Goal: Task Accomplishment & Management: Manage account settings

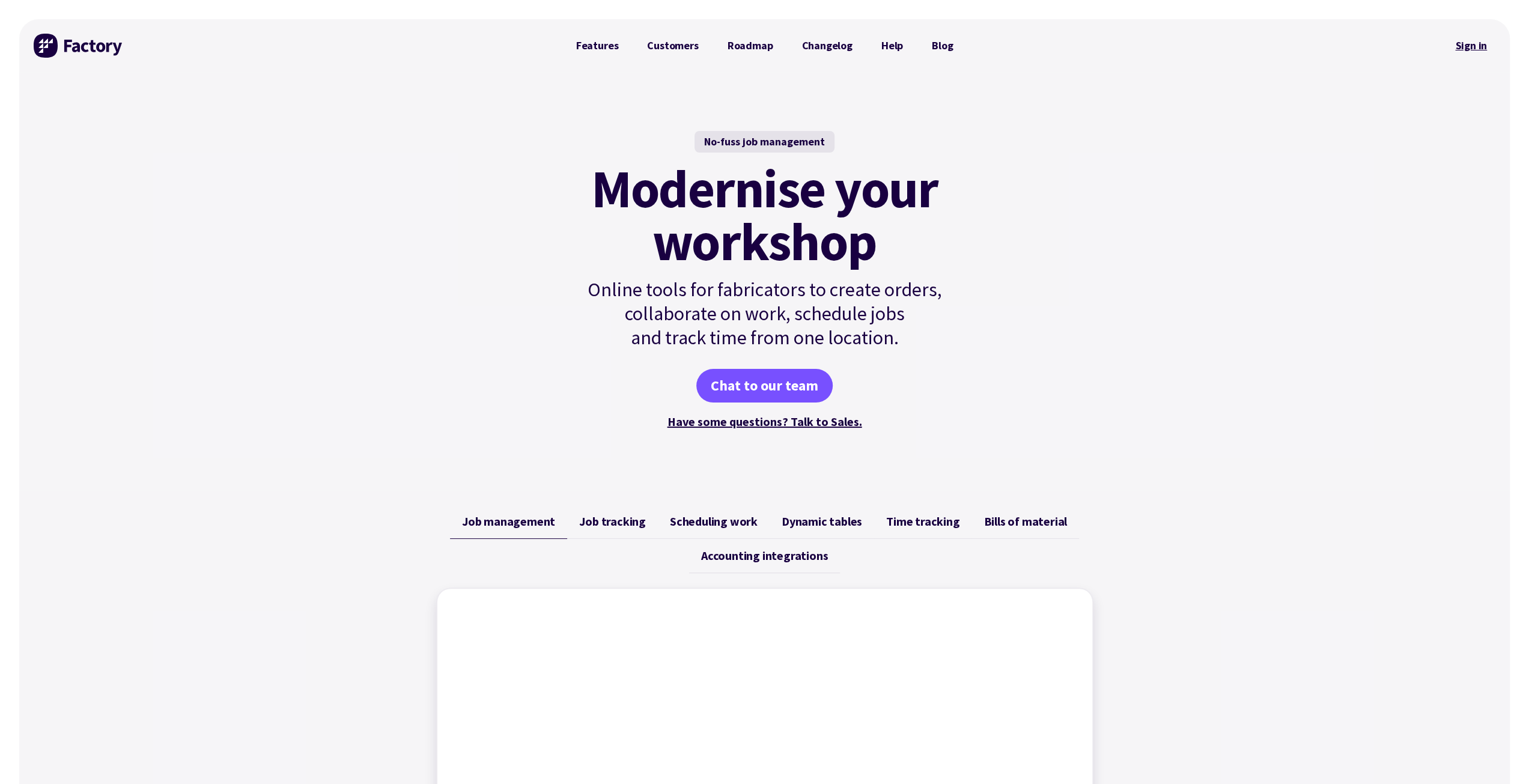
click at [1469, 45] on link "Sign in" at bounding box center [1471, 45] width 49 height 28
click at [1471, 42] on link "Sign in" at bounding box center [1471, 45] width 49 height 28
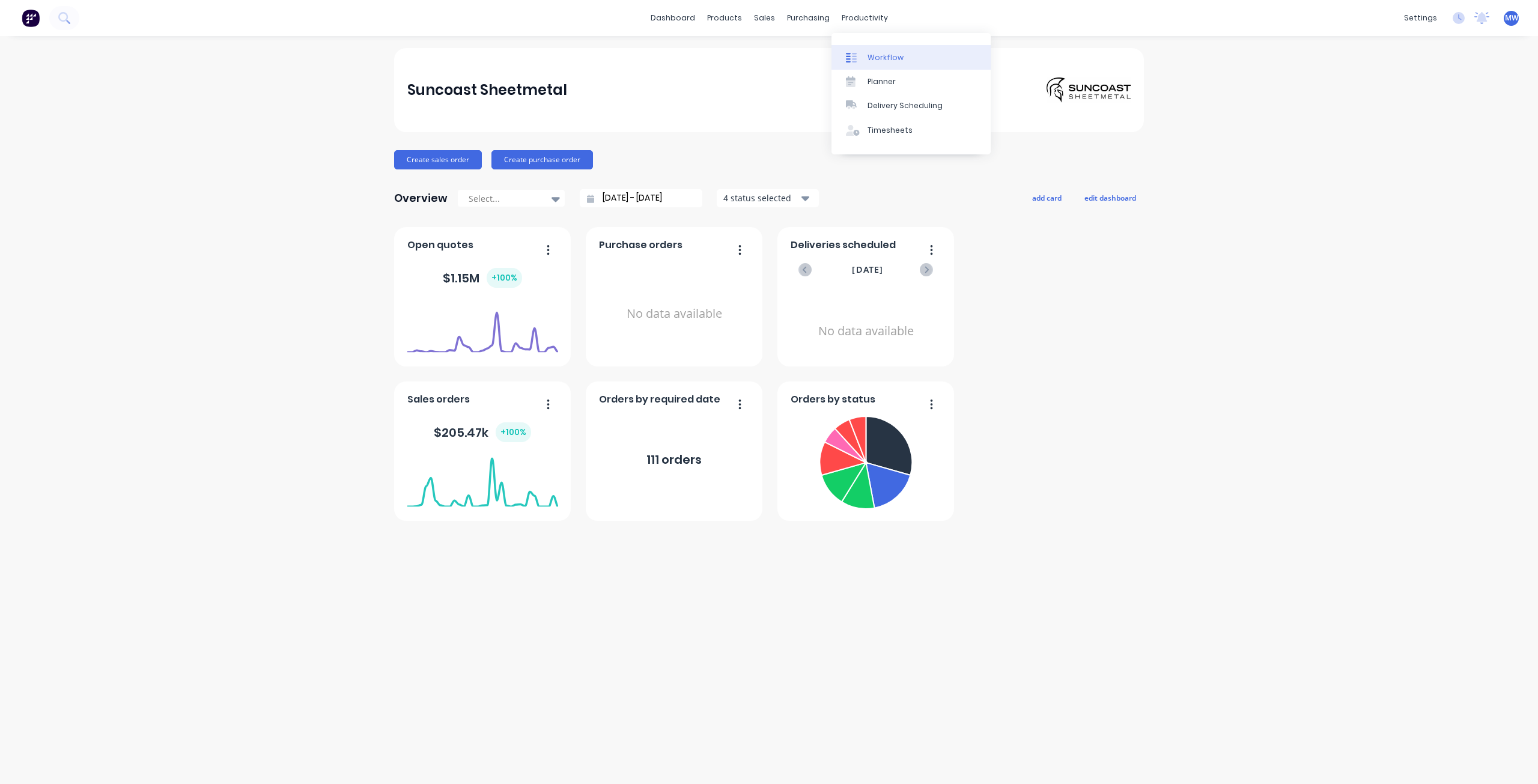
click at [877, 53] on div "Workflow" at bounding box center [885, 58] width 36 height 11
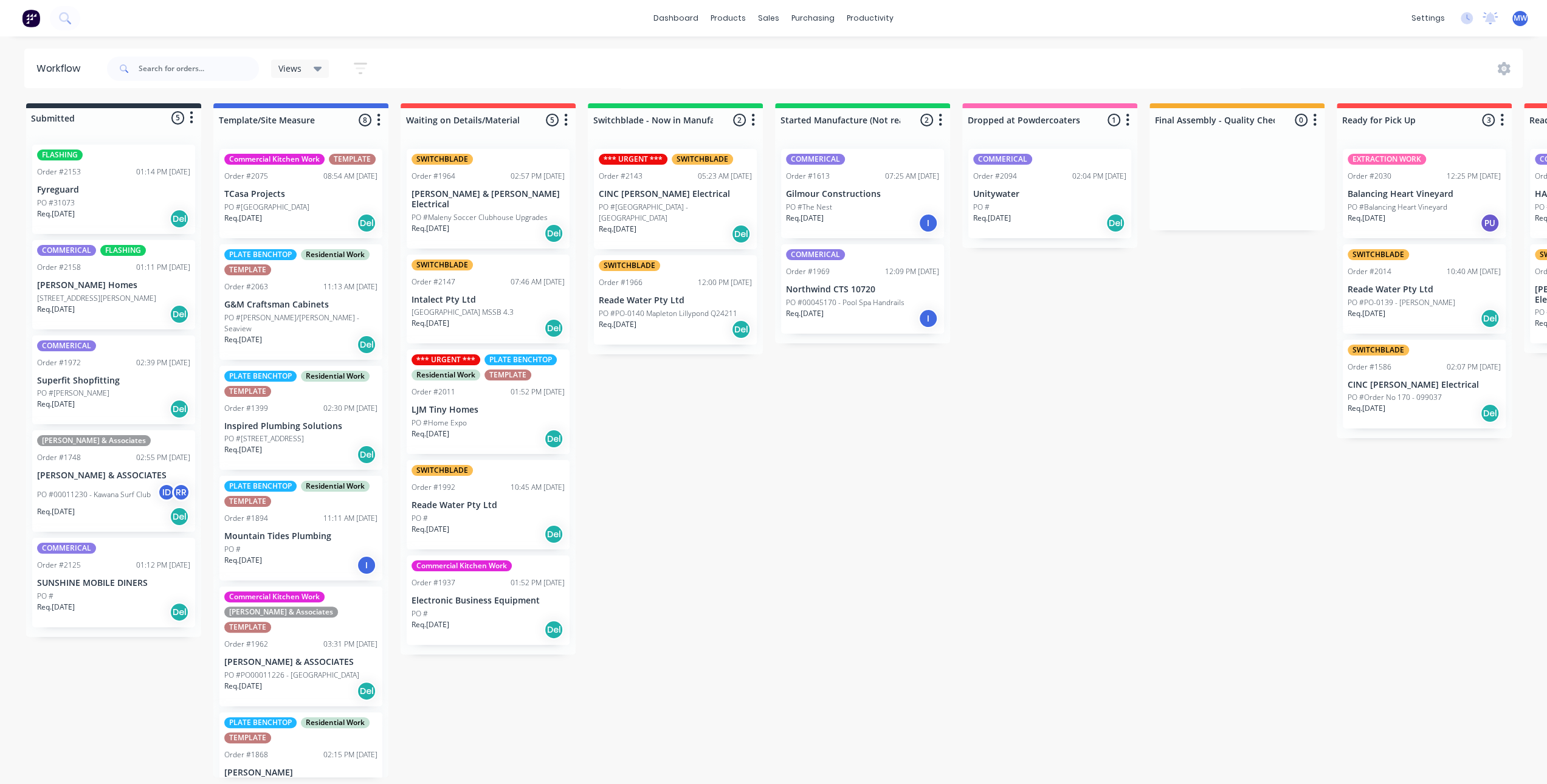
click at [732, 513] on div "Submitted 5 Status colour #273444 hex #273444 Save Cancel Summaries Total order…" at bounding box center [1004, 440] width 2027 height 674
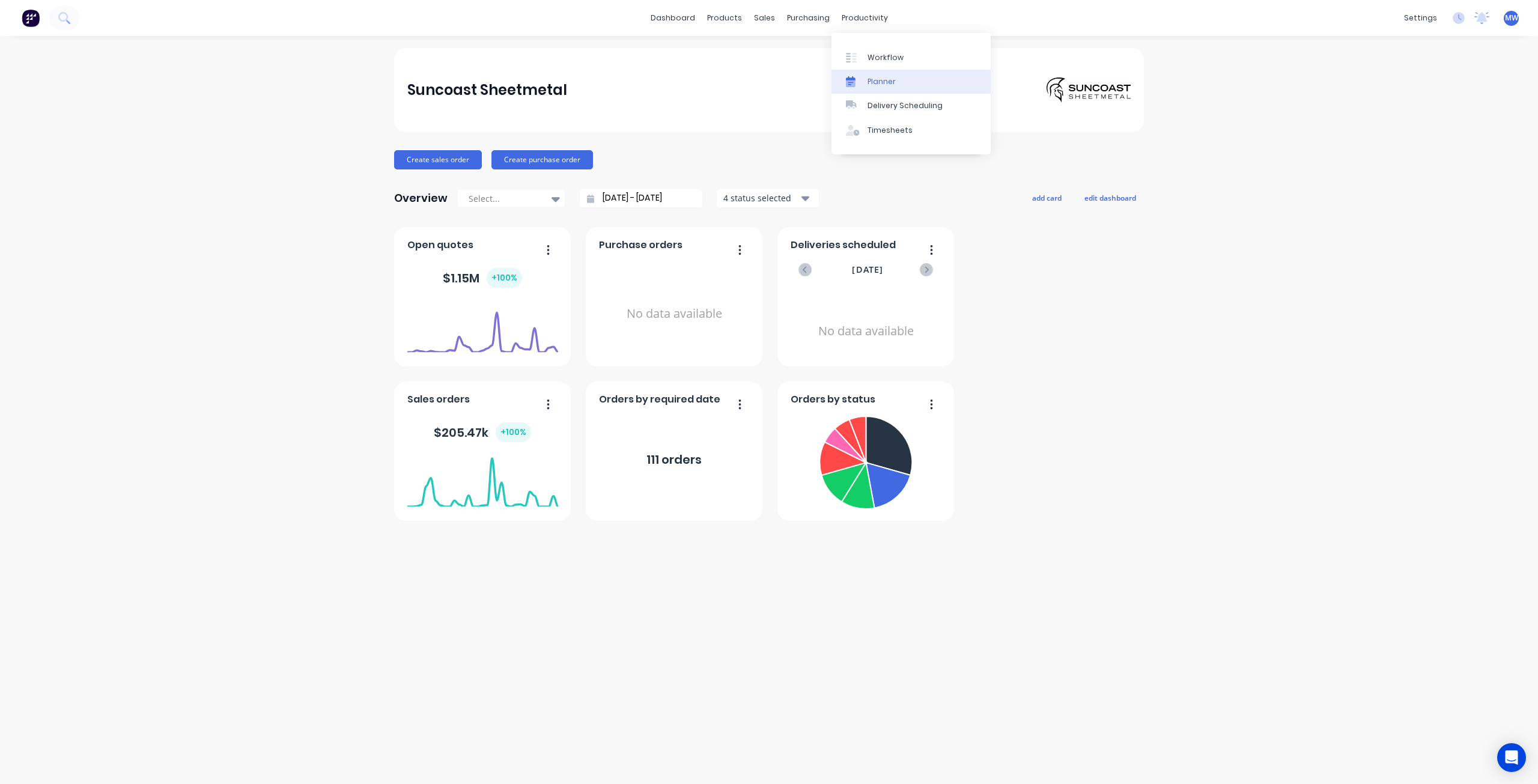
click at [889, 83] on div "Planner" at bounding box center [881, 81] width 28 height 11
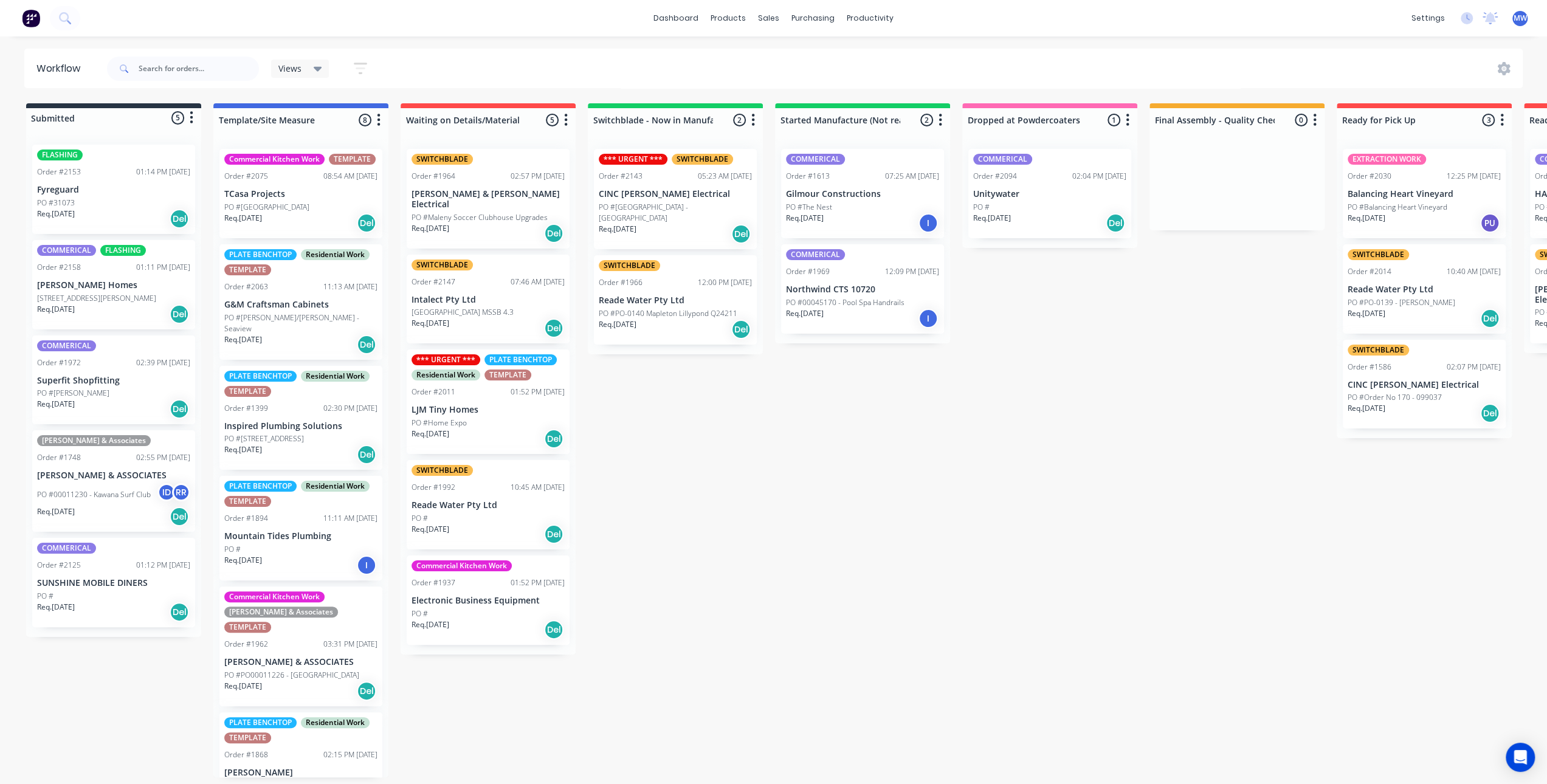
click at [1014, 588] on div "Submitted 5 Status colour #273444 hex #273444 Save Cancel Summaries Total order…" at bounding box center [1004, 440] width 2027 height 674
click at [856, 530] on div "Submitted 5 Status colour #273444 hex #273444 Save Cancel Summaries Total order…" at bounding box center [1004, 440] width 2027 height 674
click at [816, 498] on div "Submitted 5 Status colour #273444 hex #273444 Save Cancel Summaries Total order…" at bounding box center [1004, 440] width 2027 height 674
click at [790, 531] on div "Submitted 5 Status colour #273444 hex #273444 Save Cancel Summaries Total order…" at bounding box center [1004, 440] width 2027 height 674
click at [521, 295] on p "Intalect Pty Ltd" at bounding box center [488, 300] width 153 height 11
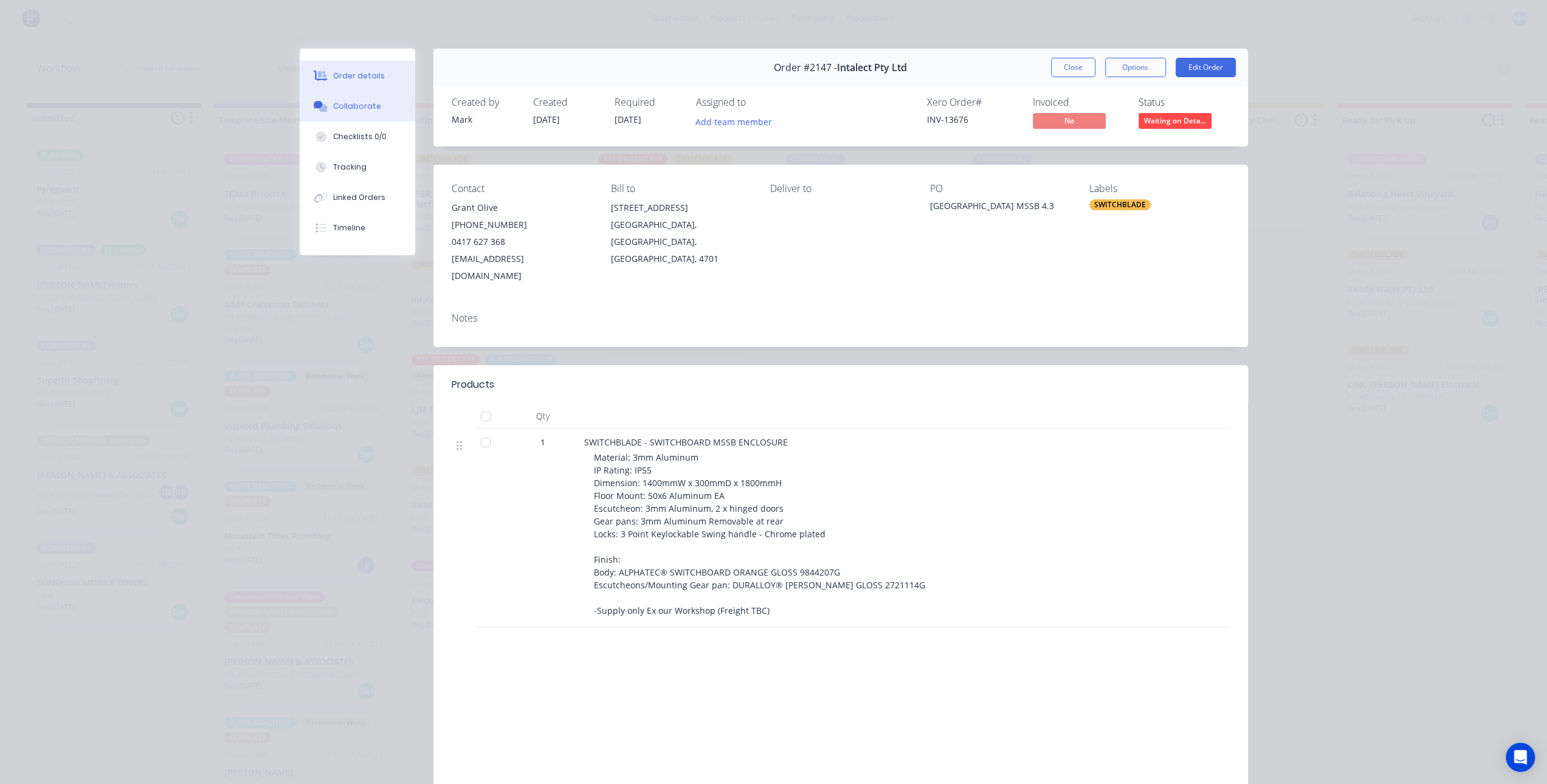
click at [337, 103] on div "Collaborate" at bounding box center [357, 106] width 48 height 11
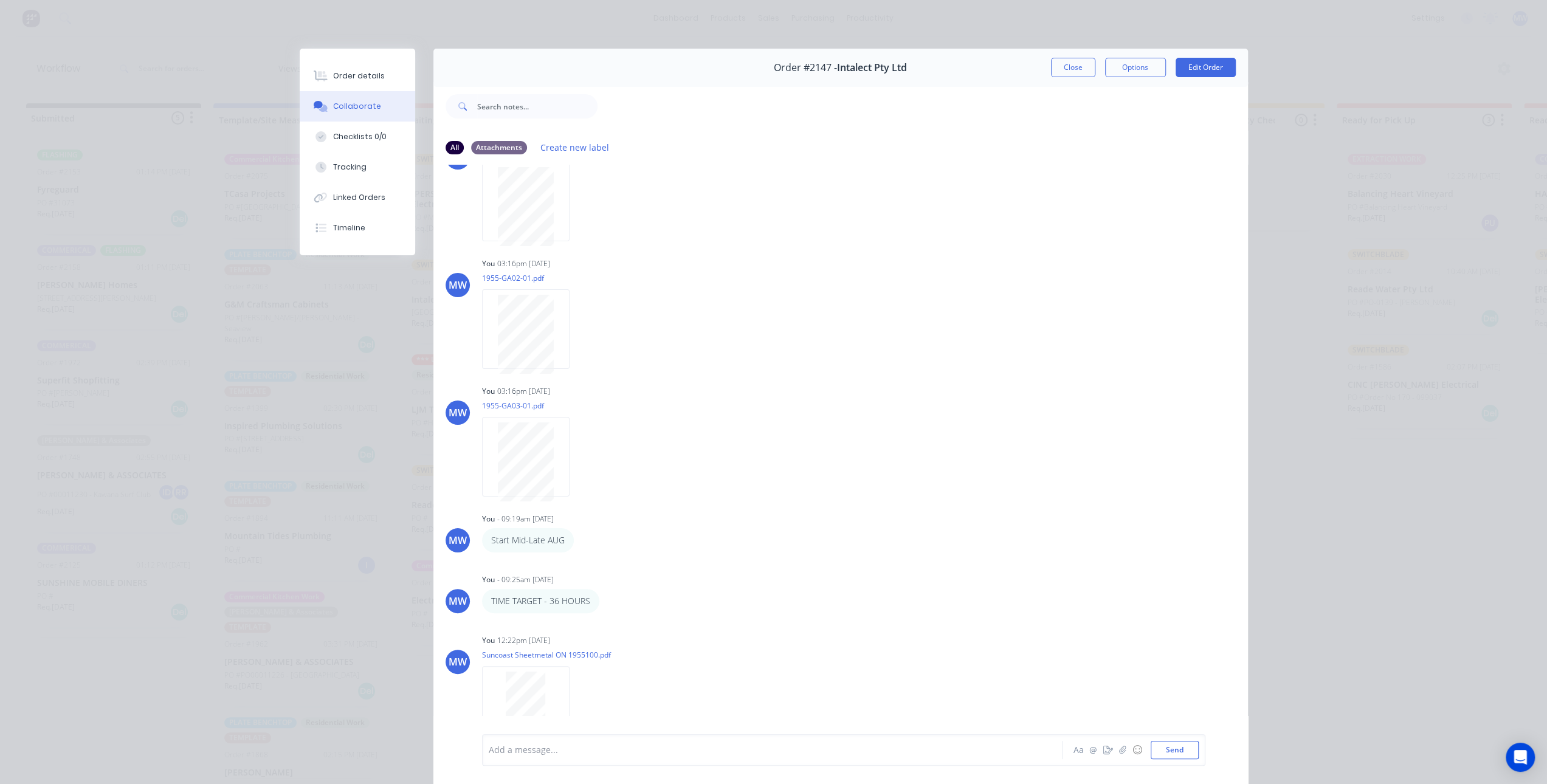
scroll to position [118, 0]
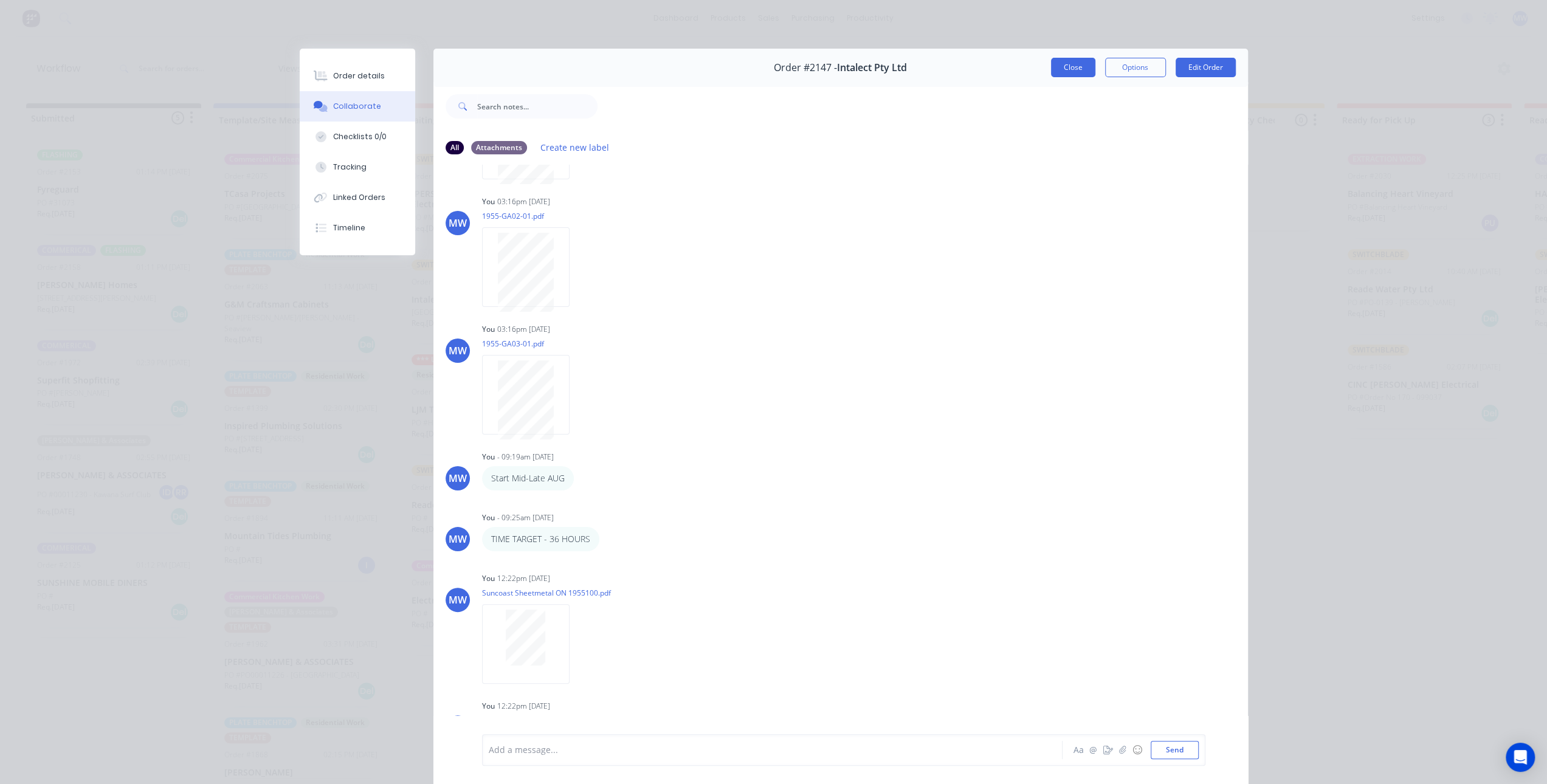
click at [1077, 68] on button "Close" at bounding box center [1073, 67] width 45 height 19
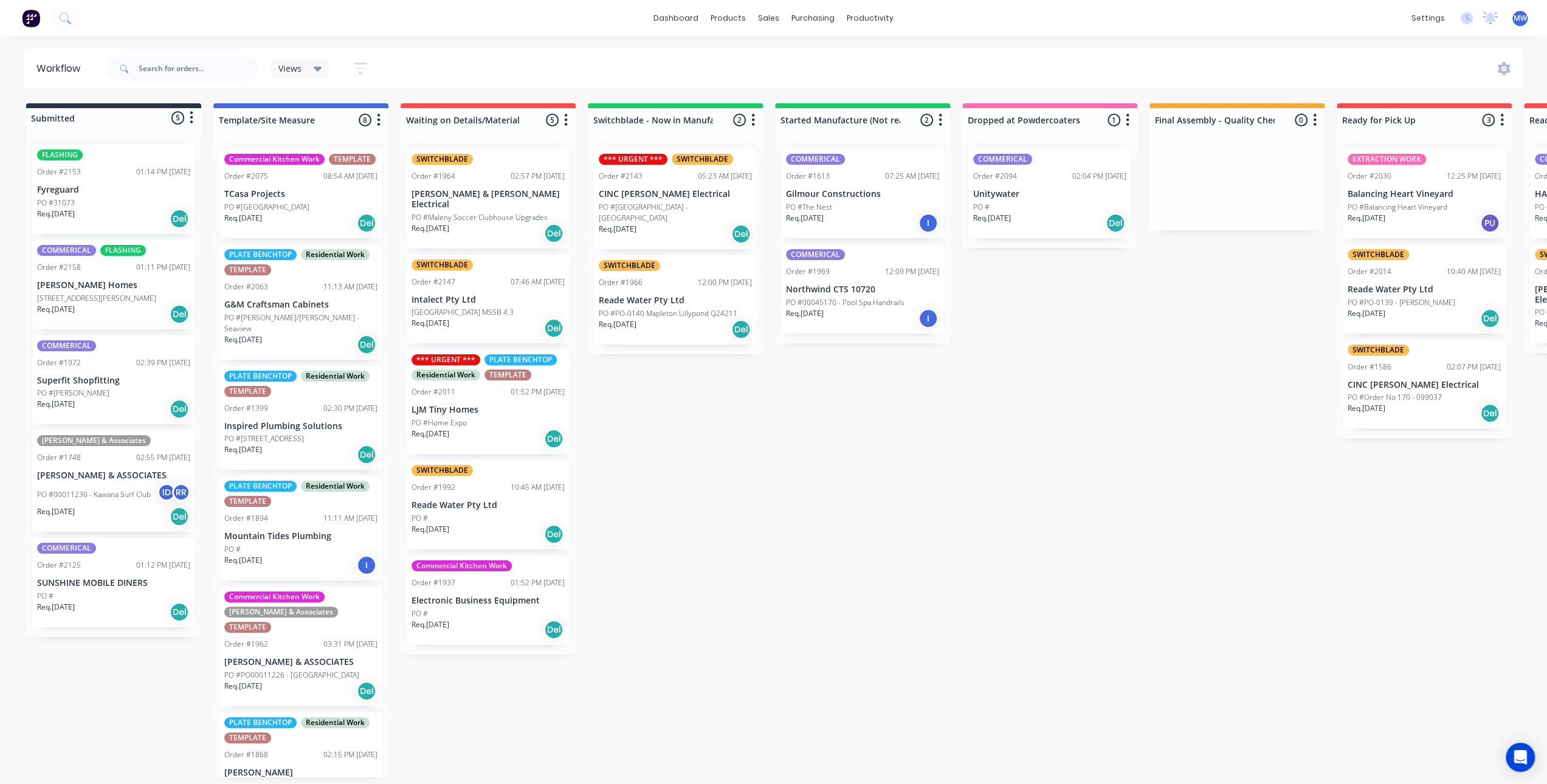
click at [639, 486] on div "Submitted 5 Status colour #273444 hex #273444 Save Cancel Summaries Total order…" at bounding box center [1004, 440] width 2027 height 674
click at [744, 488] on div "Submitted 5 Status colour #273444 hex #273444 Save Cancel Summaries Total order…" at bounding box center [1004, 440] width 2027 height 674
click at [720, 477] on div "Submitted 5 Status colour #273444 hex #273444 Save Cancel Summaries Total order…" at bounding box center [1004, 440] width 2027 height 674
click at [696, 498] on div "Submitted 5 Status colour #273444 hex #273444 Save Cancel Summaries Total order…" at bounding box center [1004, 440] width 2027 height 674
click at [700, 497] on div "Submitted 5 Status colour #273444 hex #273444 Save Cancel Summaries Total order…" at bounding box center [1004, 440] width 2027 height 674
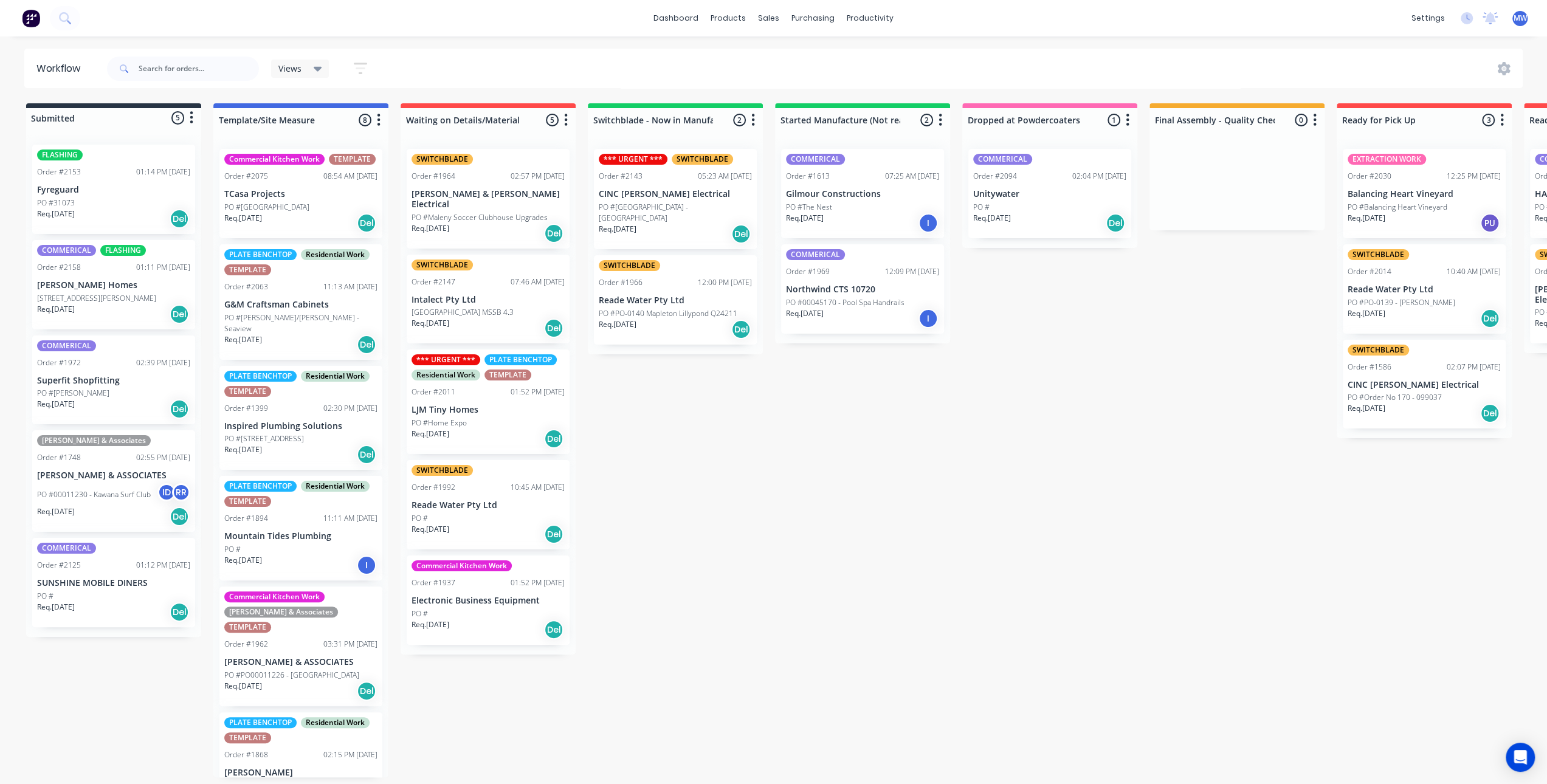
click at [728, 531] on div "Submitted 5 Status colour #273444 hex #273444 Save Cancel Summaries Total order…" at bounding box center [1004, 440] width 2027 height 674
click at [857, 550] on div "Submitted 5 Status colour #273444 hex #273444 Save Cancel Summaries Total order…" at bounding box center [1004, 440] width 2027 height 674
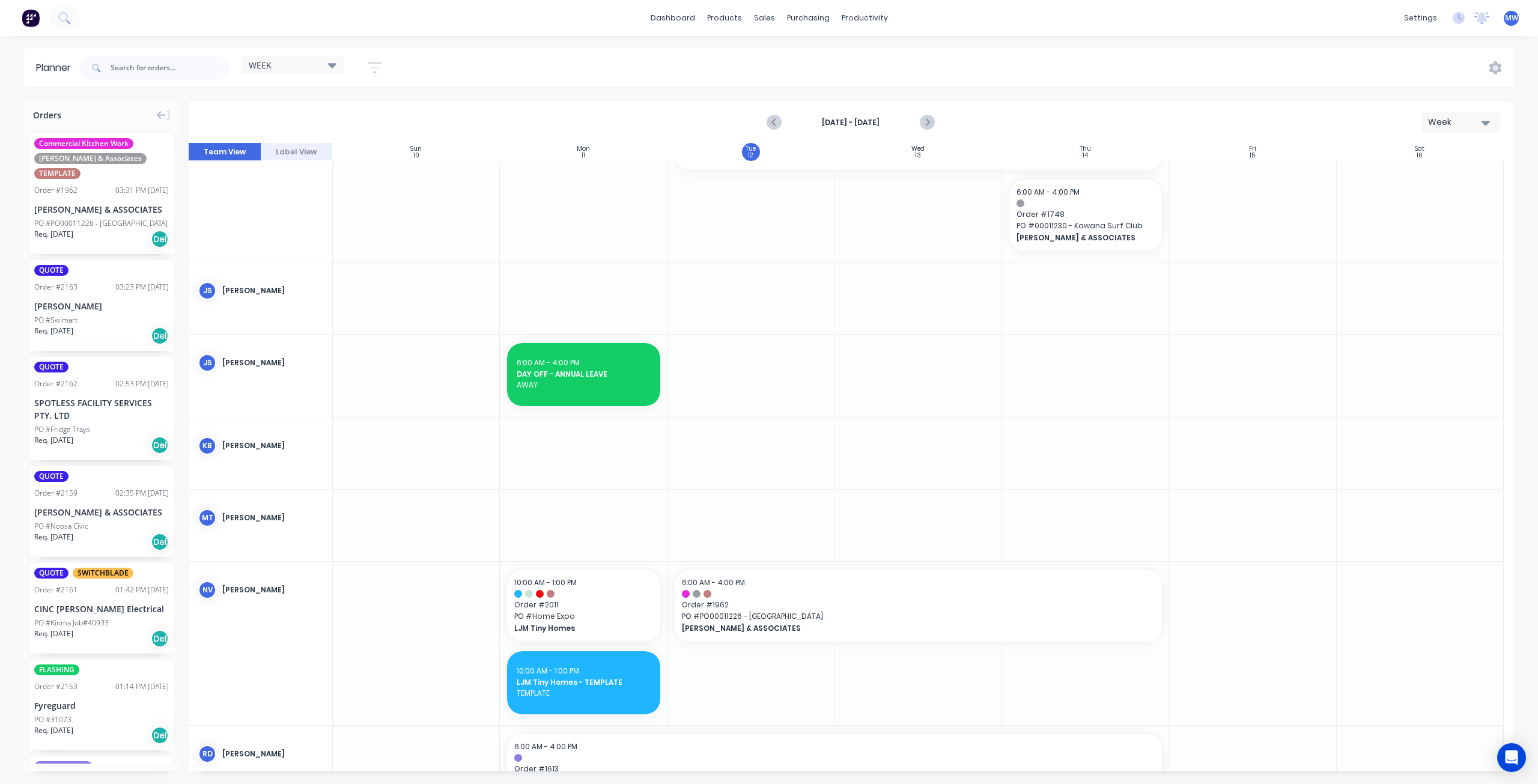
scroll to position [421, 0]
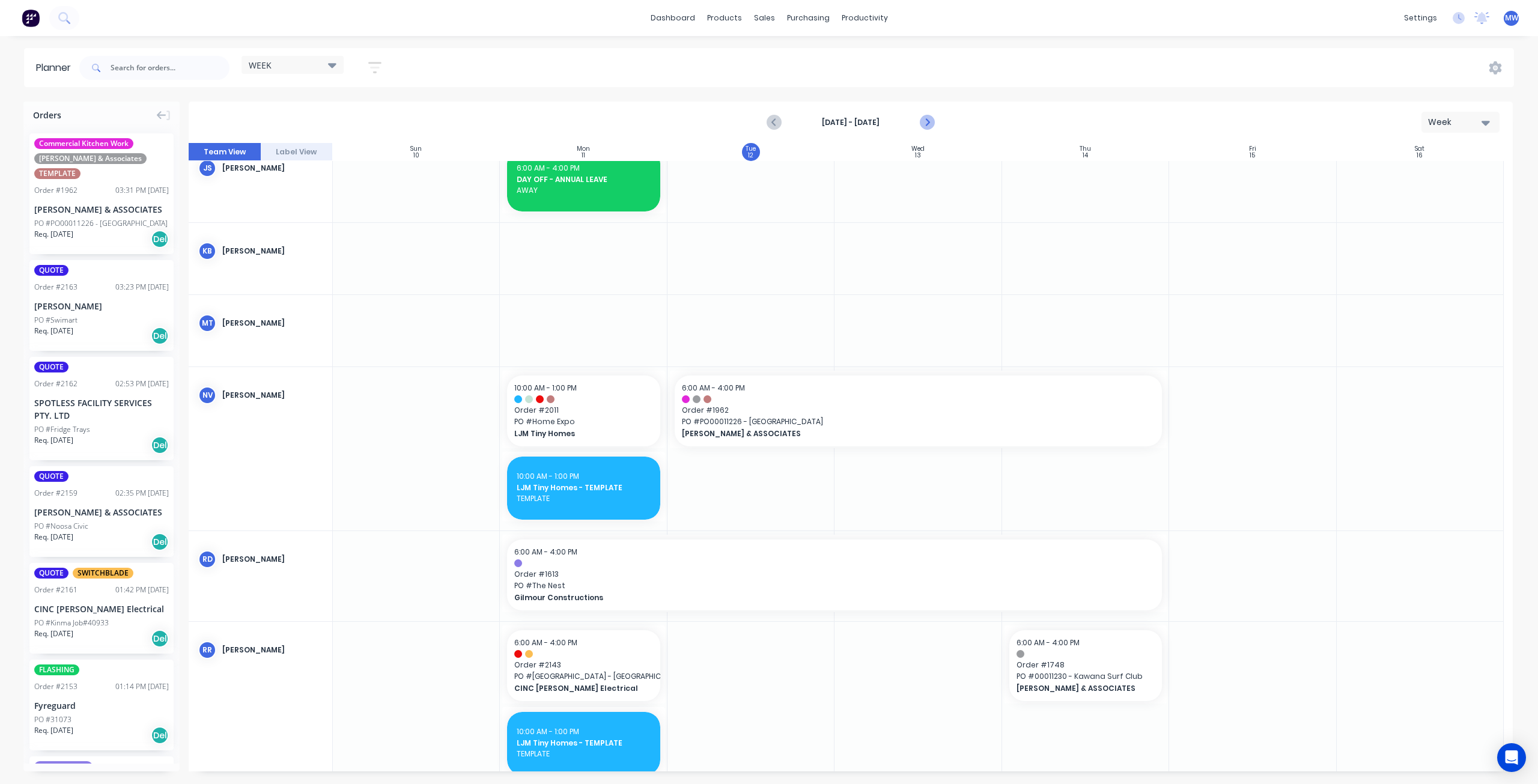
click at [927, 118] on icon "Next page" at bounding box center [927, 122] width 14 height 14
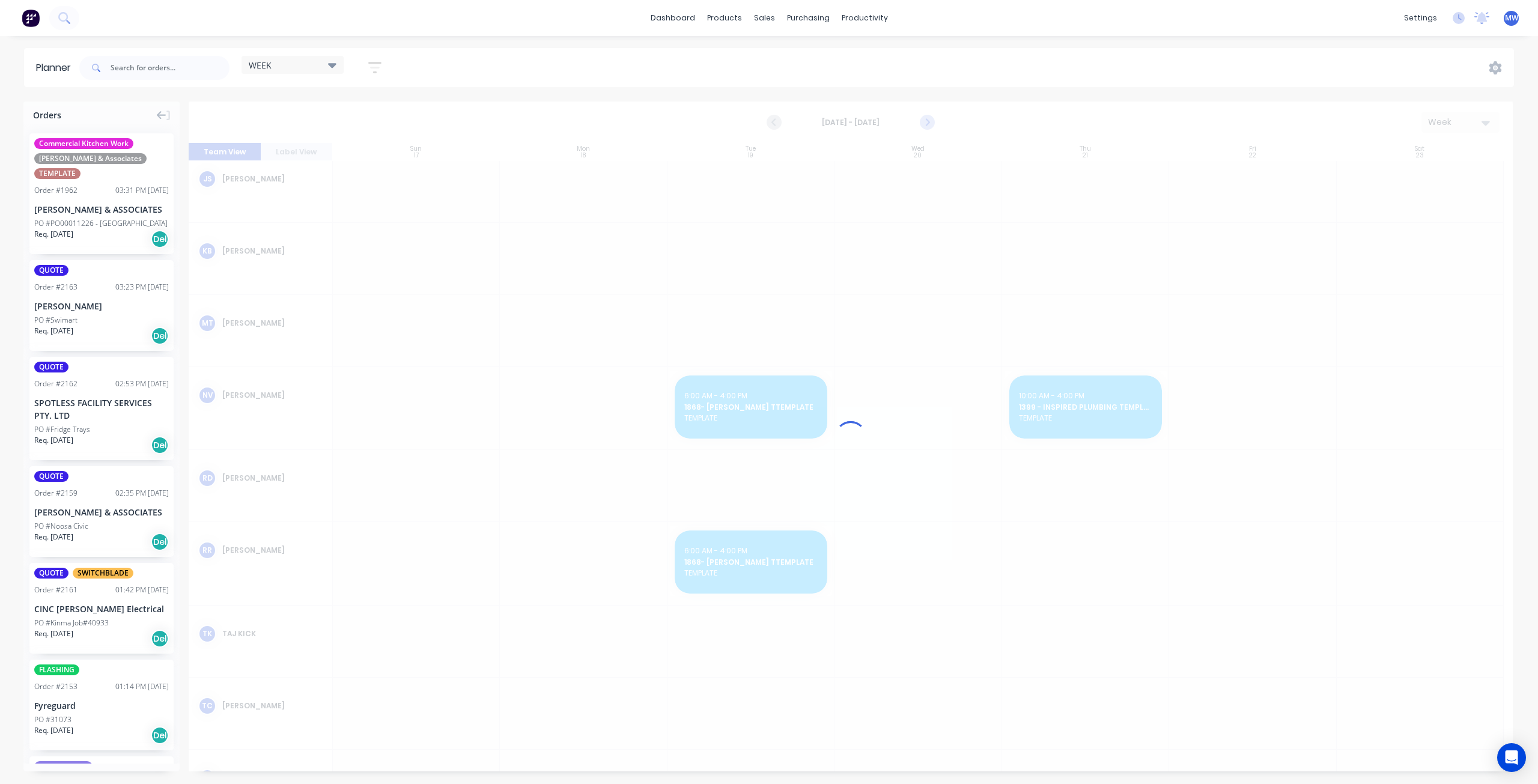
scroll to position [347, 0]
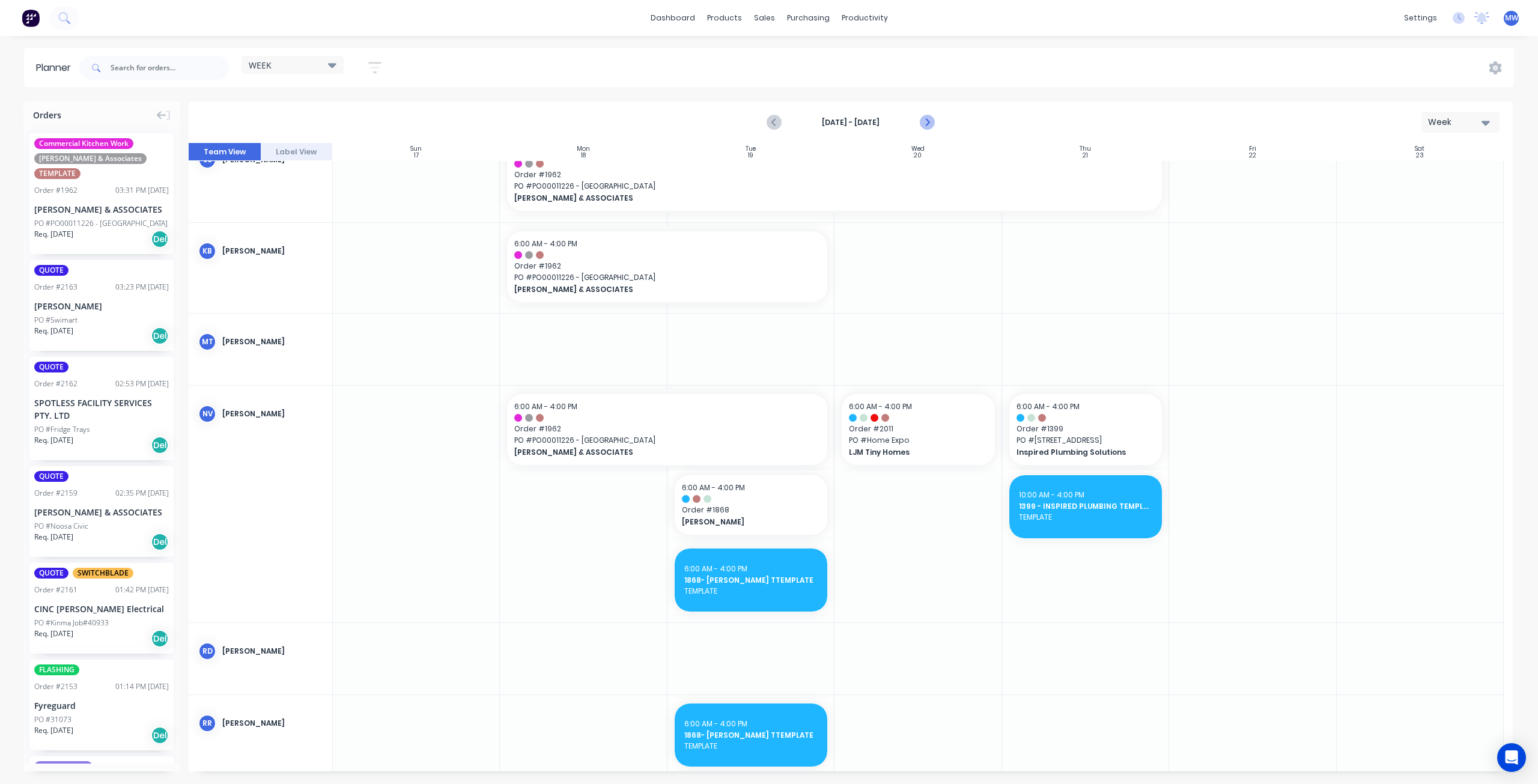
click at [927, 118] on icon "Next page" at bounding box center [927, 122] width 14 height 14
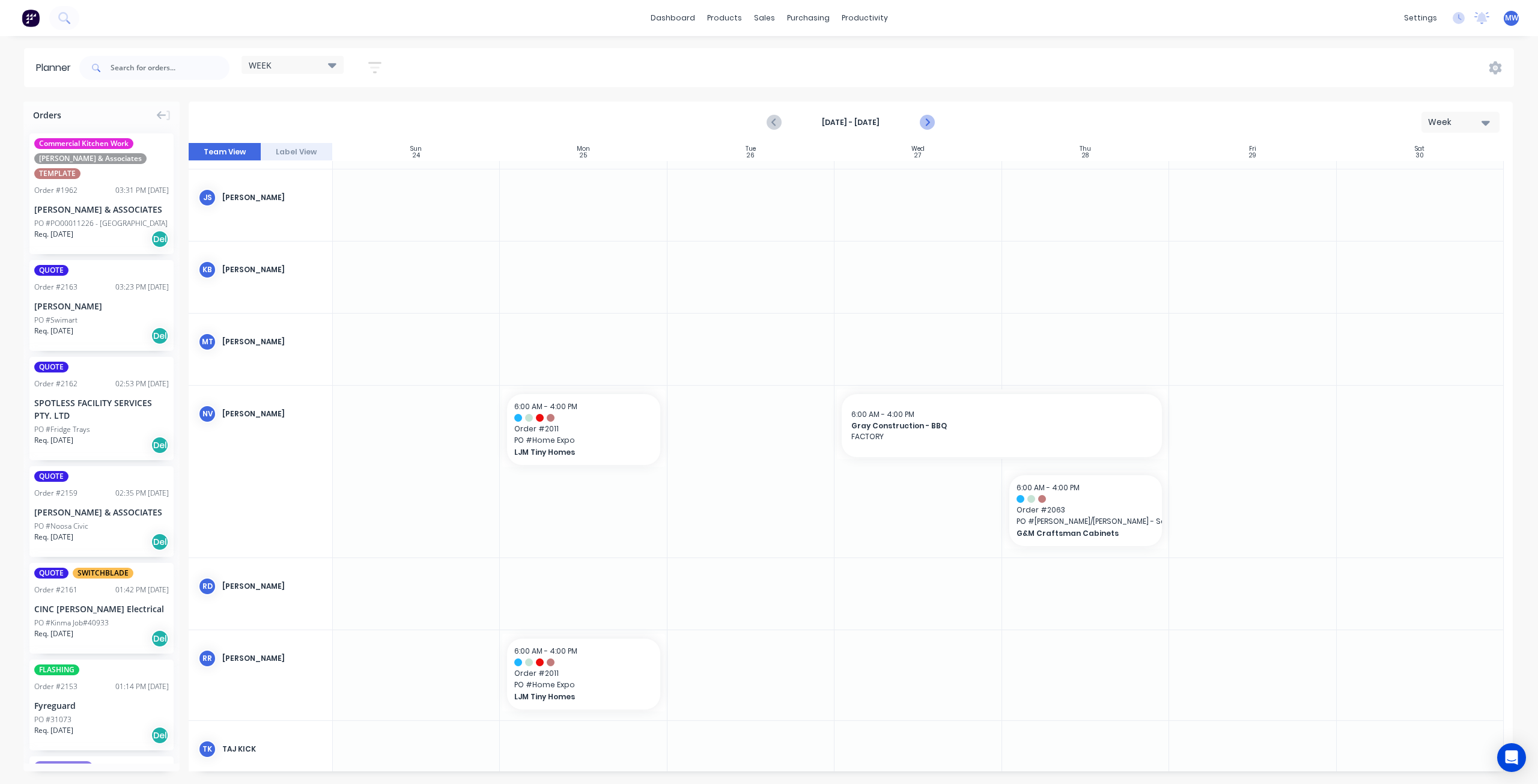
scroll to position [317, 0]
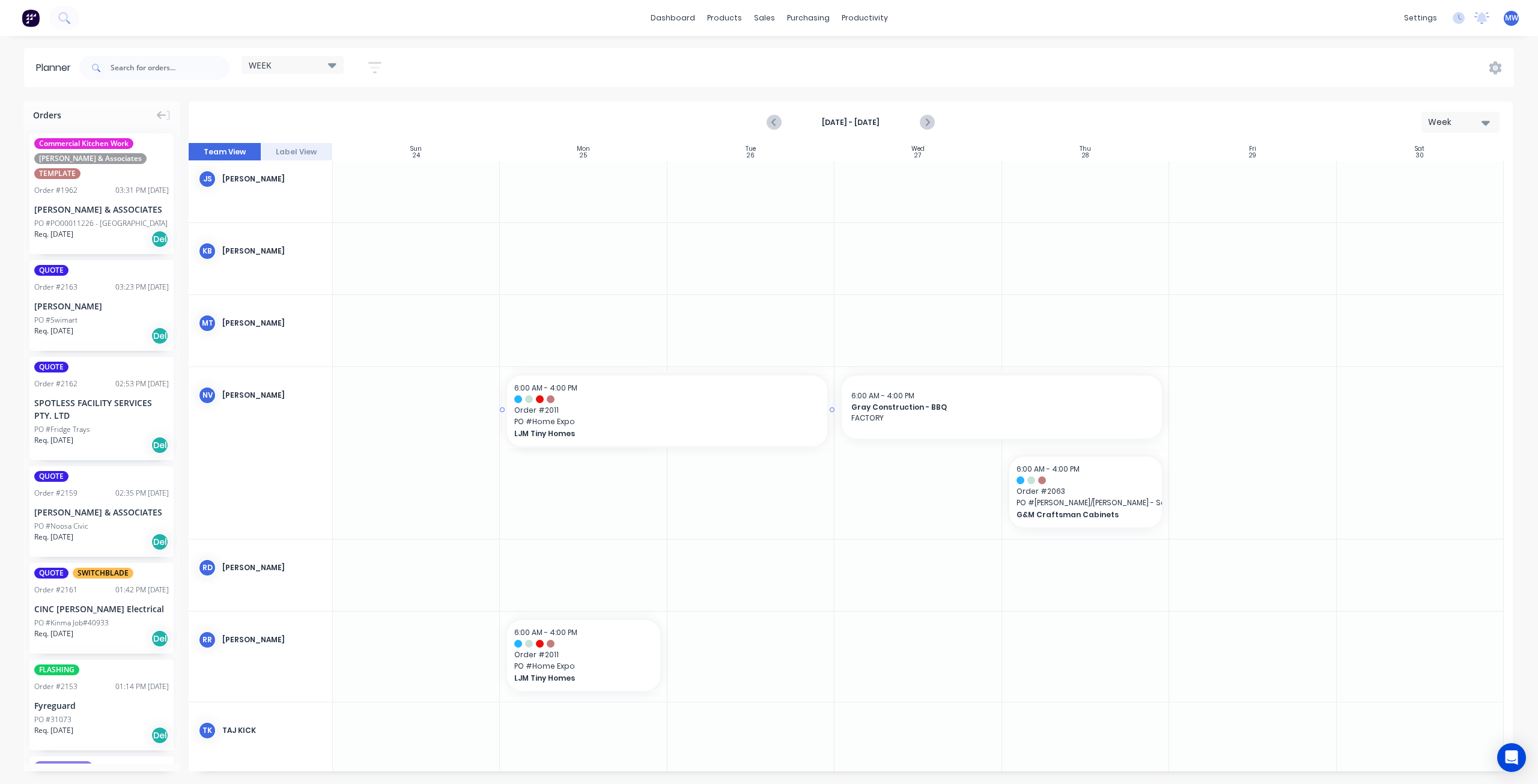
drag, startPoint x: 662, startPoint y: 409, endPoint x: 691, endPoint y: 407, distance: 29.1
click at [933, 121] on icon "Next page" at bounding box center [927, 122] width 14 height 14
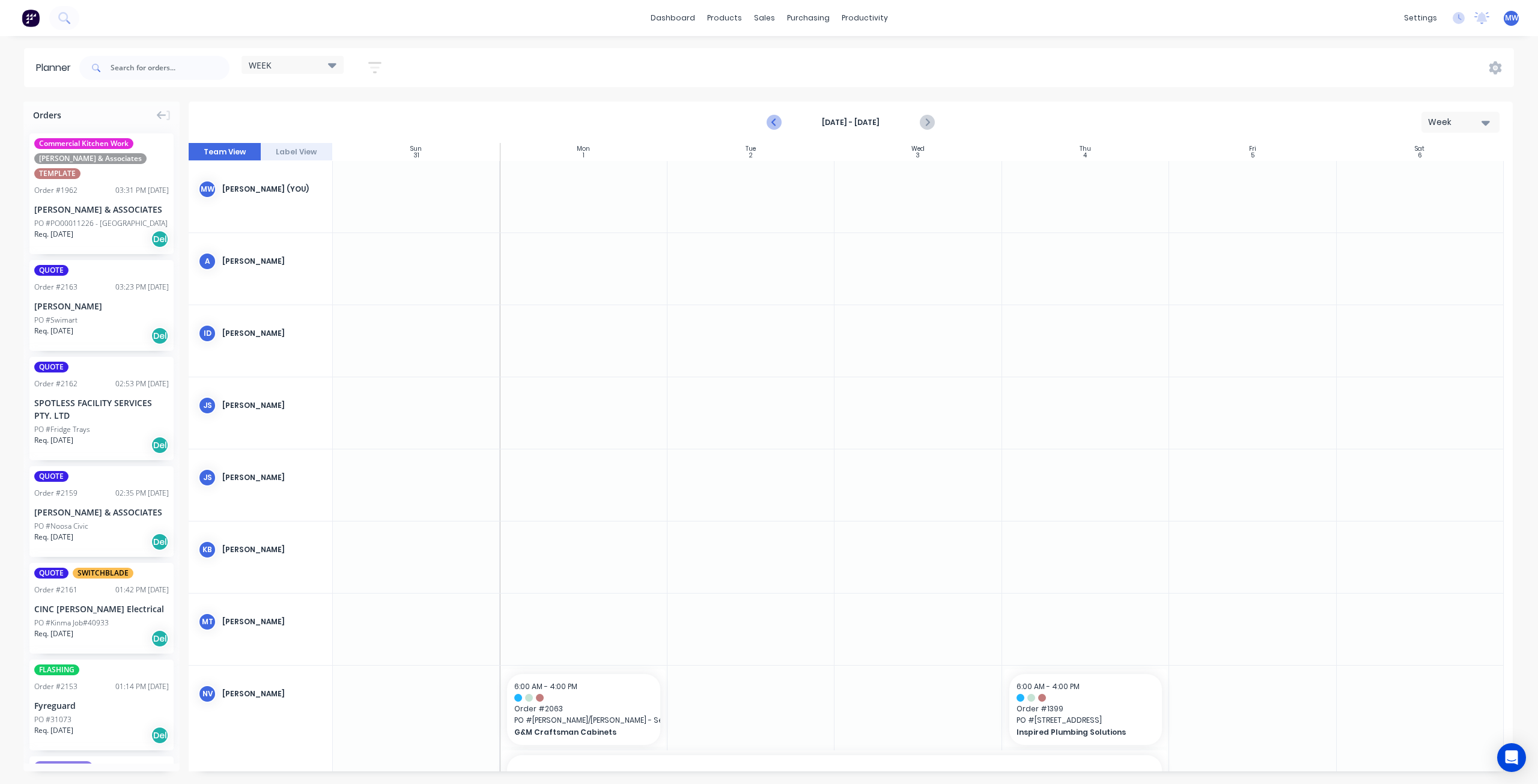
click at [777, 127] on icon "Previous page" at bounding box center [775, 122] width 14 height 14
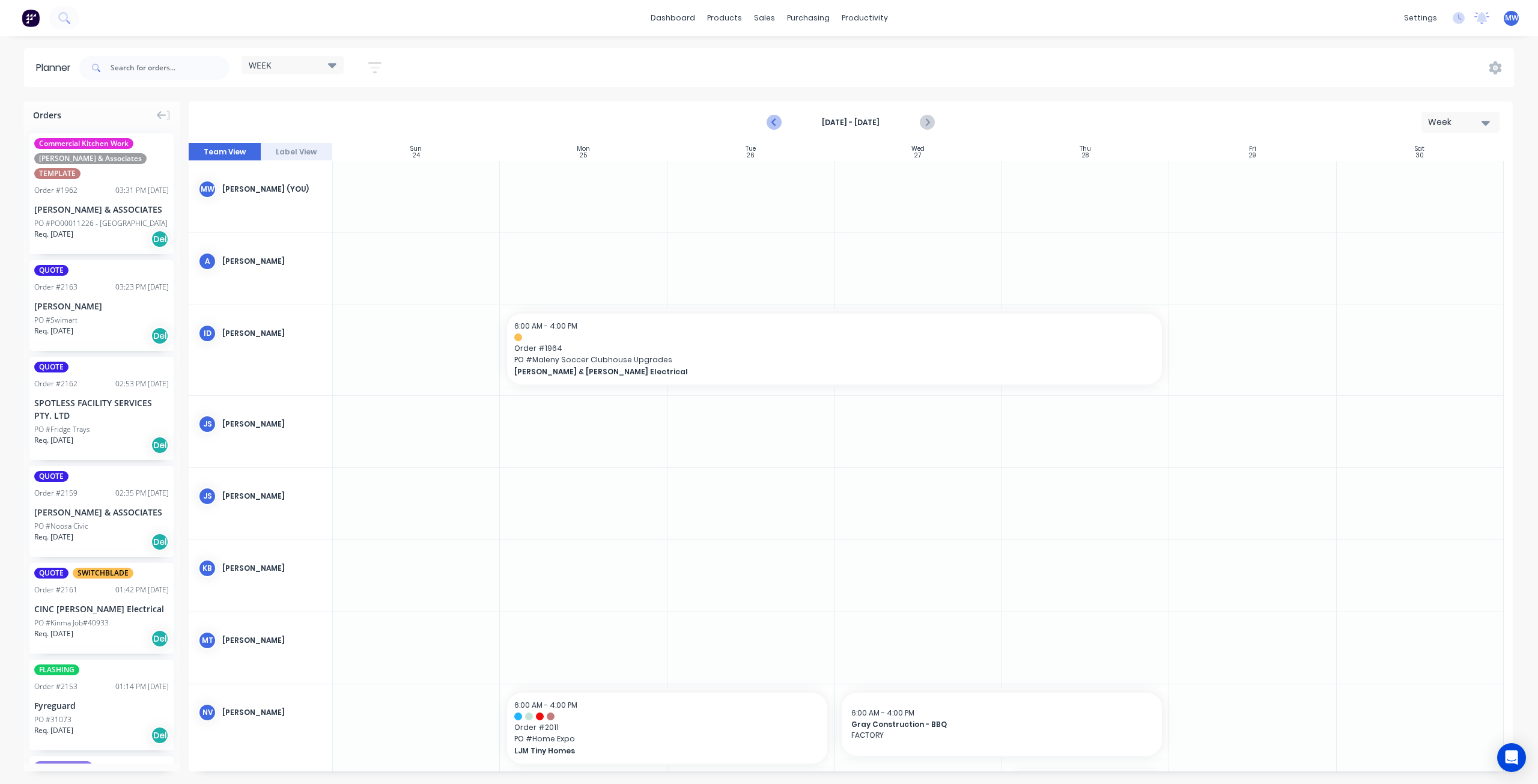
click at [777, 127] on icon "Previous page" at bounding box center [775, 122] width 14 height 14
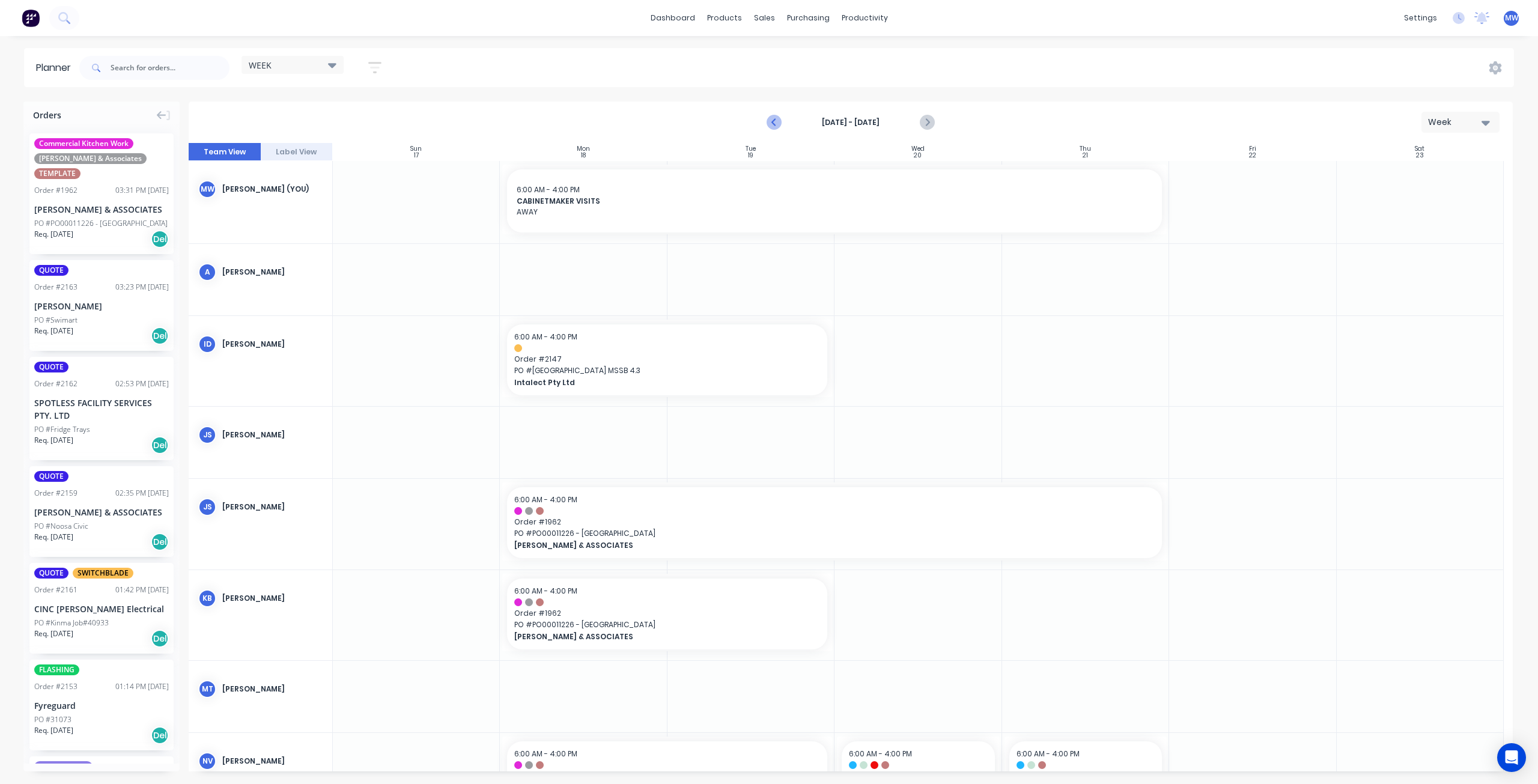
click at [777, 127] on icon "Previous page" at bounding box center [775, 122] width 14 height 14
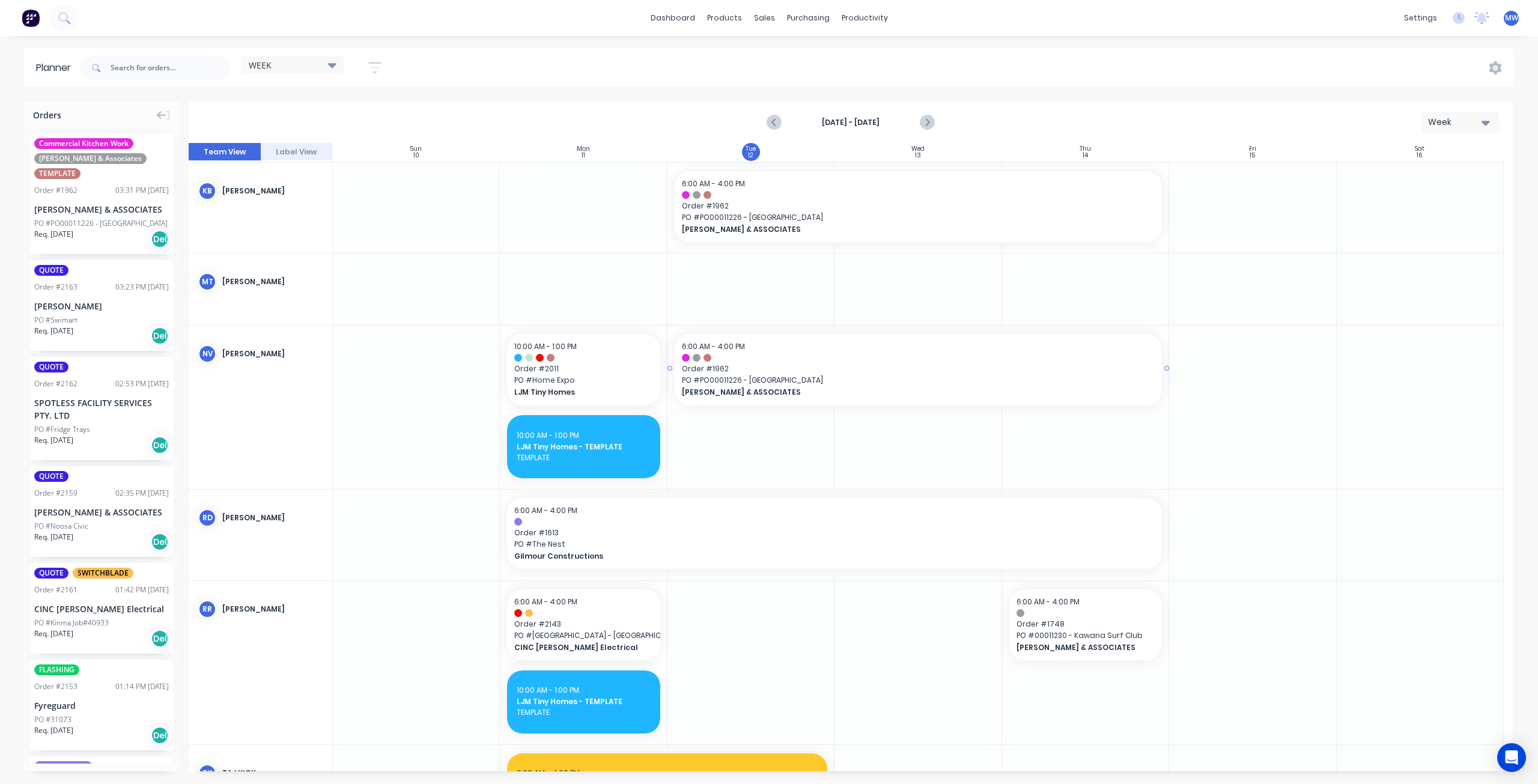
scroll to position [601, 0]
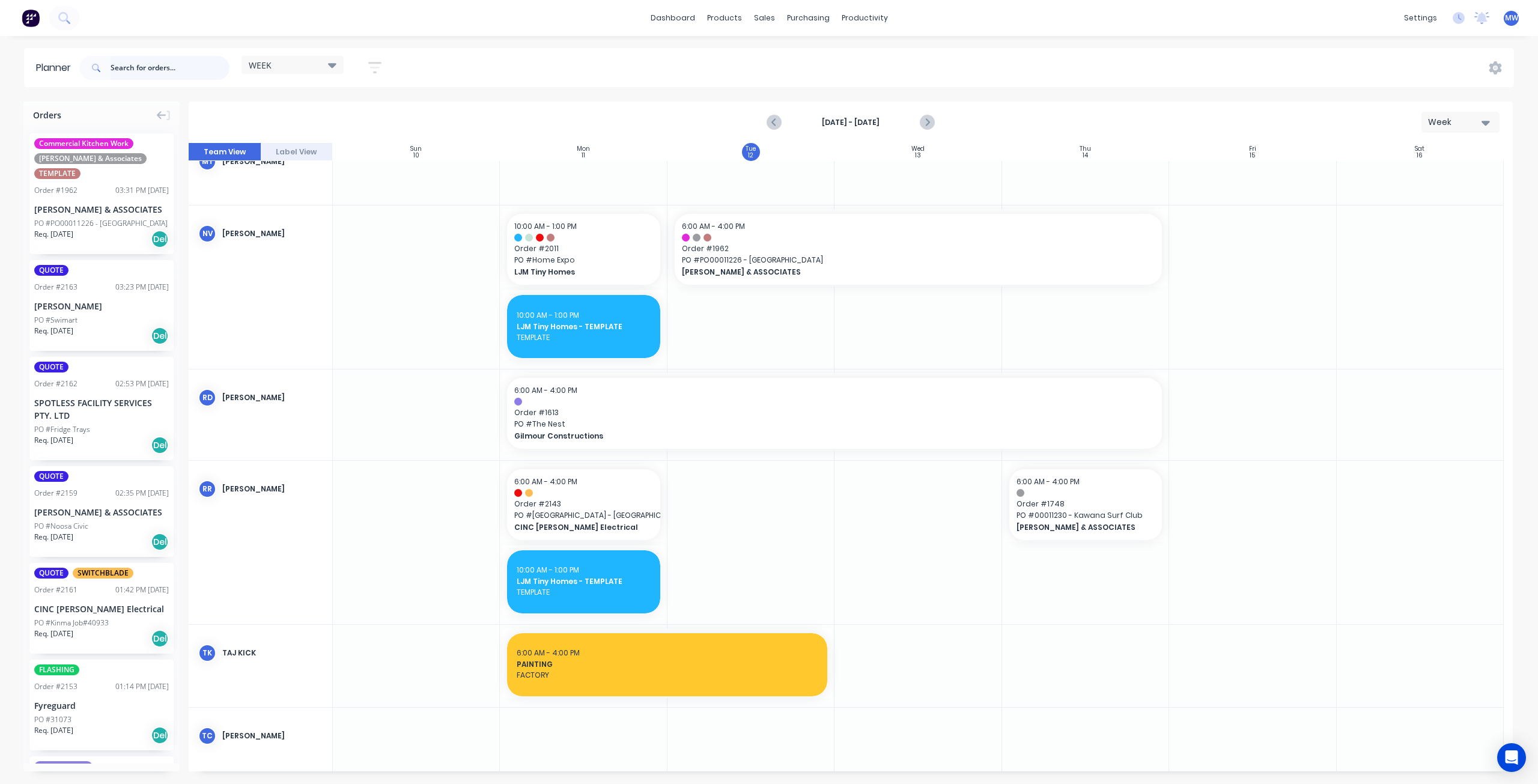
click at [142, 70] on input "text" at bounding box center [170, 68] width 119 height 24
type input "2147"
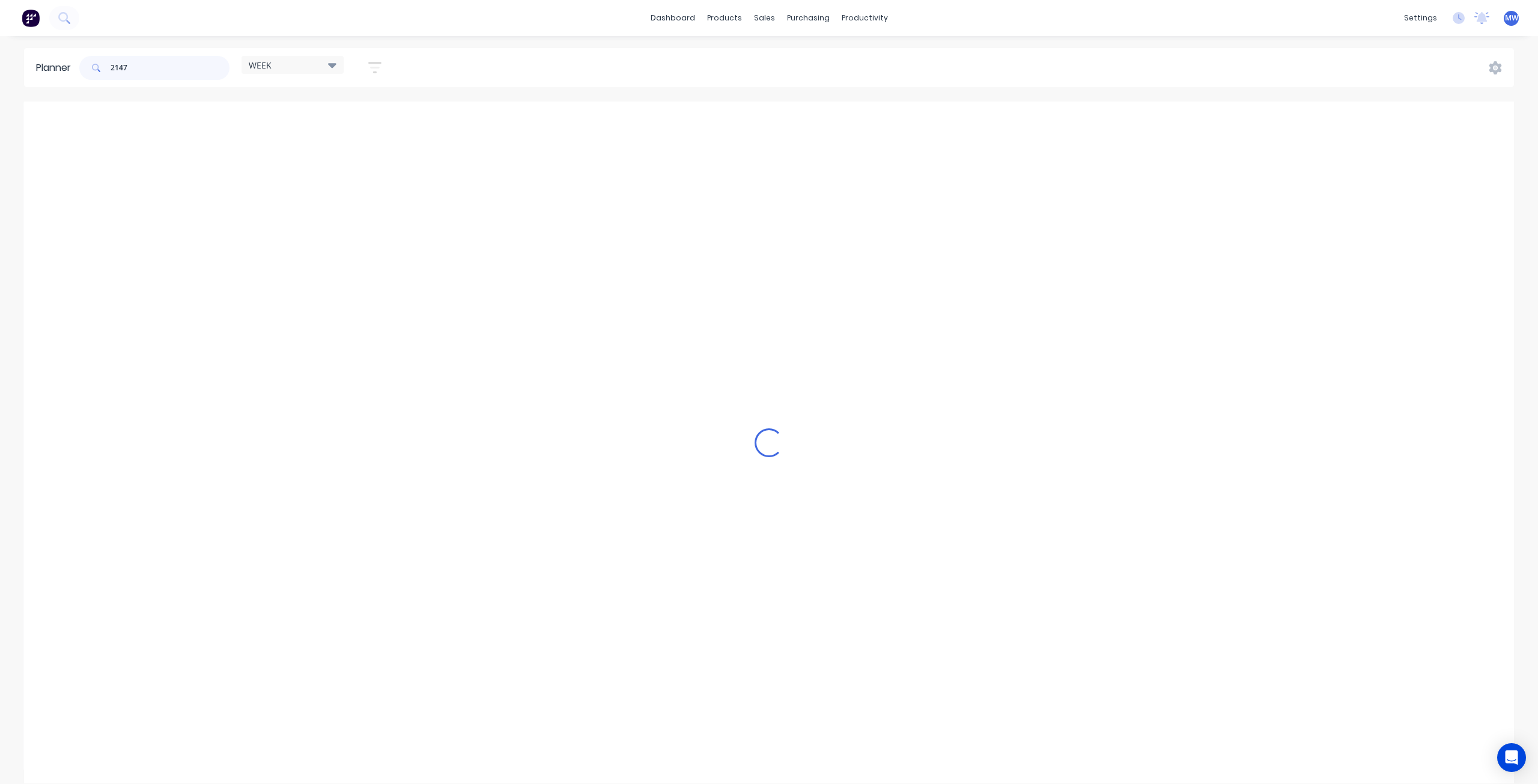
scroll to position [500, 0]
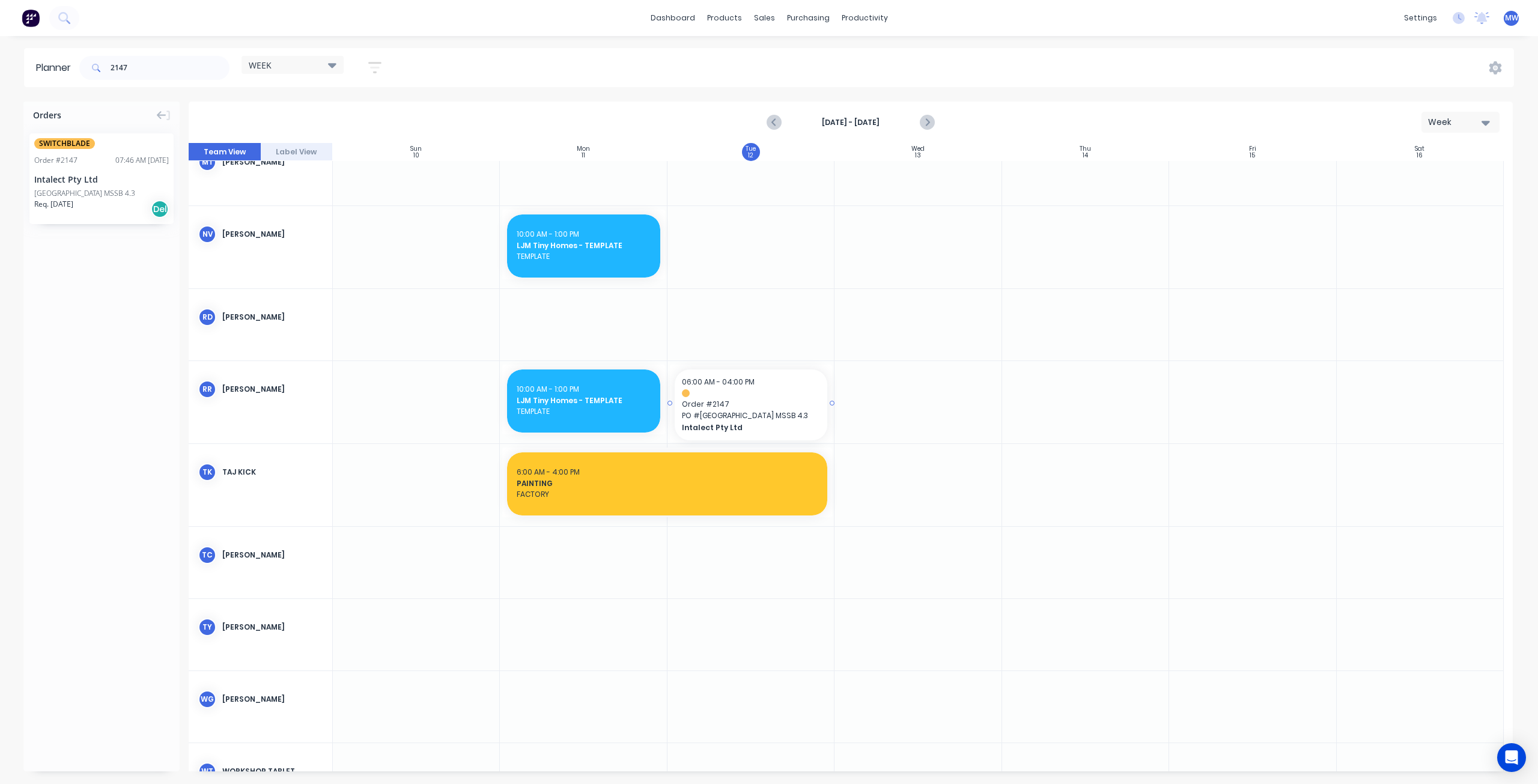
drag, startPoint x: 115, startPoint y: 187, endPoint x: 715, endPoint y: 407, distance: 639.1
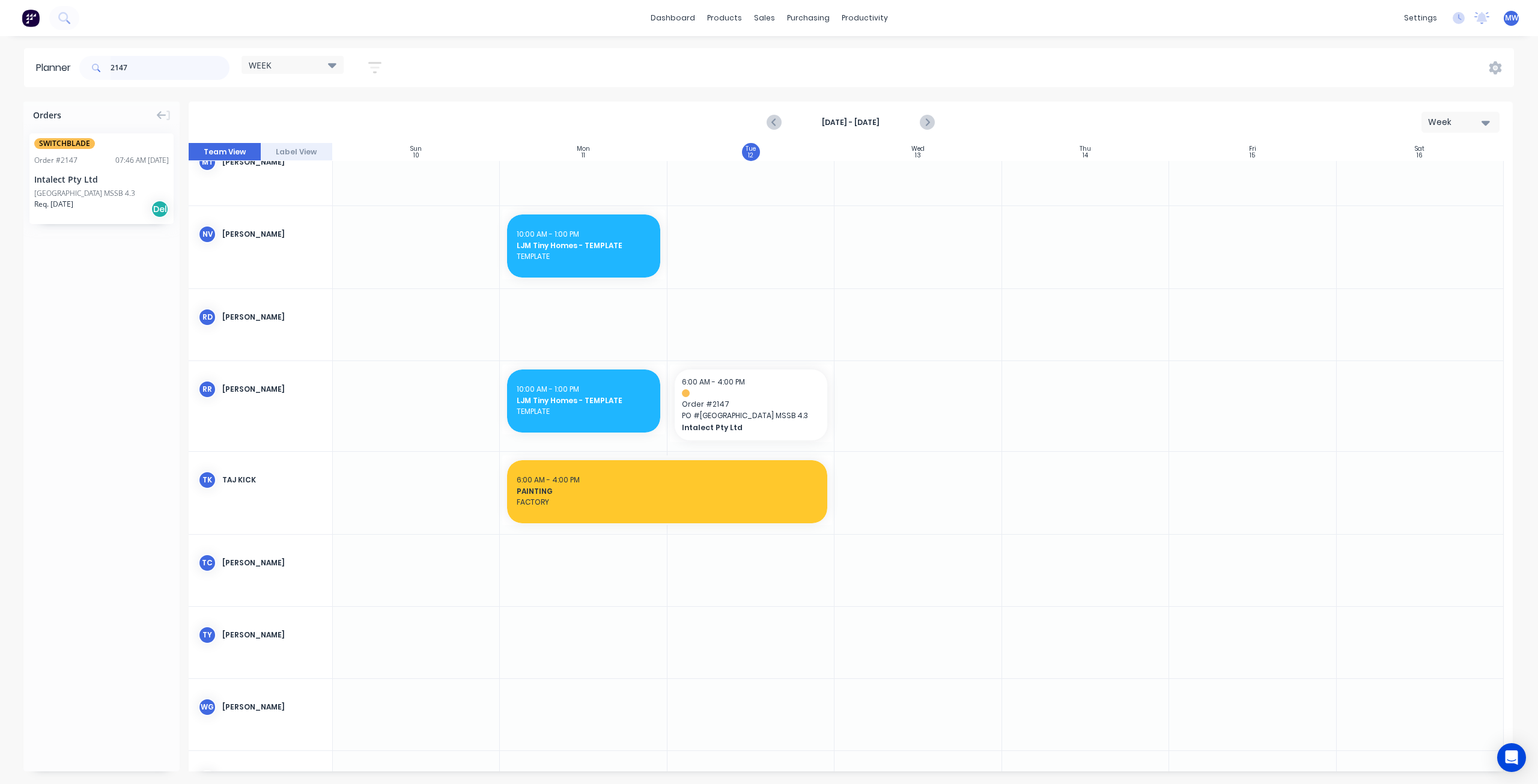
drag, startPoint x: 133, startPoint y: 71, endPoint x: 66, endPoint y: 59, distance: 68.1
click at [68, 60] on header "Planner 2147 WEEK Save new view None edit WEEK (Default) edit Rex edit SCSM - M…" at bounding box center [769, 67] width 1490 height 39
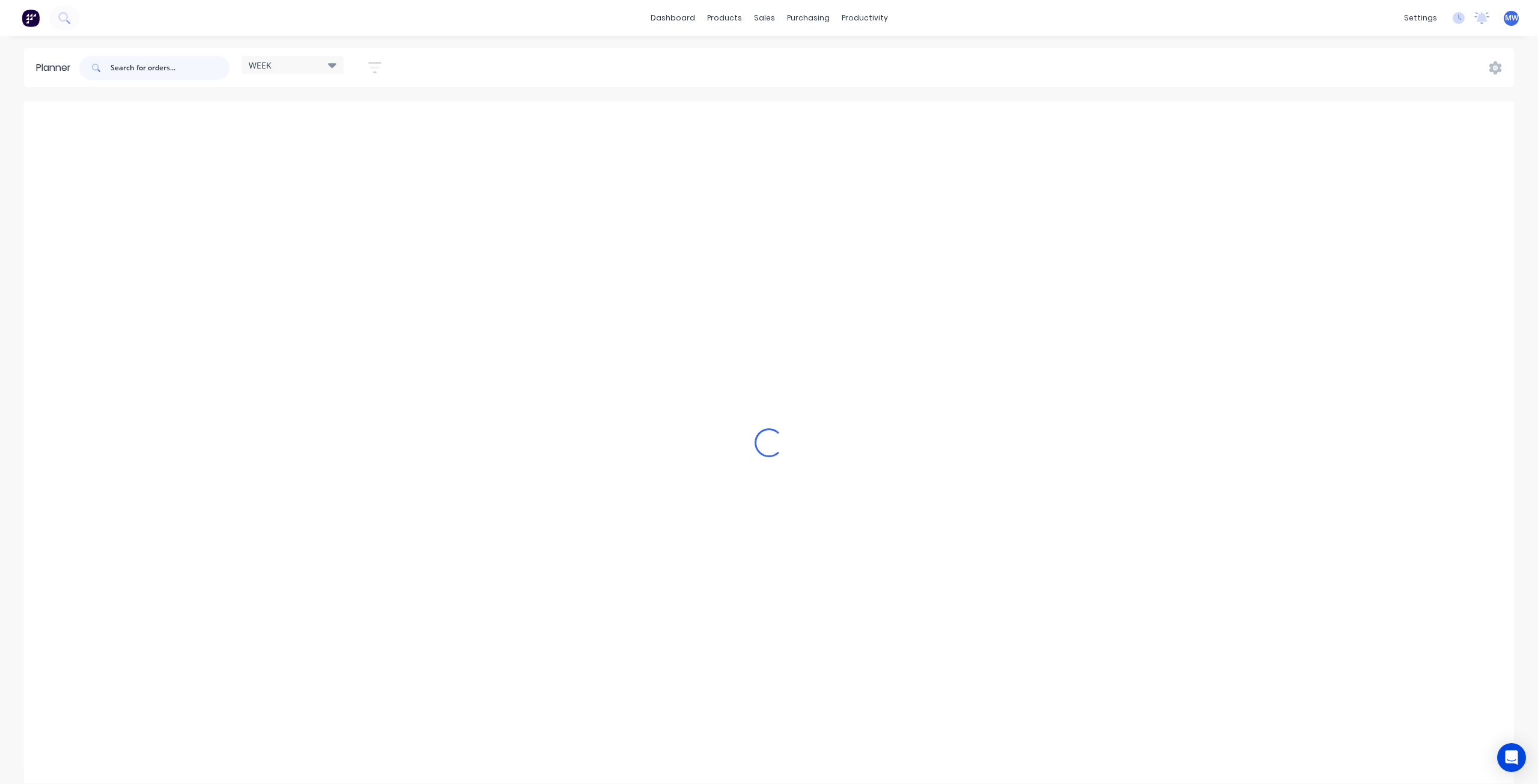
scroll to position [561, 0]
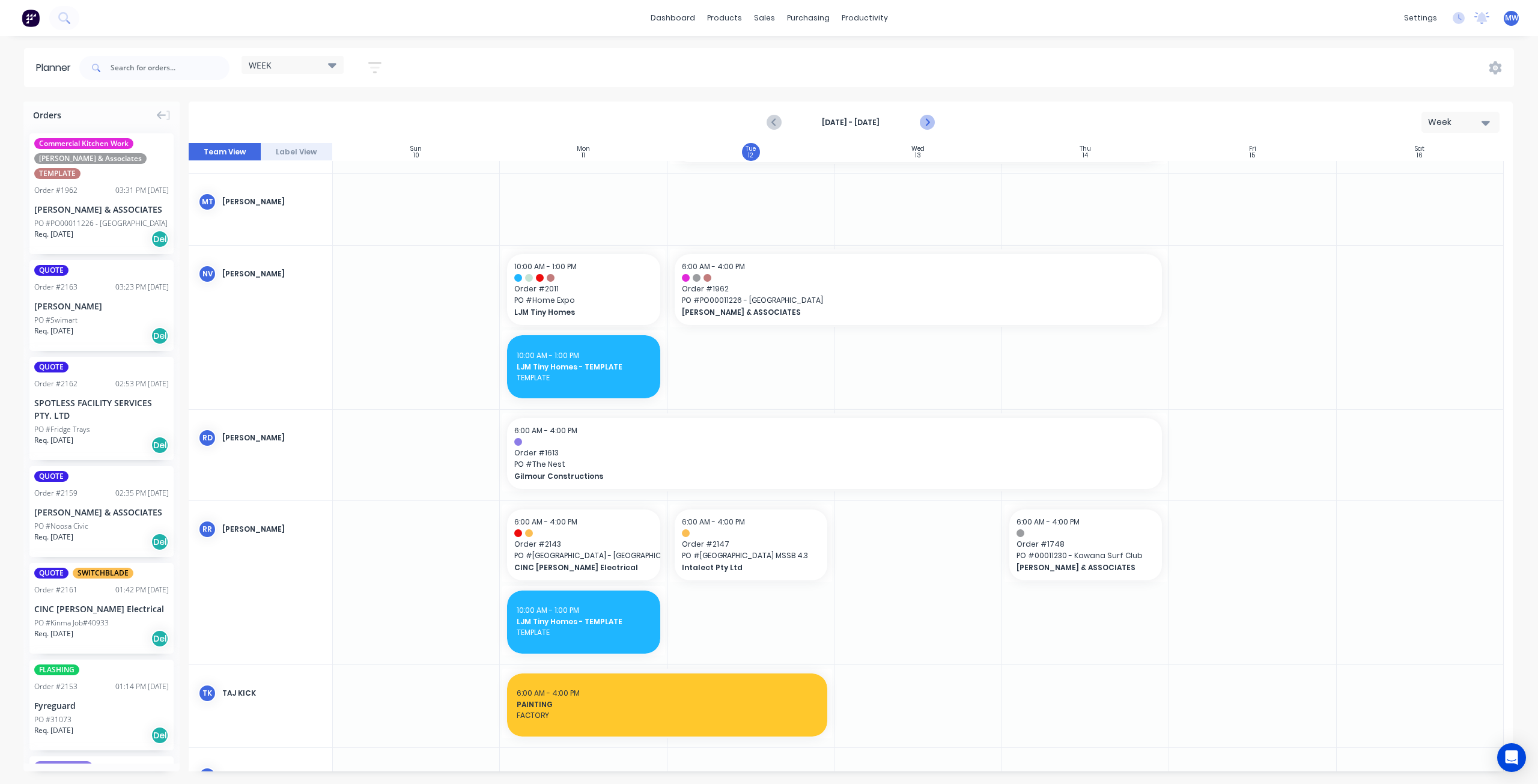
click at [925, 120] on icon "Next page" at bounding box center [927, 122] width 14 height 14
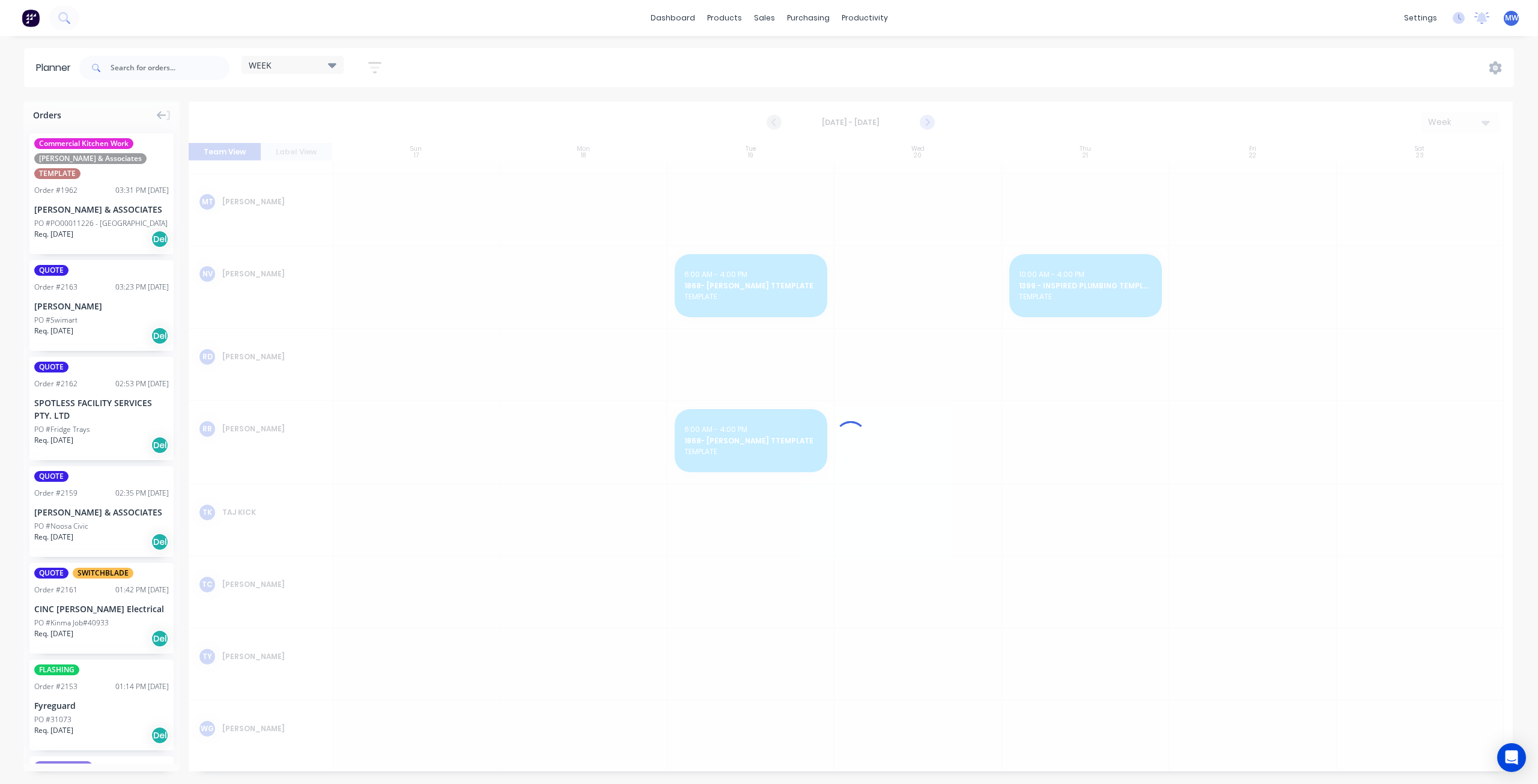
scroll to position [486, 0]
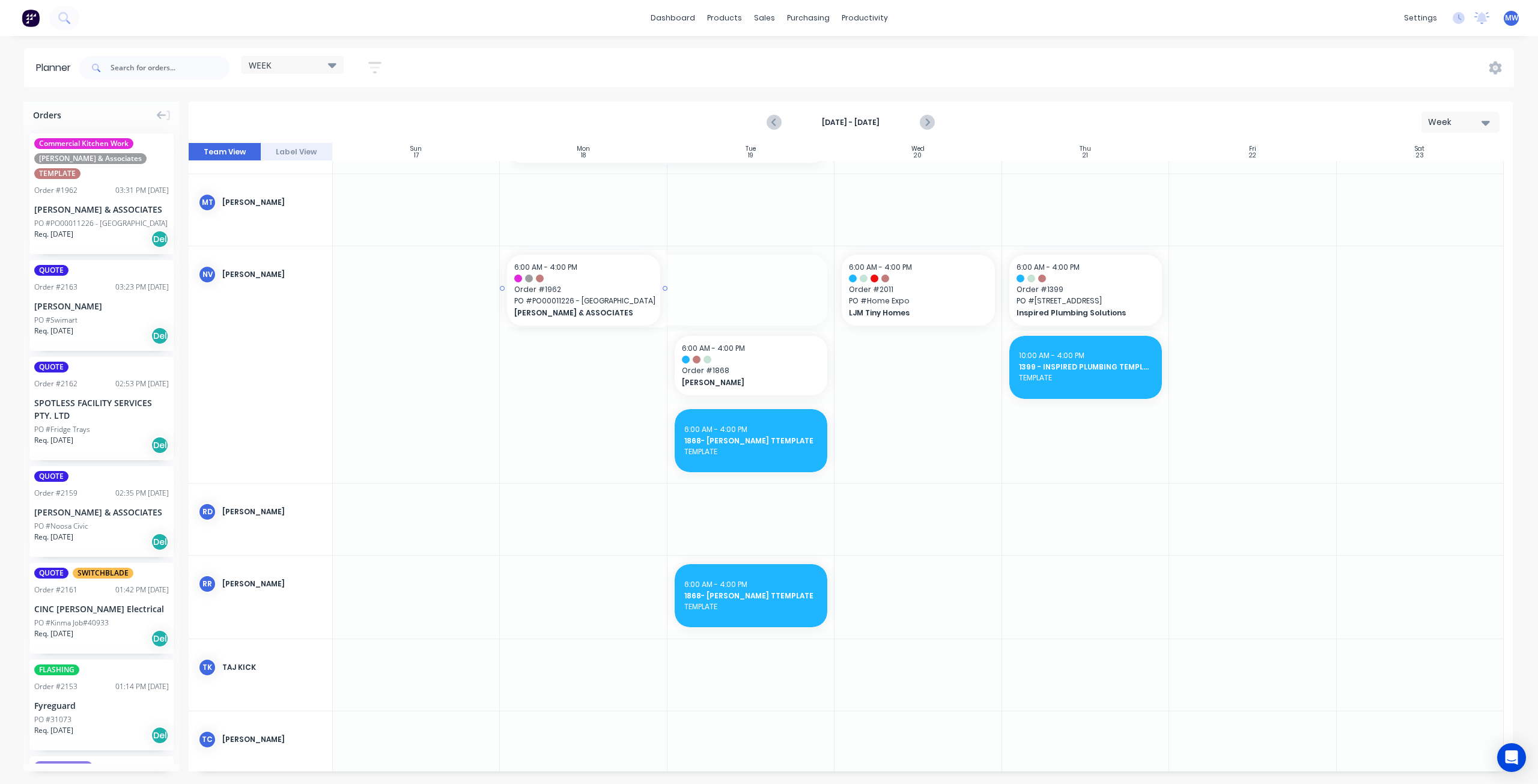
drag, startPoint x: 829, startPoint y: 290, endPoint x: 665, endPoint y: 293, distance: 164.0
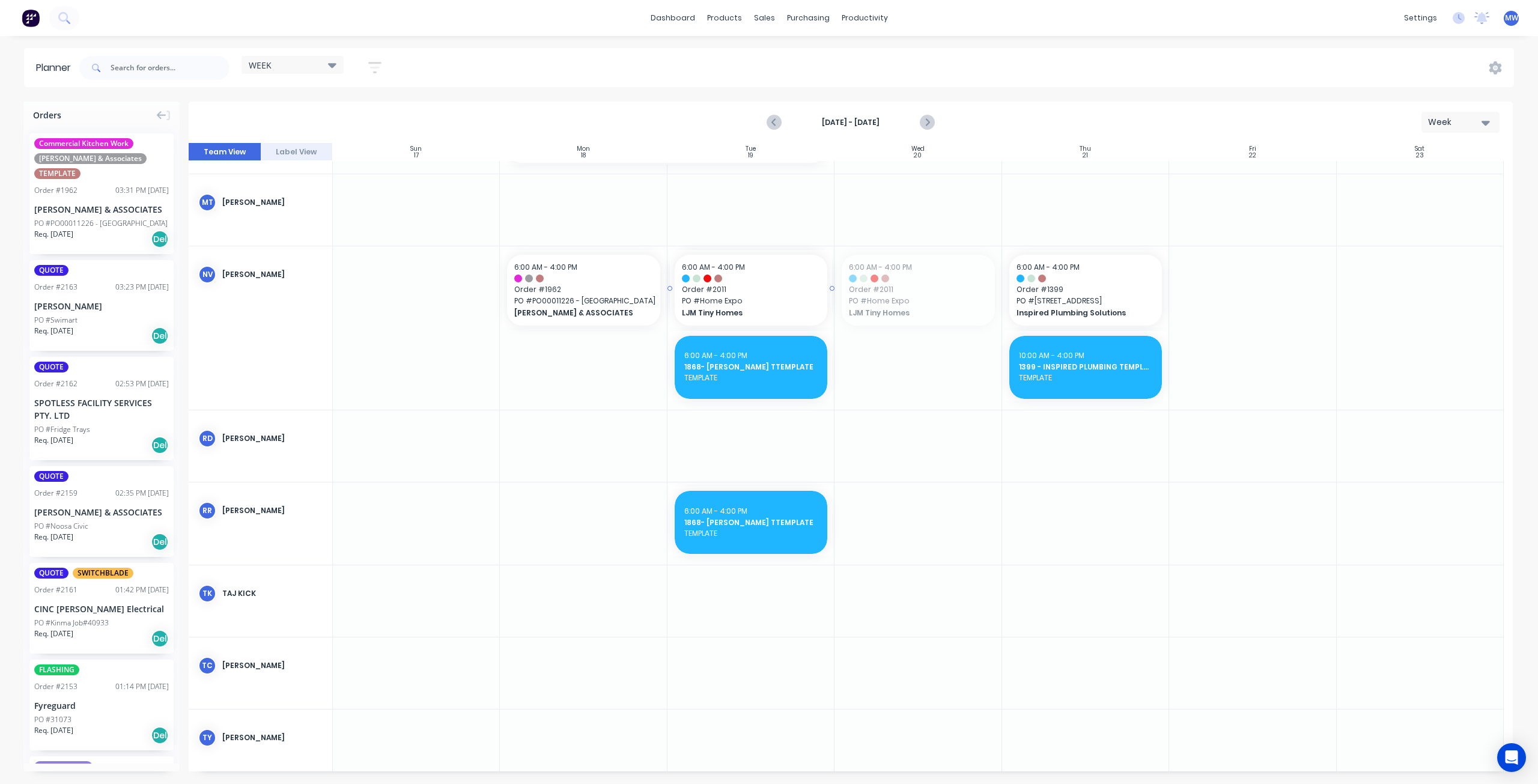
drag, startPoint x: 936, startPoint y: 305, endPoint x: 763, endPoint y: 311, distance: 173.1
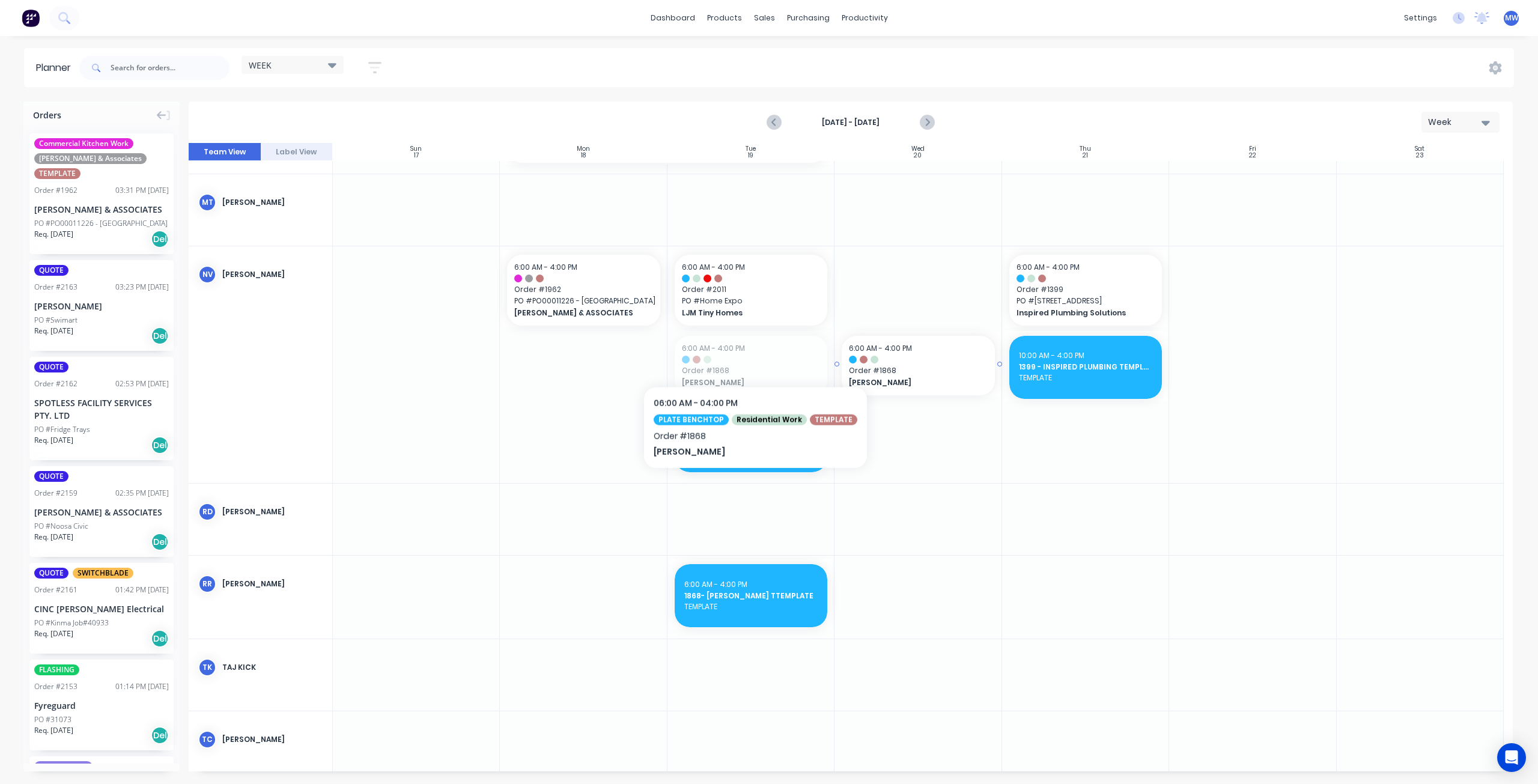
drag, startPoint x: 734, startPoint y: 355, endPoint x: 946, endPoint y: 322, distance: 214.6
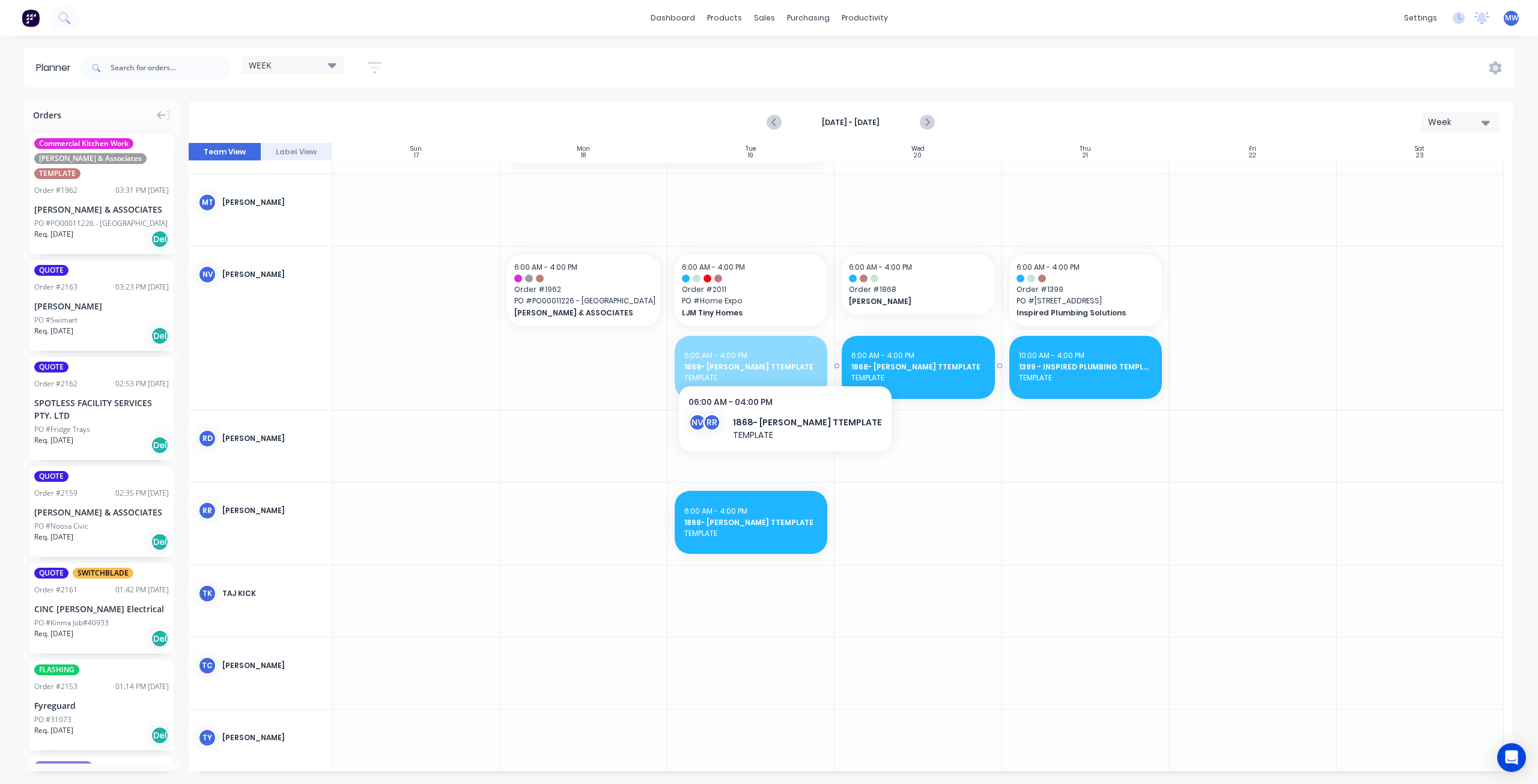
drag, startPoint x: 758, startPoint y: 357, endPoint x: 898, endPoint y: 367, distance: 140.4
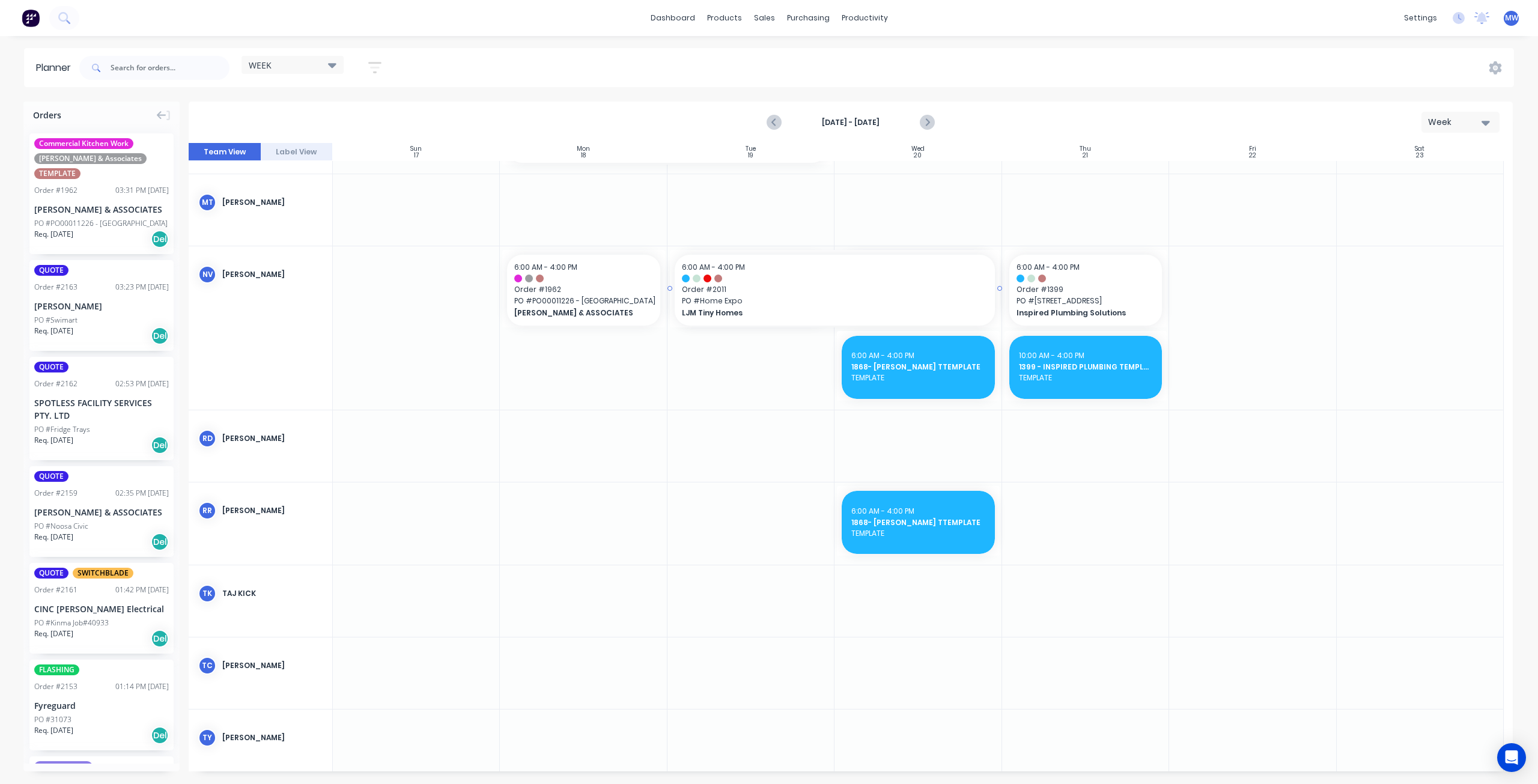
drag, startPoint x: 829, startPoint y: 288, endPoint x: 872, endPoint y: 290, distance: 43.0
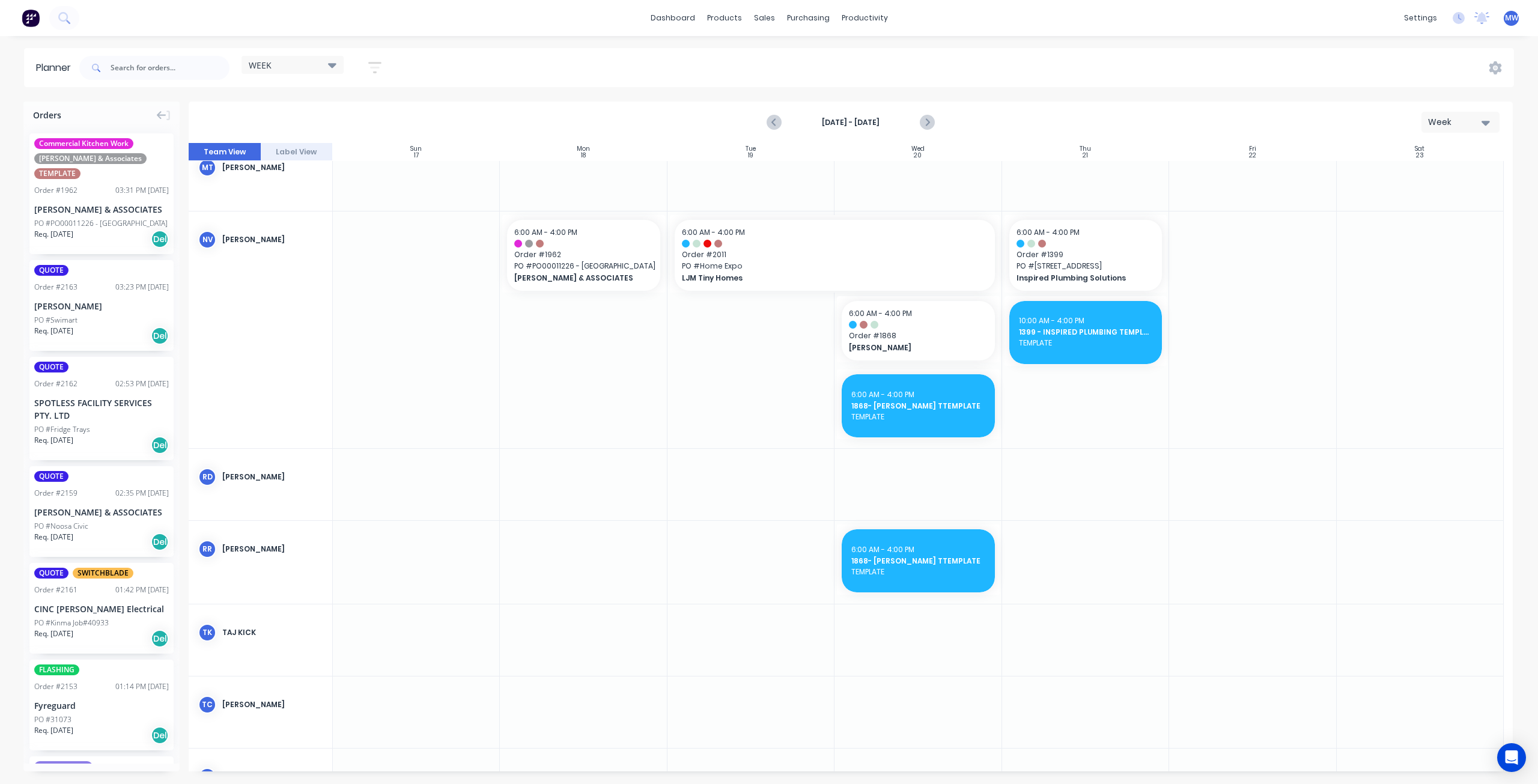
scroll to position [547, 0]
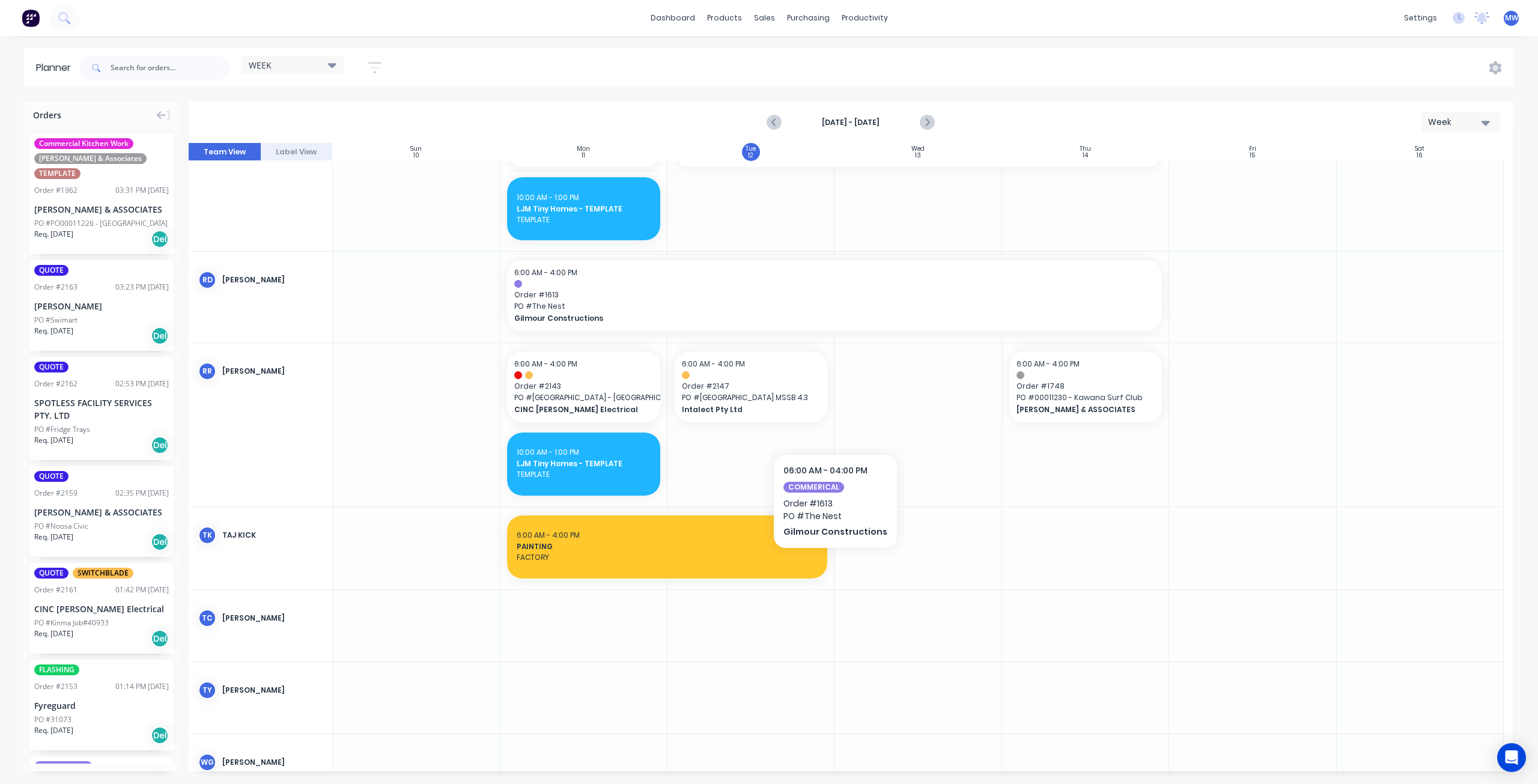
scroll to position [721, 0]
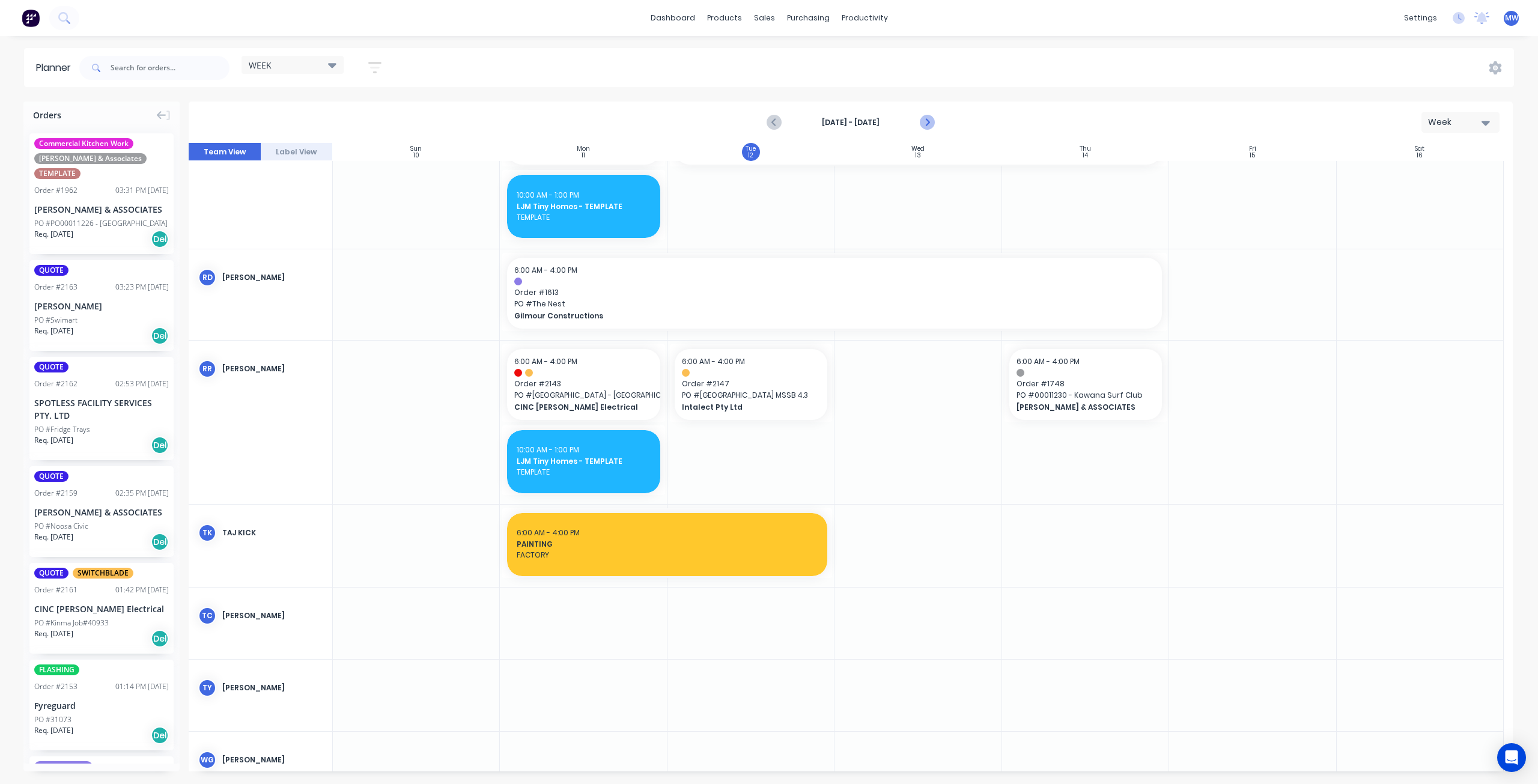
click at [925, 123] on icon "Next page" at bounding box center [927, 122] width 14 height 14
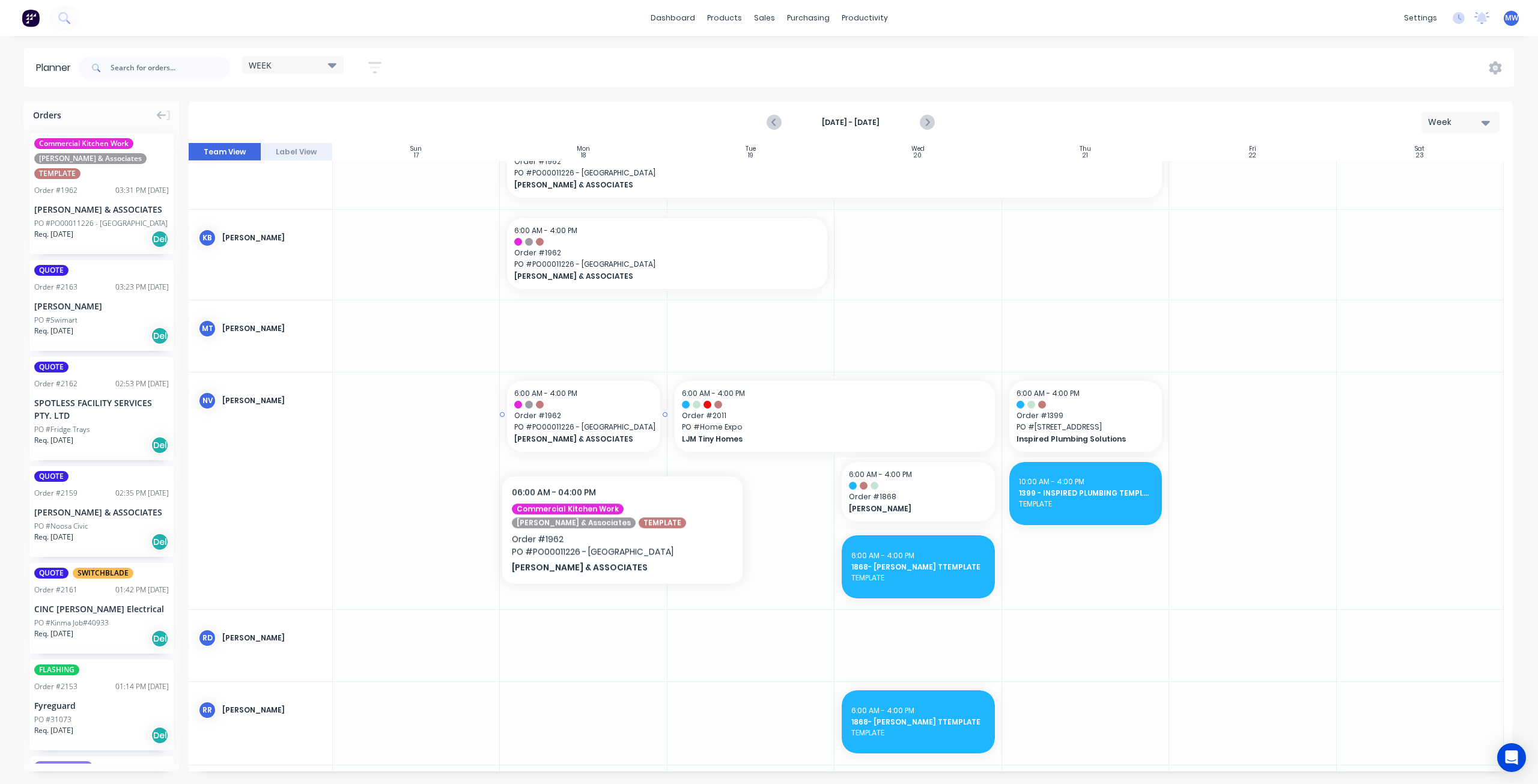
scroll to position [421, 0]
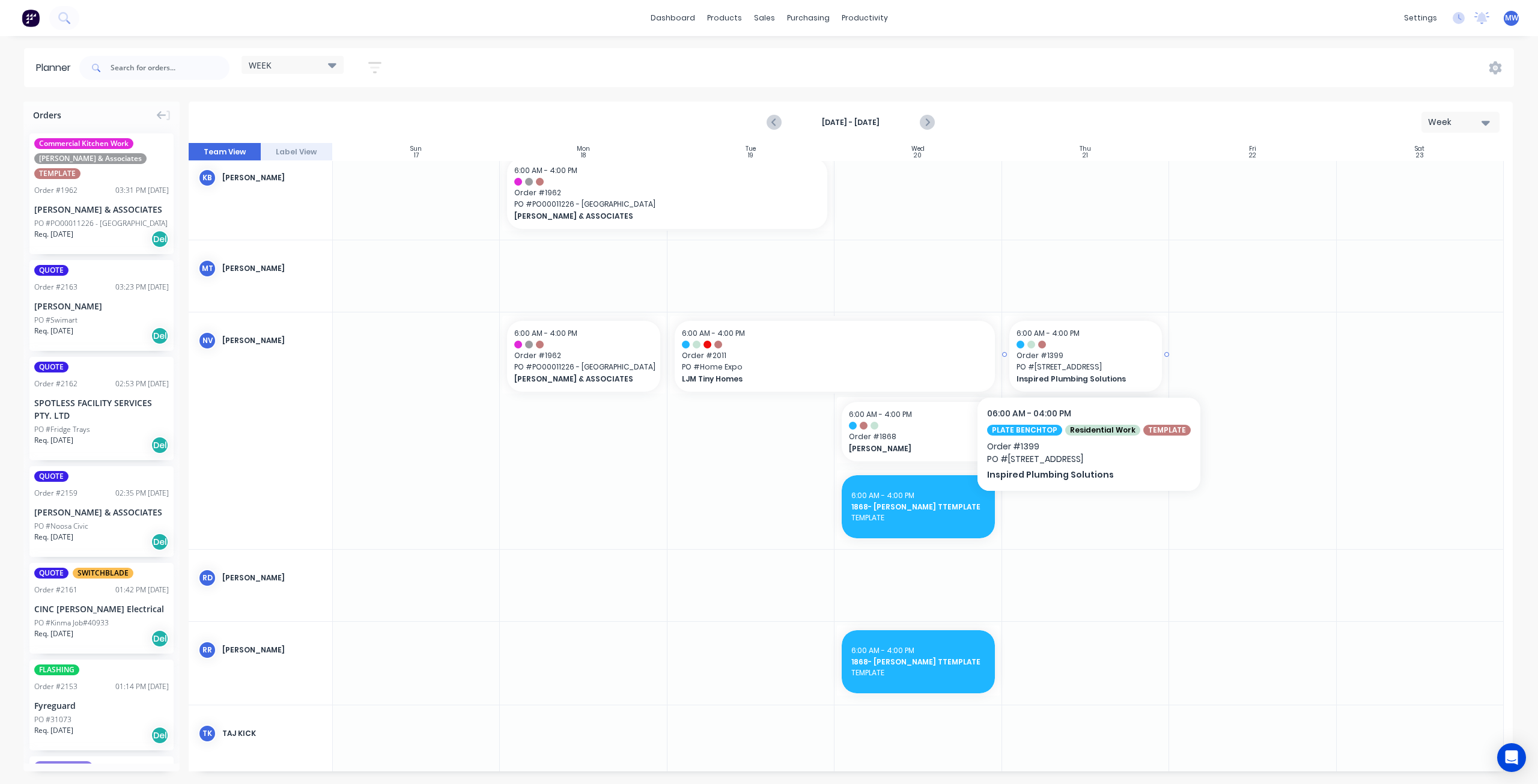
click at [1095, 346] on div at bounding box center [1085, 344] width 138 height 8
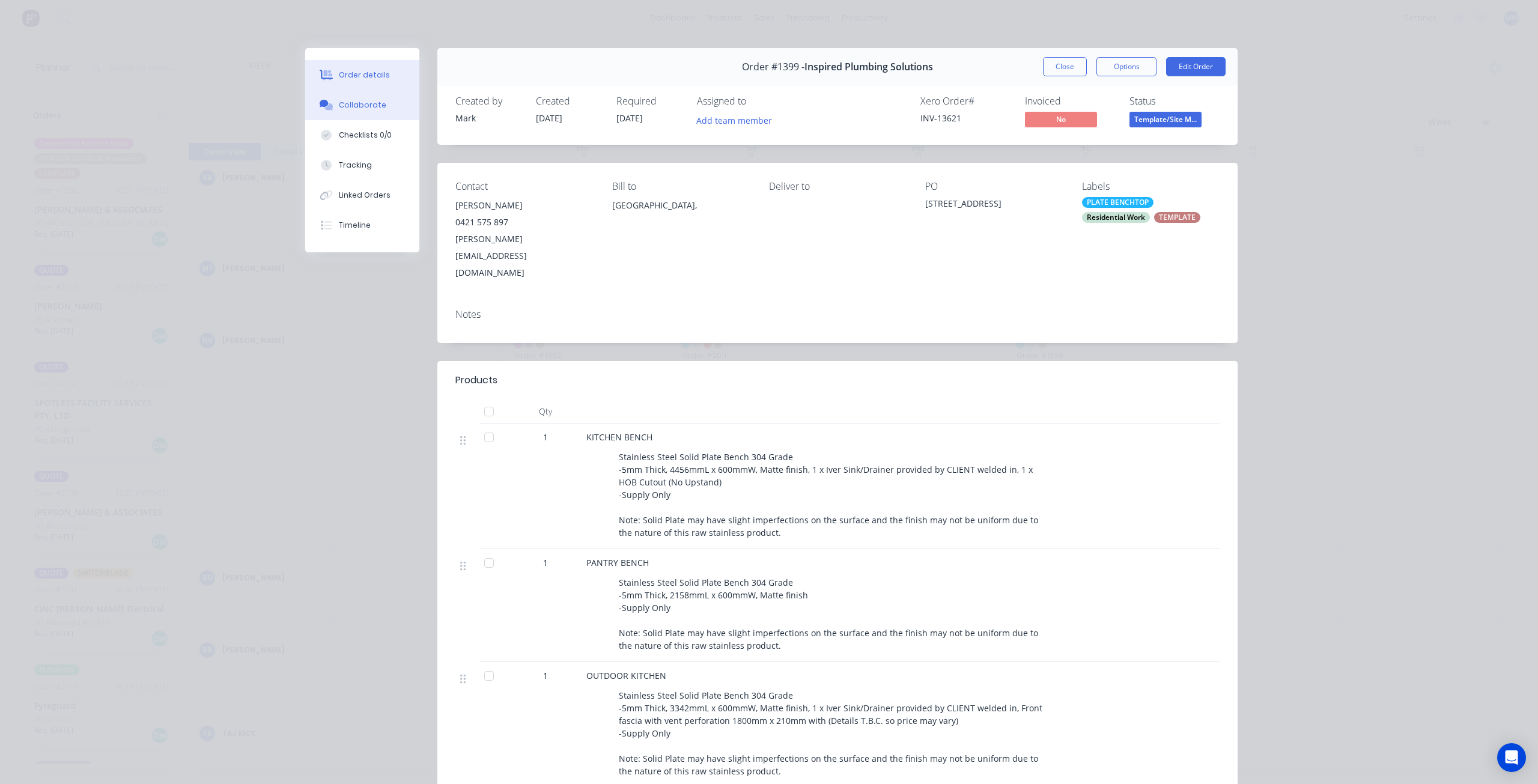
click at [355, 116] on button "Collaborate" at bounding box center [362, 105] width 114 height 30
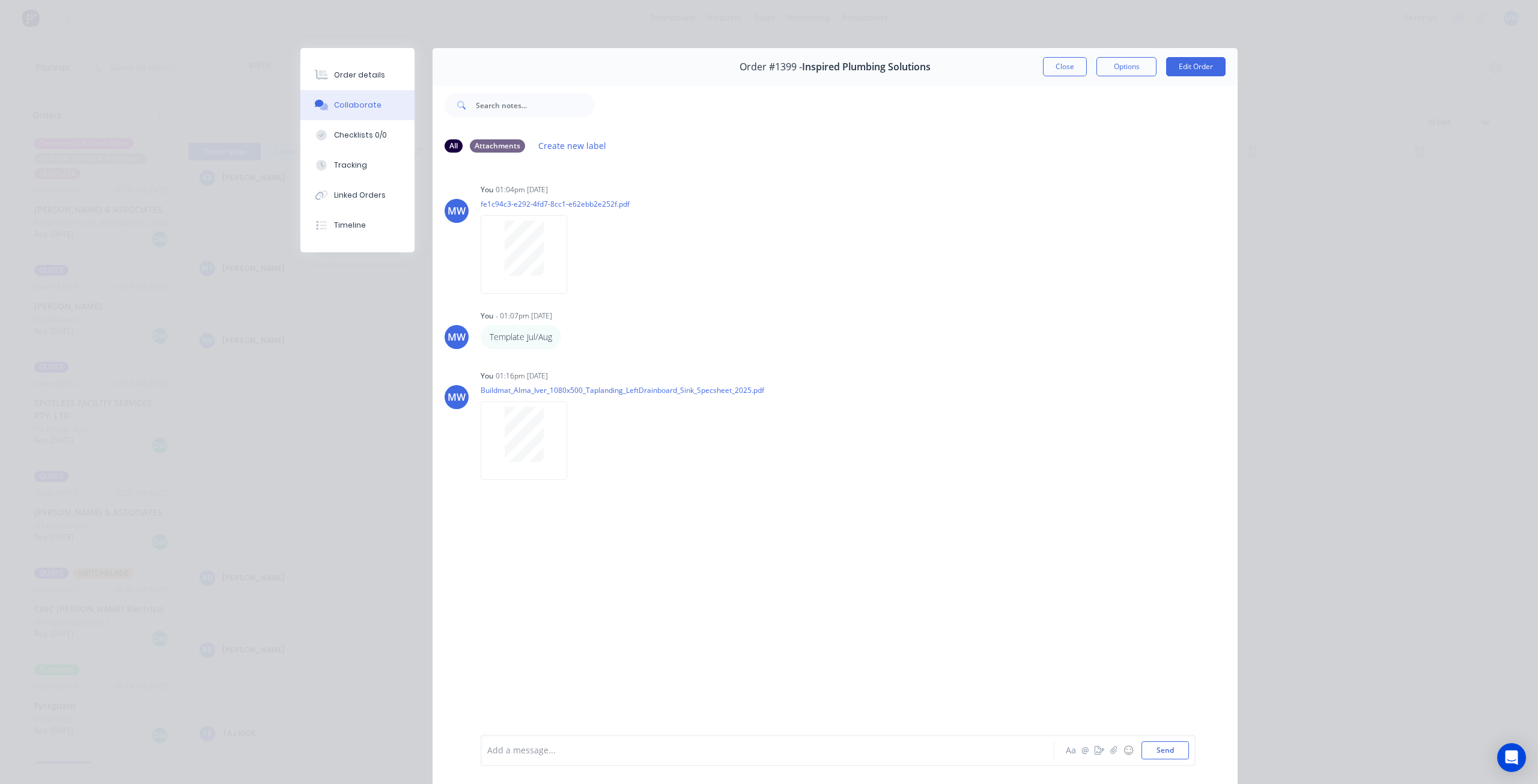
drag, startPoint x: 1072, startPoint y: 71, endPoint x: 1104, endPoint y: 353, distance: 283.8
click at [1104, 353] on div "Order #1399 - Inspired Plumbing Solutions Close Options Edit Order All Attachme…" at bounding box center [769, 424] width 937 height 752
click at [452, 146] on div "All" at bounding box center [453, 145] width 18 height 13
click at [482, 149] on div "Attachments" at bounding box center [498, 145] width 55 height 13
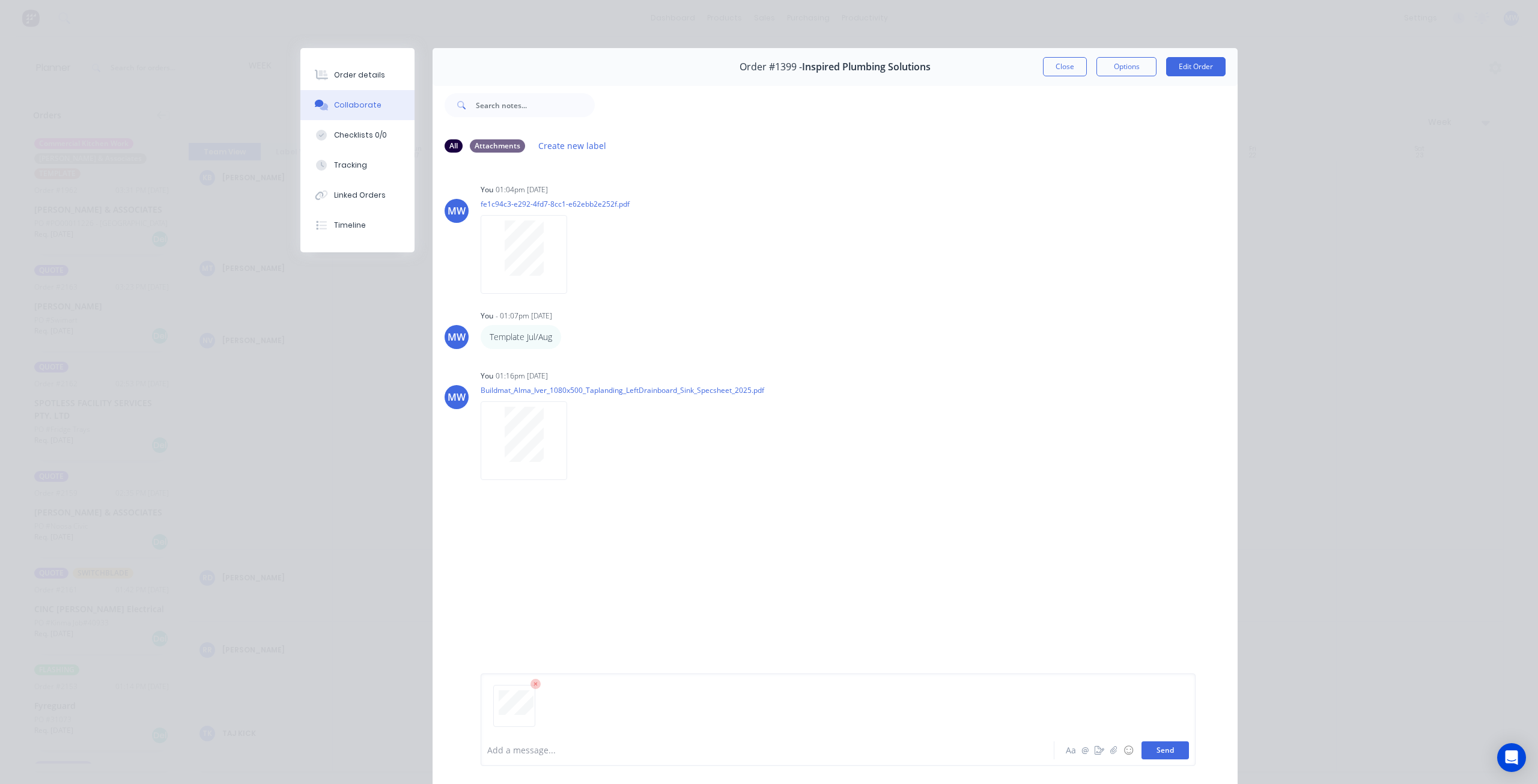
click at [1155, 751] on button "Send" at bounding box center [1165, 750] width 47 height 18
click at [1069, 70] on button "Close" at bounding box center [1065, 66] width 44 height 19
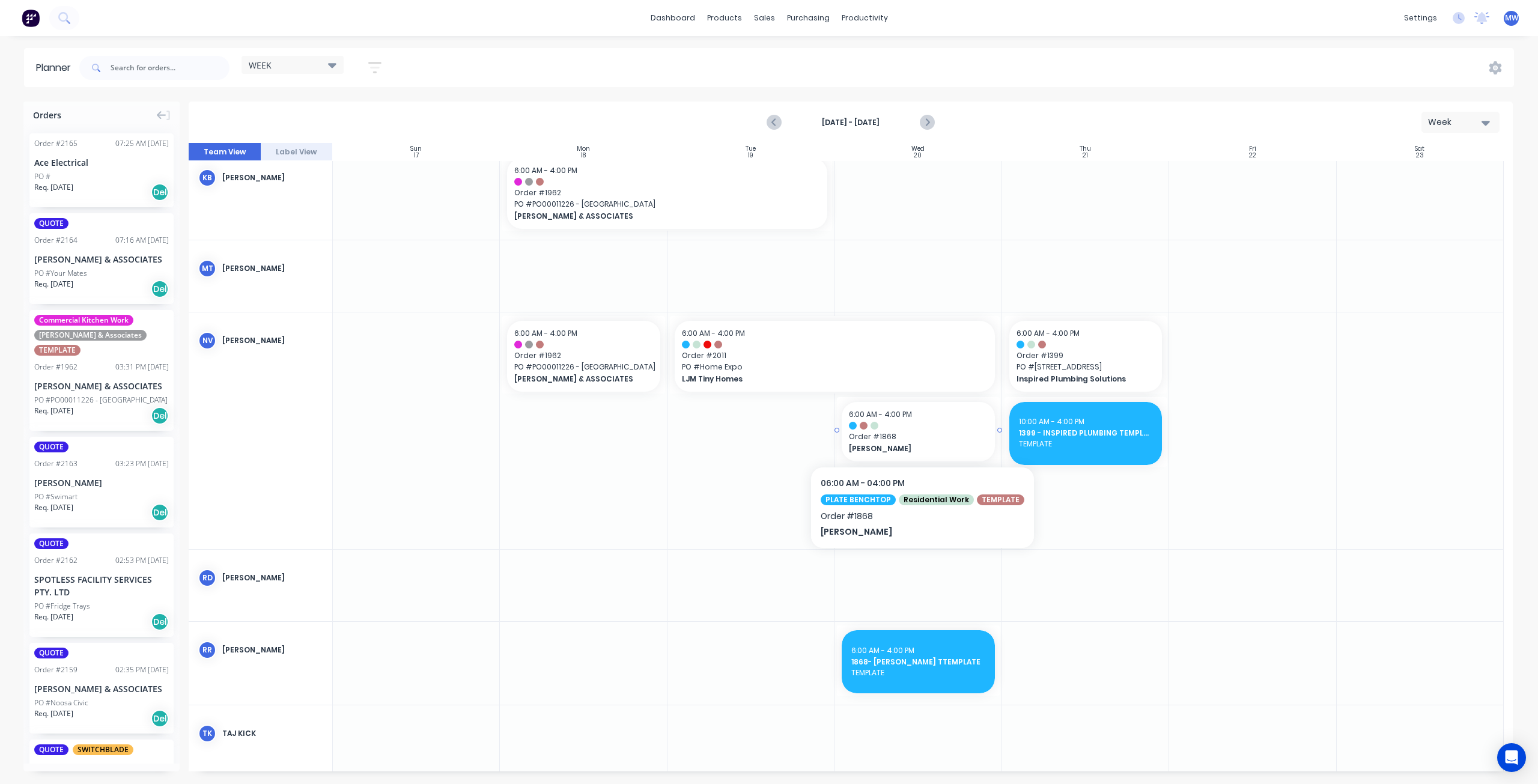
click at [918, 451] on span "[PERSON_NAME]" at bounding box center [910, 449] width 124 height 11
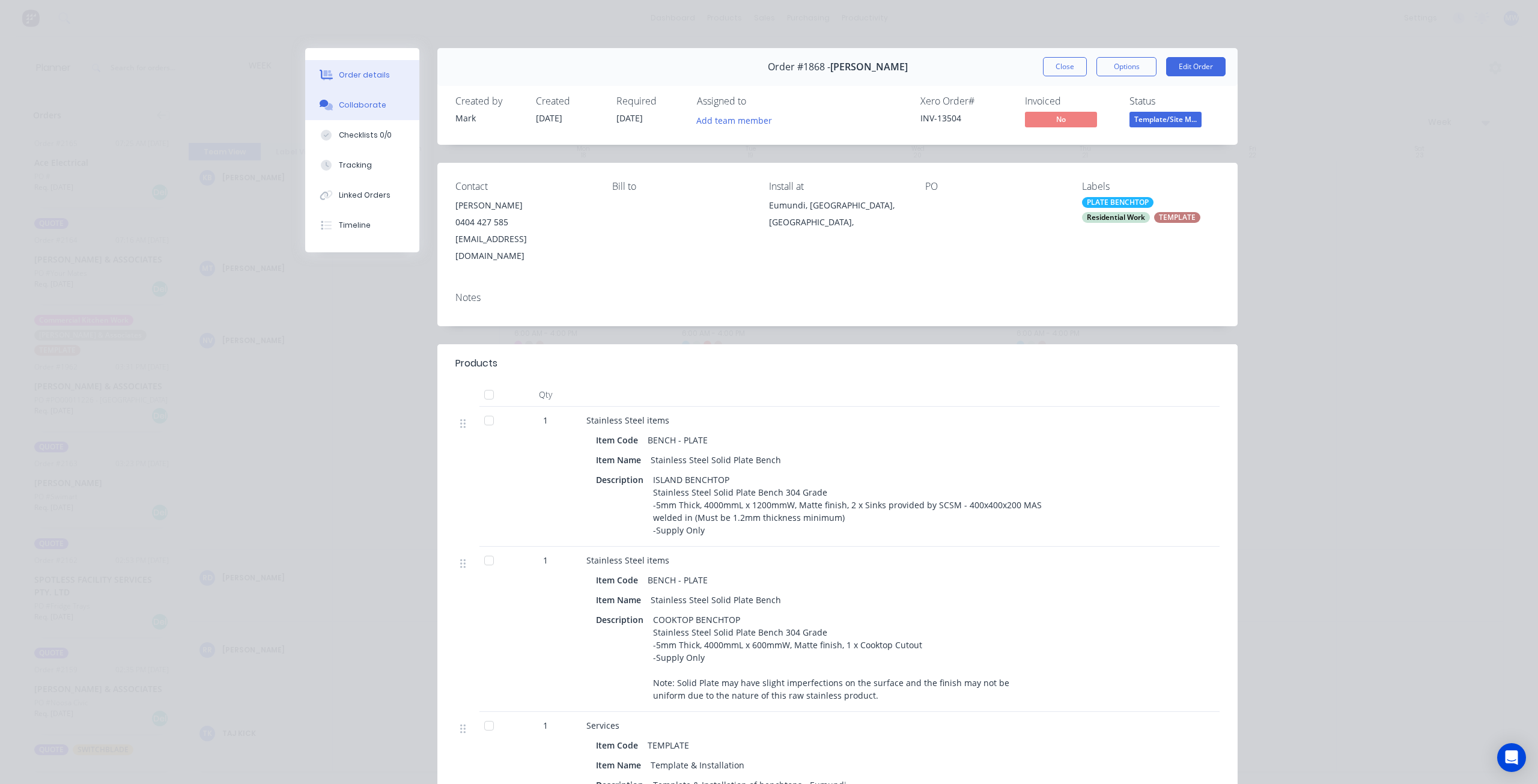
click at [373, 99] on button "Collaborate" at bounding box center [362, 105] width 114 height 30
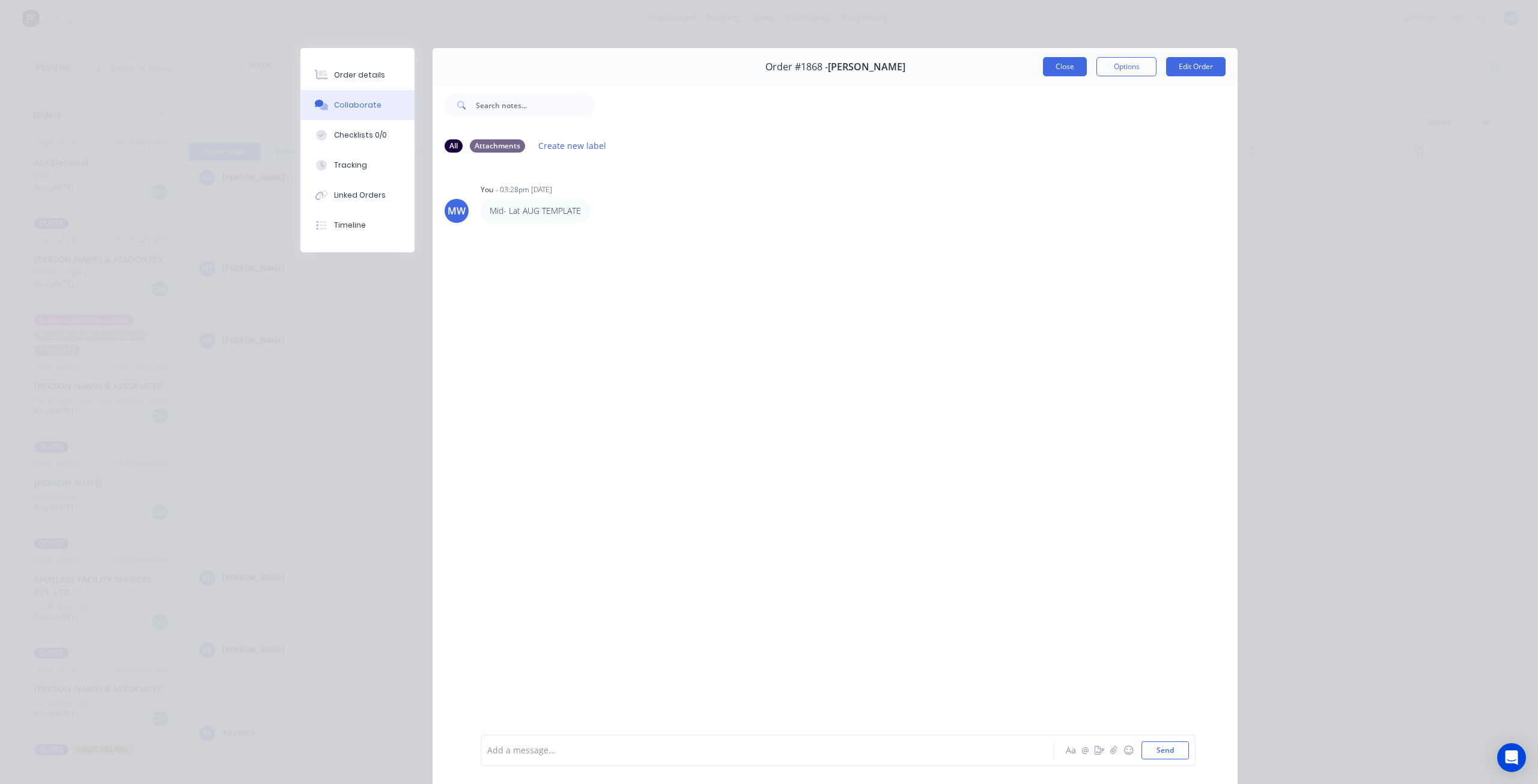
click at [1067, 68] on button "Close" at bounding box center [1065, 66] width 44 height 19
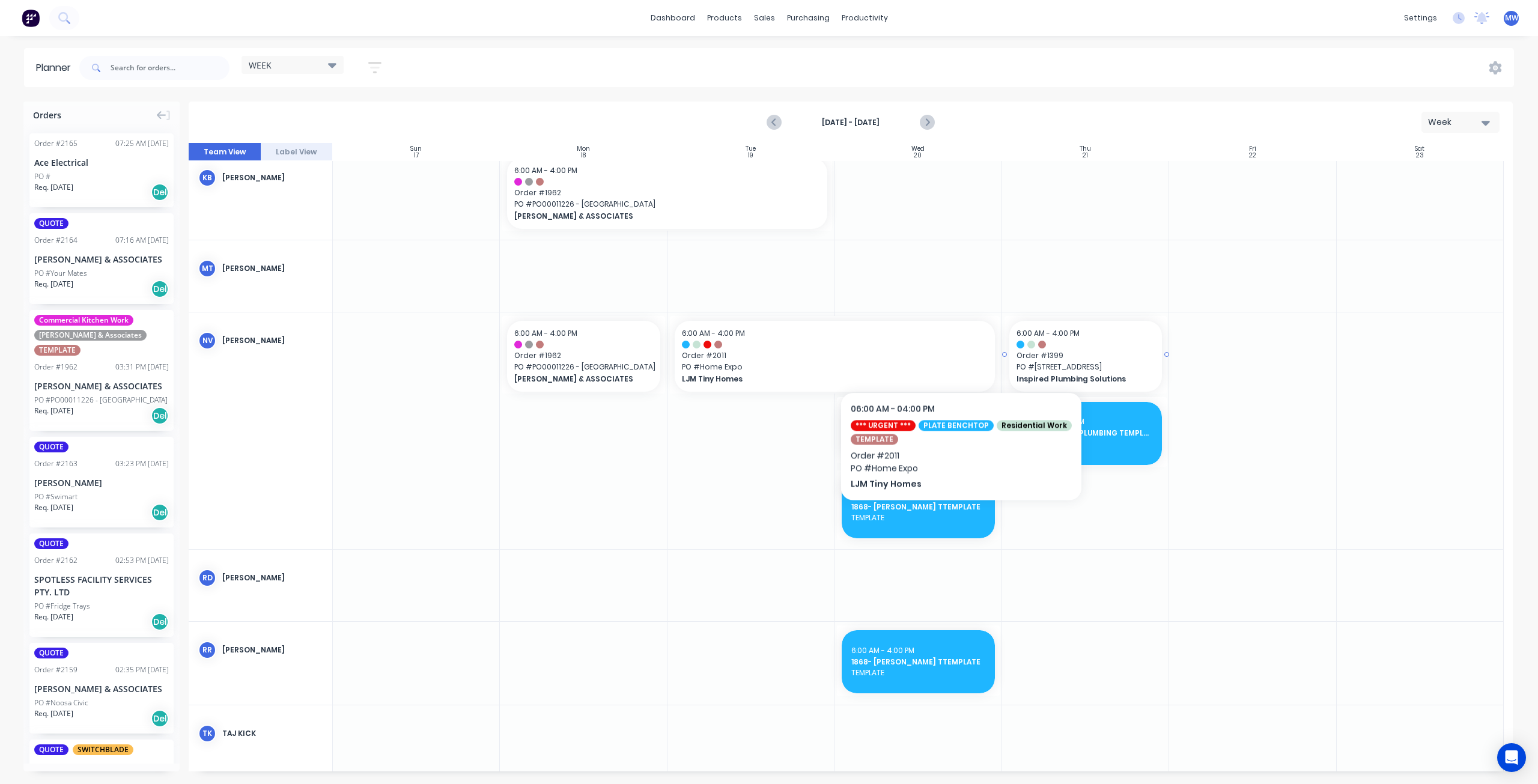
click at [1098, 354] on span "Order # 1399" at bounding box center [1085, 356] width 138 height 11
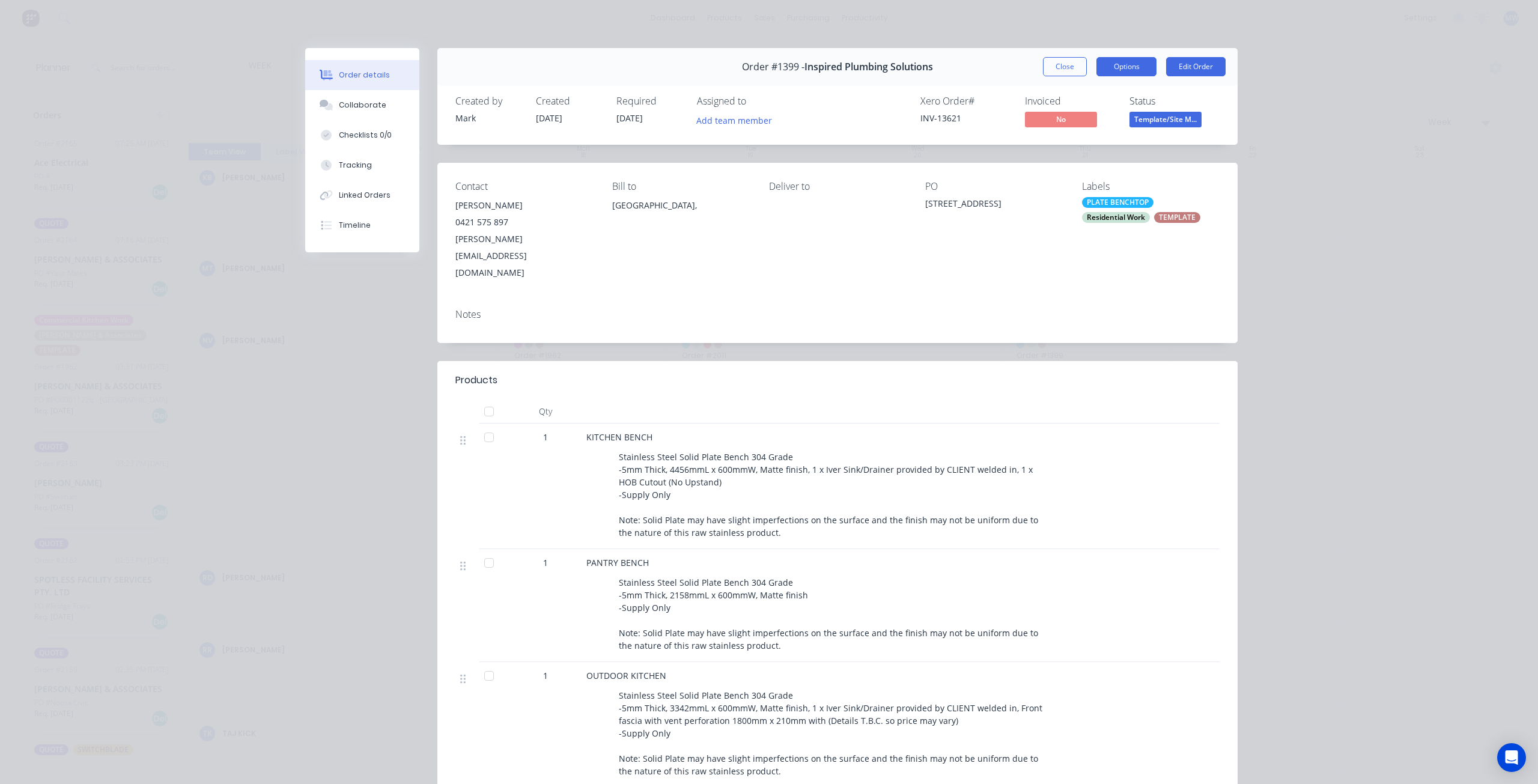
click at [1129, 68] on button "Options" at bounding box center [1126, 66] width 60 height 19
click at [1127, 117] on div "Work Order" at bounding box center [1093, 122] width 105 height 18
click at [1110, 139] on div "Standard" at bounding box center [1093, 145] width 105 height 18
click at [1065, 64] on button "Close" at bounding box center [1065, 66] width 44 height 19
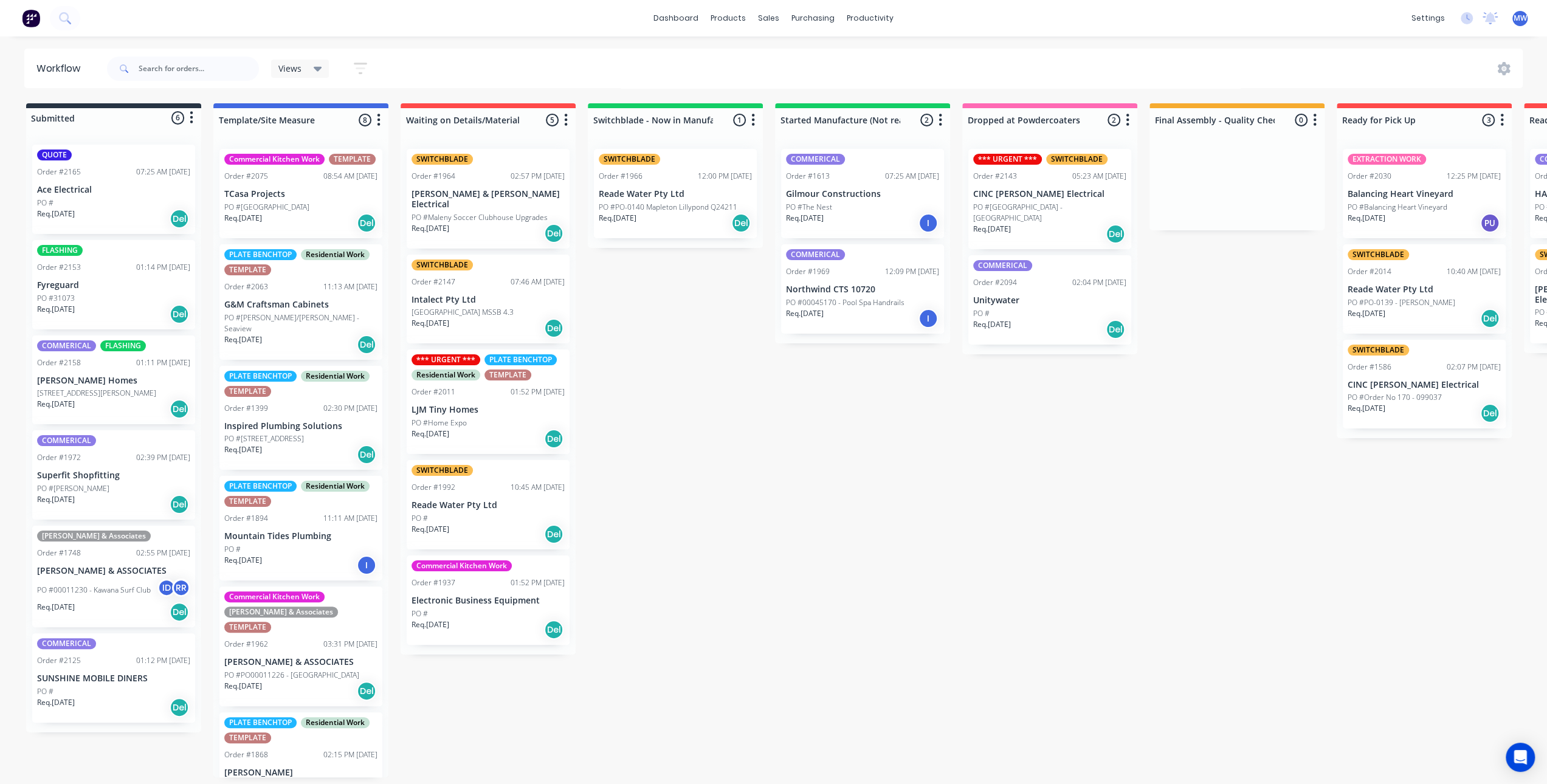
click at [662, 217] on div "Req. [DATE] Del" at bounding box center [675, 223] width 153 height 21
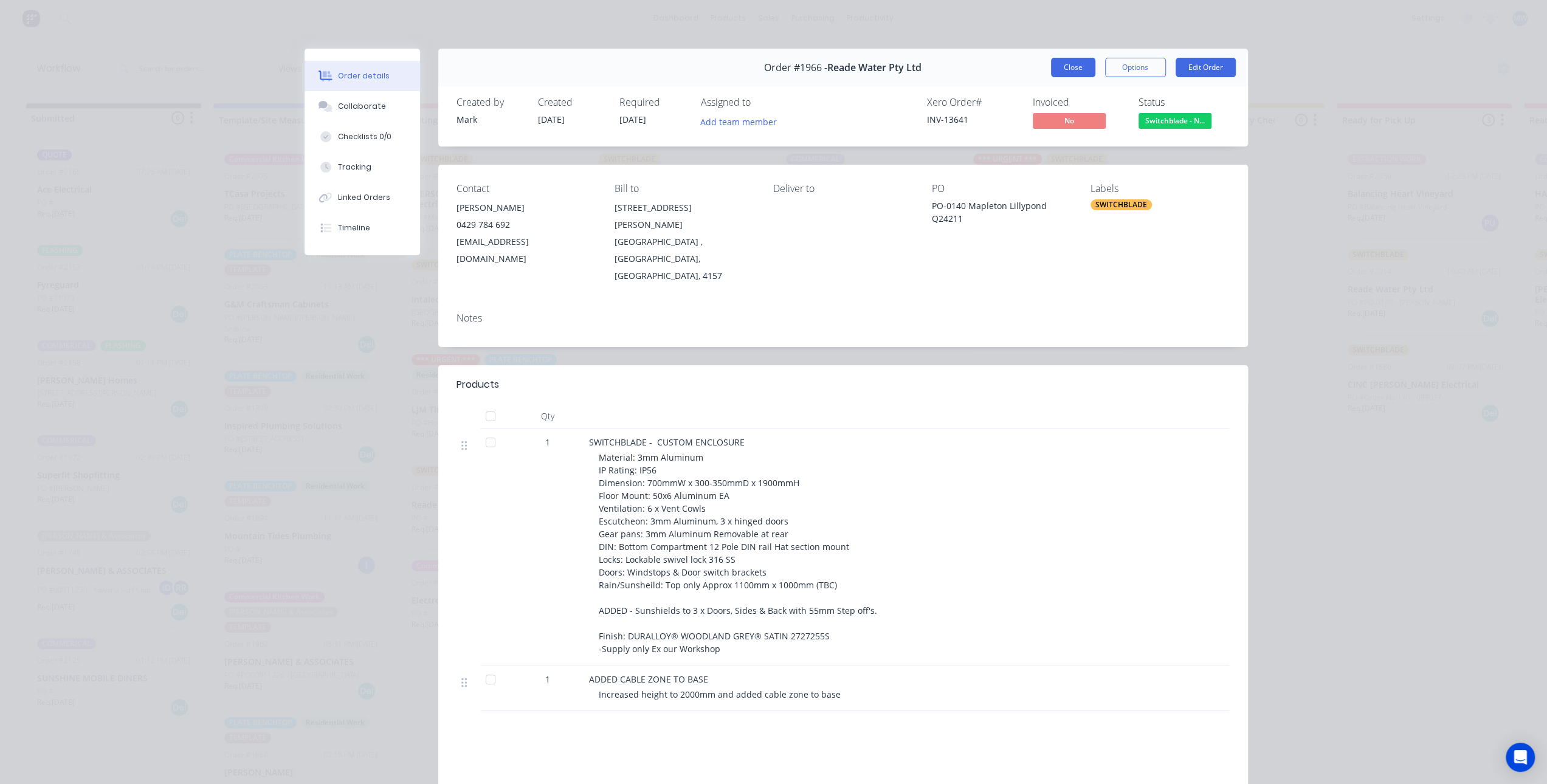
click at [1078, 63] on button "Close" at bounding box center [1073, 67] width 45 height 19
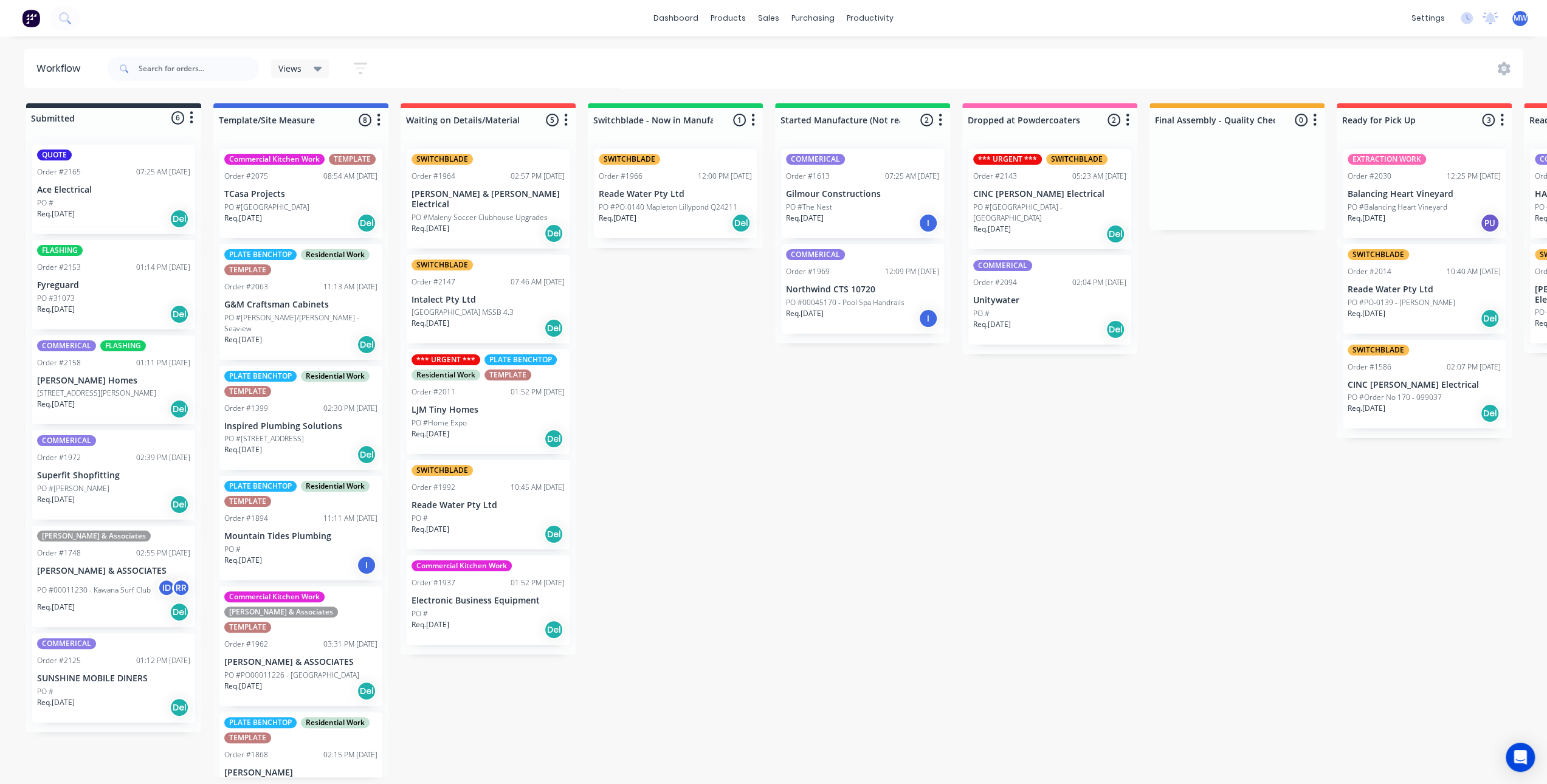
drag, startPoint x: 793, startPoint y: 426, endPoint x: 785, endPoint y: 420, distance: 10.0
click at [791, 426] on div "Submitted 6 Status colour #273444 hex #273444 Save Cancel Summaries Total order…" at bounding box center [1004, 440] width 2027 height 674
click at [1077, 180] on div "05:23 AM [DATE]" at bounding box center [1099, 176] width 54 height 11
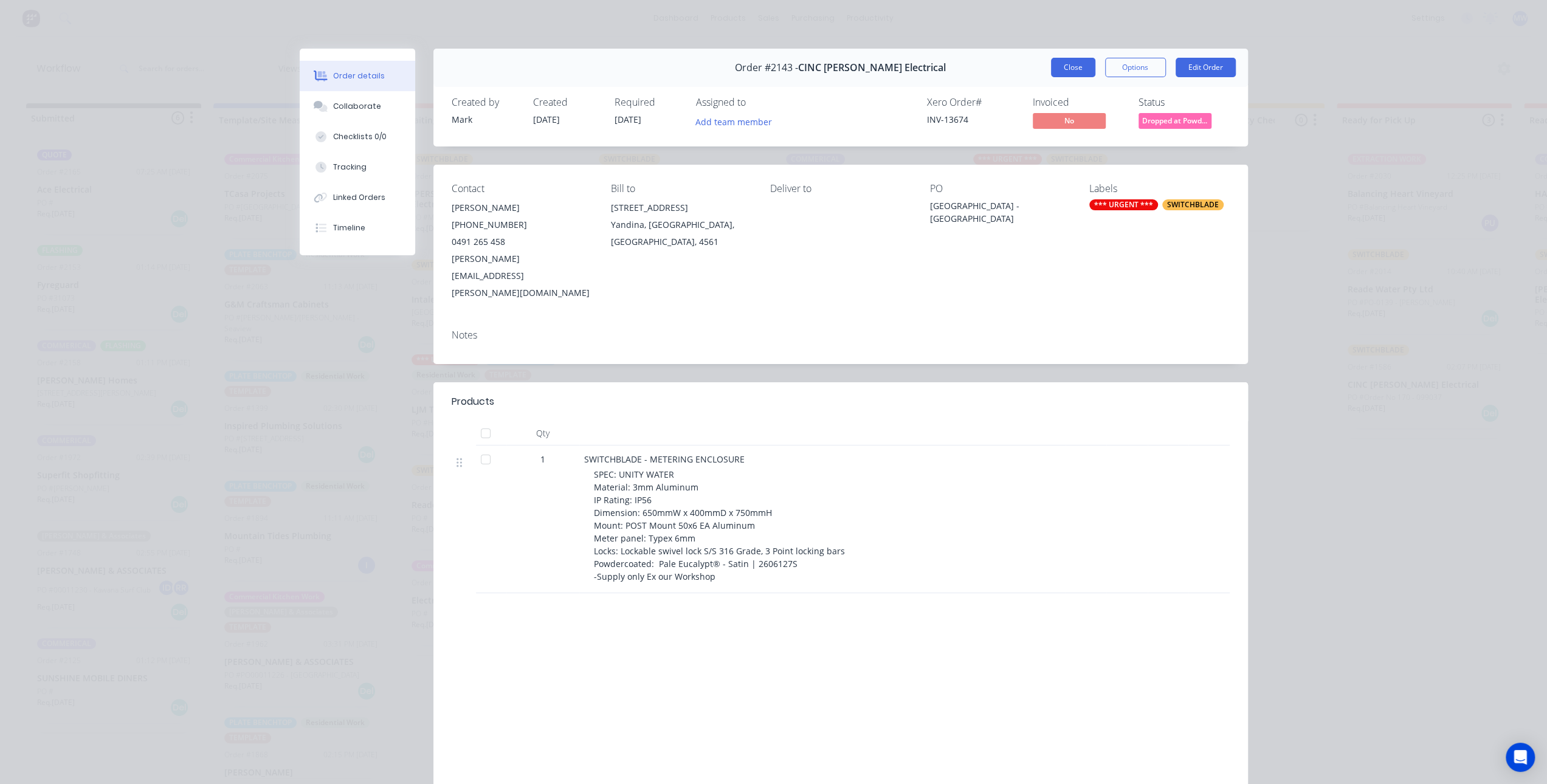
click at [1070, 65] on button "Close" at bounding box center [1073, 67] width 45 height 19
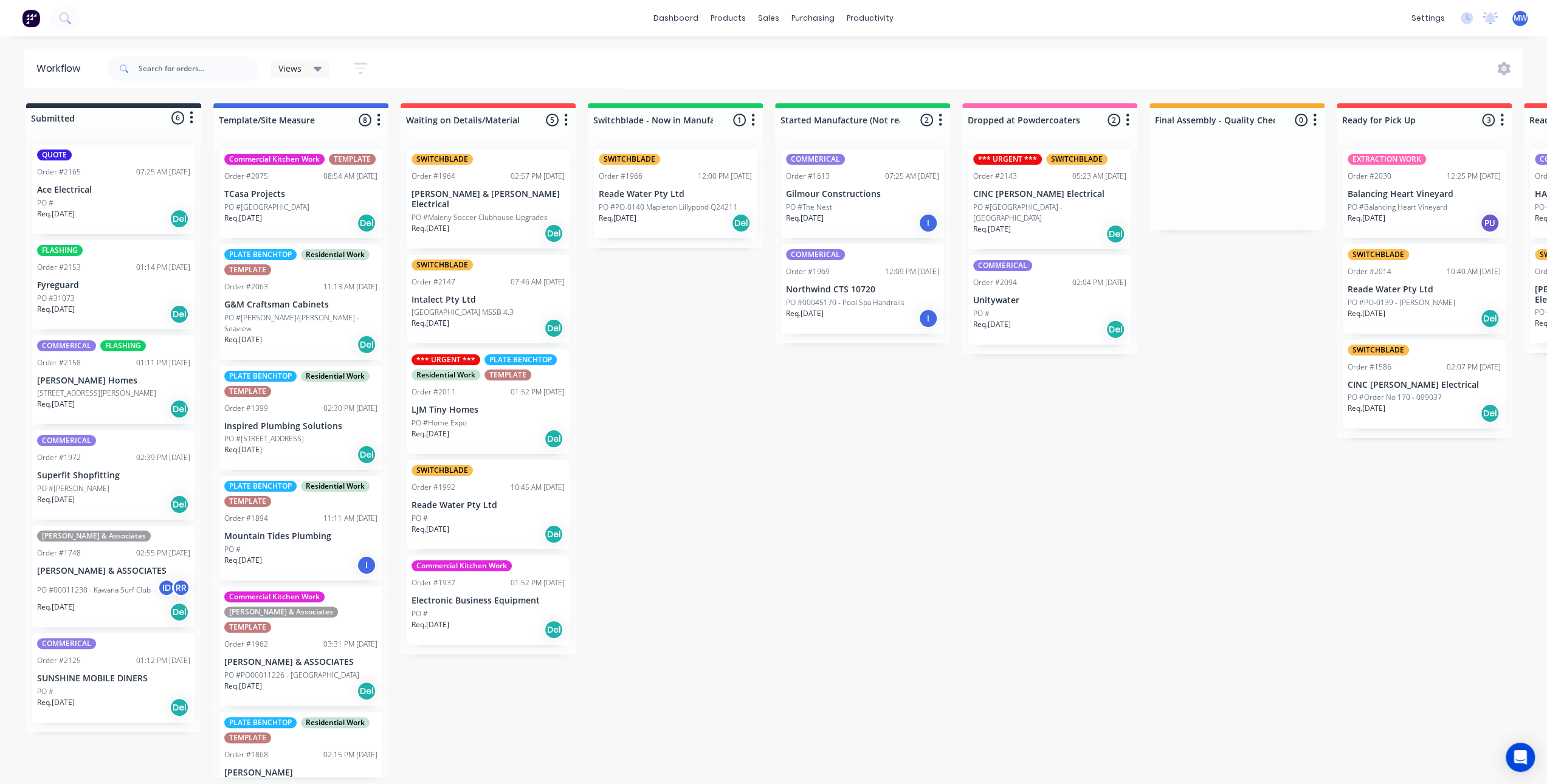
click at [806, 384] on div "Submitted 6 Status colour #273444 hex #273444 Save Cancel Summaries Total order…" at bounding box center [1004, 440] width 2027 height 674
click at [762, 454] on div "Submitted 6 Status colour #273444 hex #273444 Save Cancel Summaries Total order…" at bounding box center [1004, 440] width 2027 height 674
click at [776, 469] on div "Submitted 6 Status colour #273444 hex #273444 Save Cancel Summaries Total order…" at bounding box center [1004, 440] width 2027 height 674
click at [1019, 492] on div "Submitted 6 Status colour #273444 hex #273444 Save Cancel Summaries Total order…" at bounding box center [1004, 440] width 2027 height 674
click at [110, 197] on div "PO #" at bounding box center [114, 203] width 153 height 11
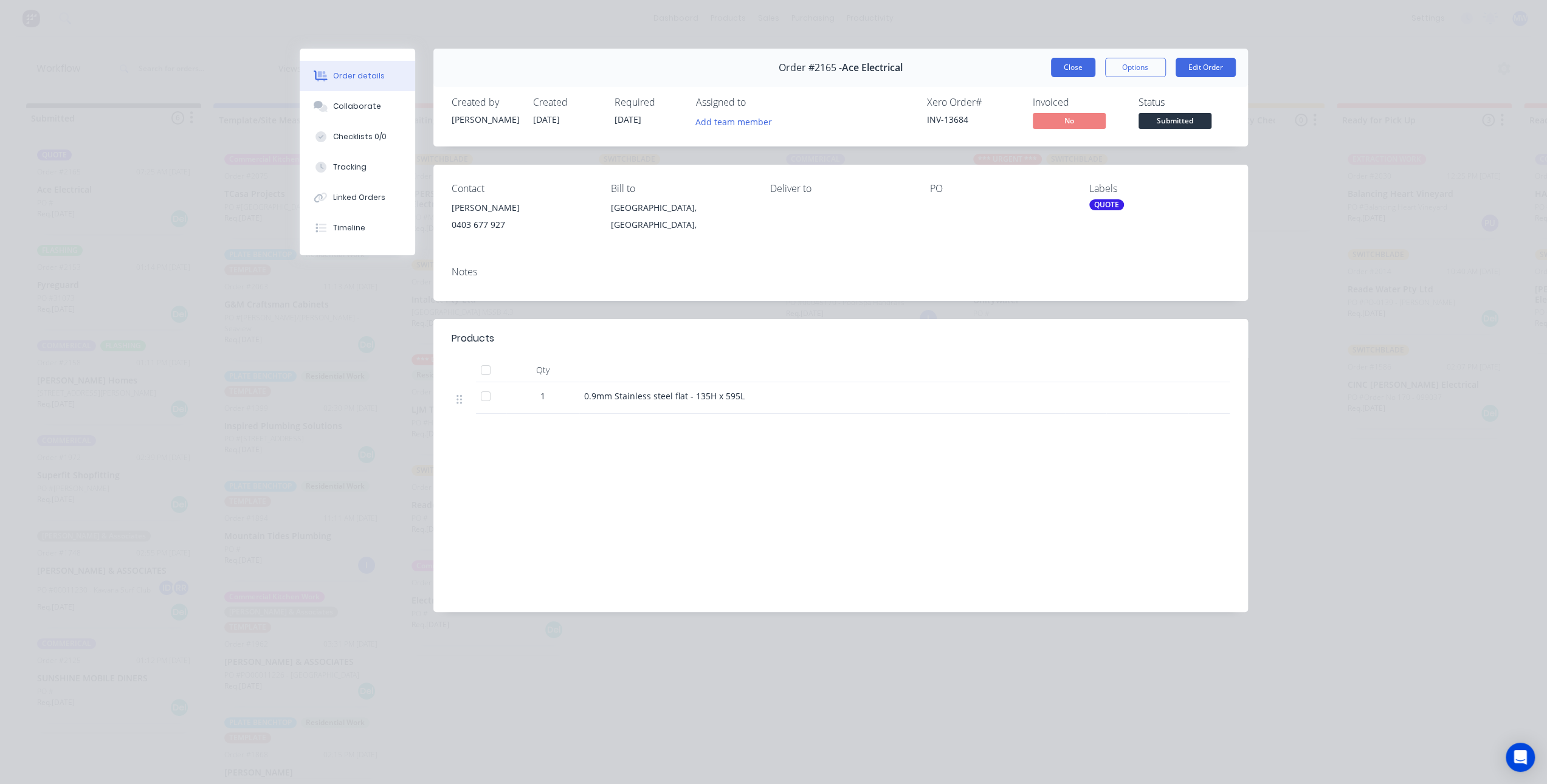
click at [1075, 71] on button "Close" at bounding box center [1073, 67] width 45 height 19
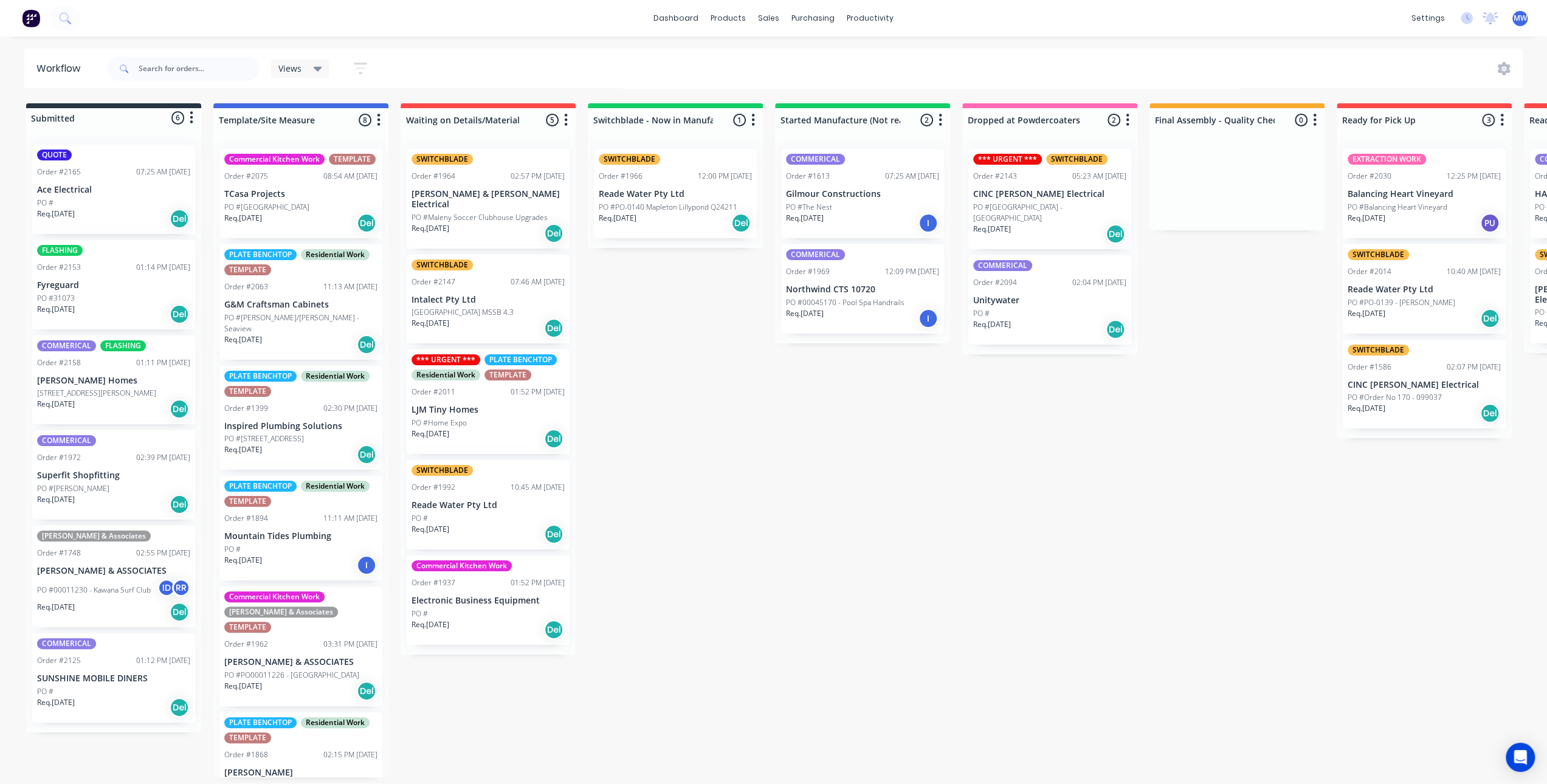
click at [648, 428] on div "Submitted 6 Status colour #273444 hex #273444 Save Cancel Summaries Total order…" at bounding box center [1004, 440] width 2027 height 674
drag, startPoint x: 708, startPoint y: 463, endPoint x: 586, endPoint y: 307, distance: 198.0
click at [707, 463] on div "Submitted 6 Status colour #273444 hex #273444 Save Cancel Summaries Total order…" at bounding box center [1004, 440] width 2027 height 674
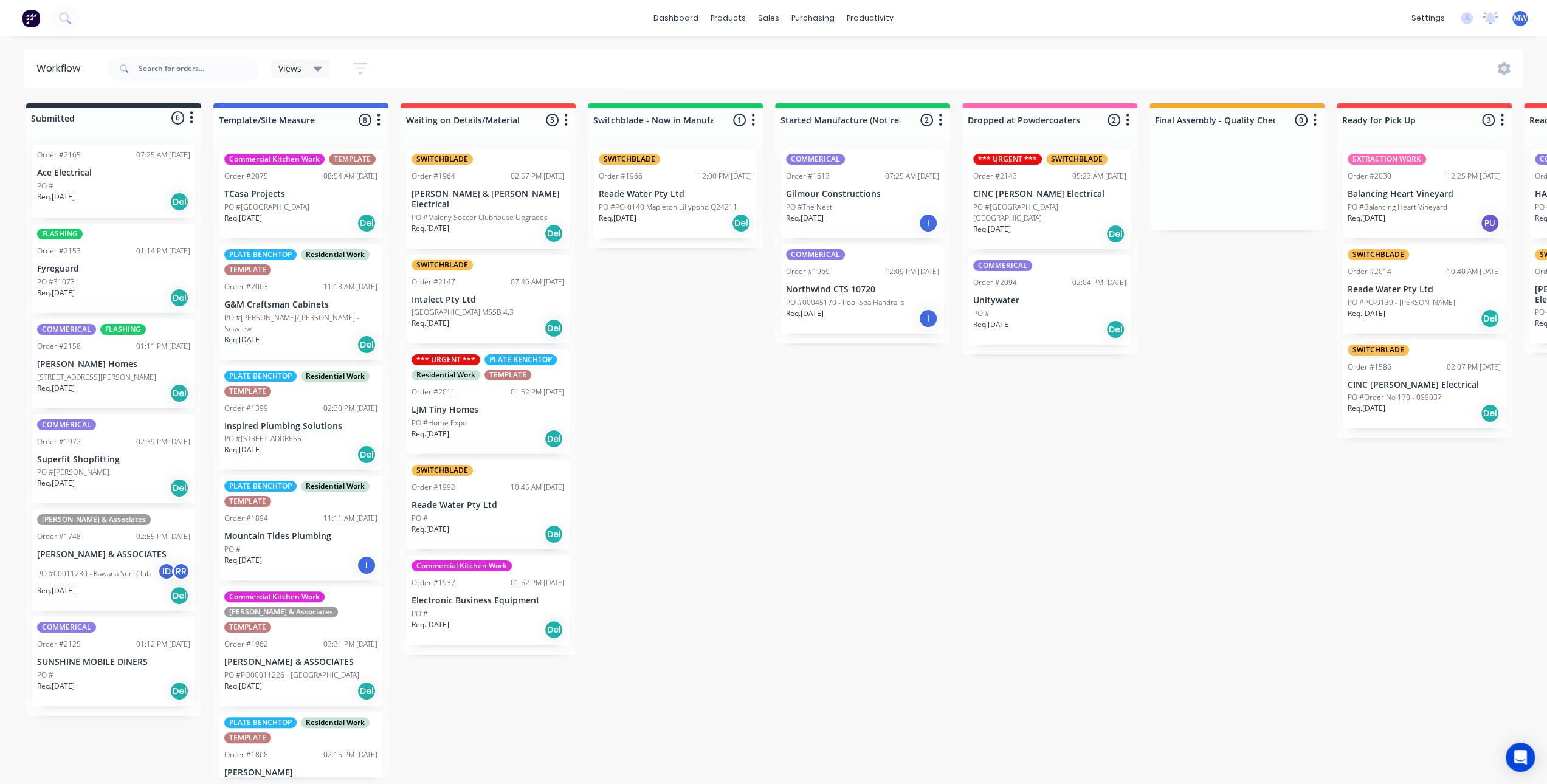
click at [700, 457] on div "Submitted 6 Status colour #273444 hex #273444 Save Cancel Summaries Total order…" at bounding box center [1004, 440] width 2027 height 674
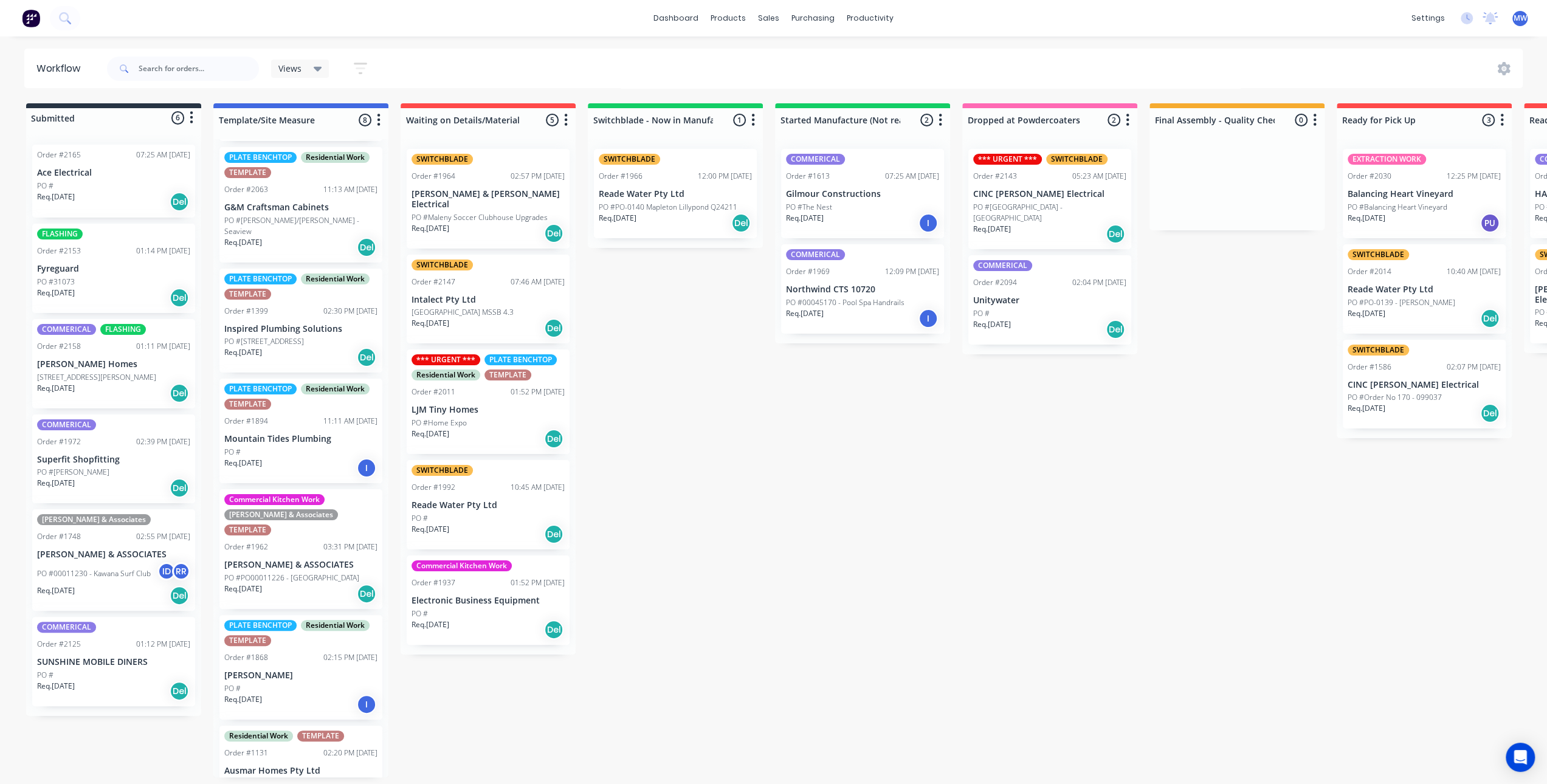
scroll to position [182, 0]
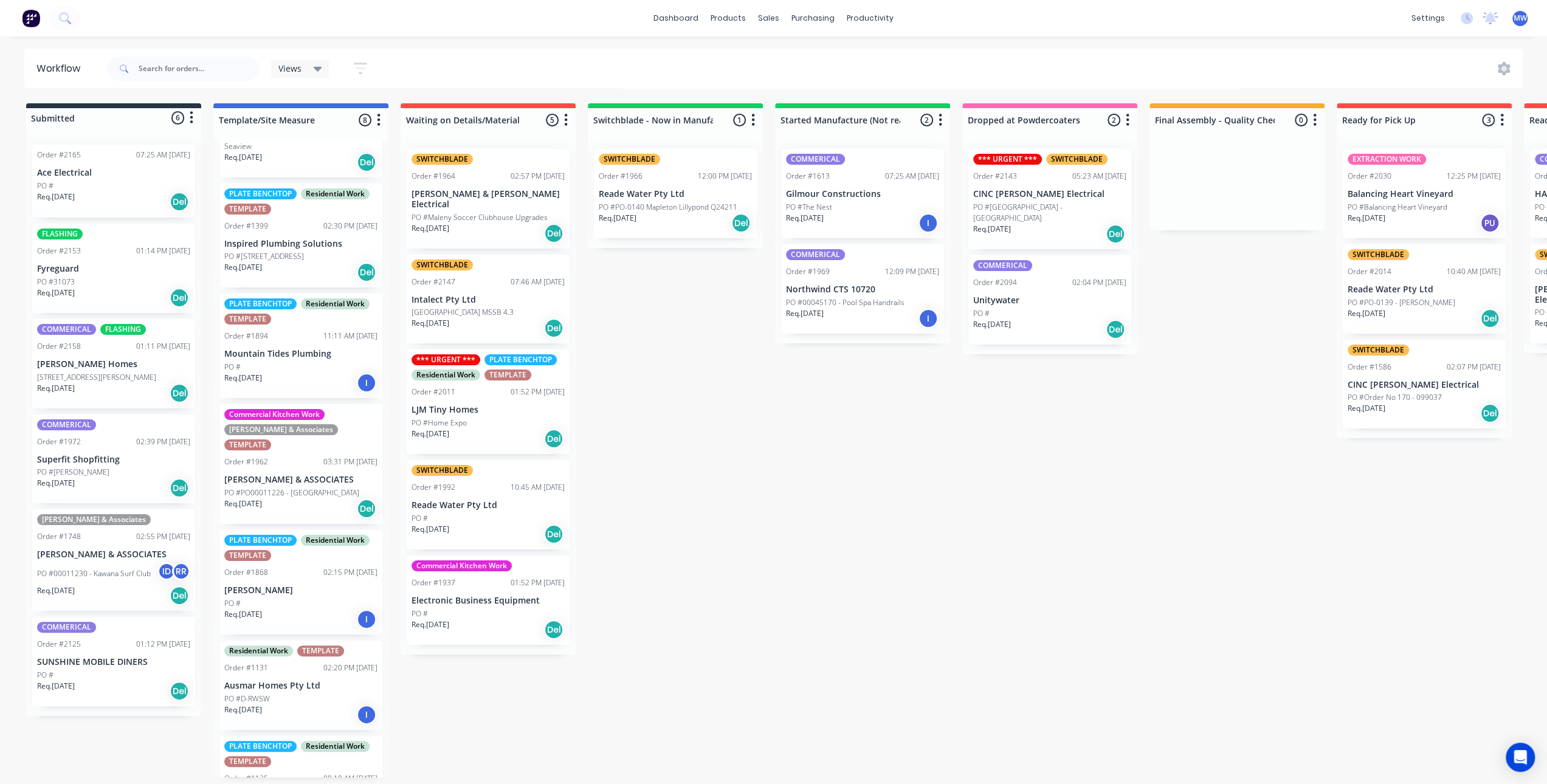
click at [289, 240] on div "PLATE BENCHTOP Residential Work TEMPLATE Order #1399 02:30 PM [DATE] Inspired P…" at bounding box center [301, 235] width 163 height 104
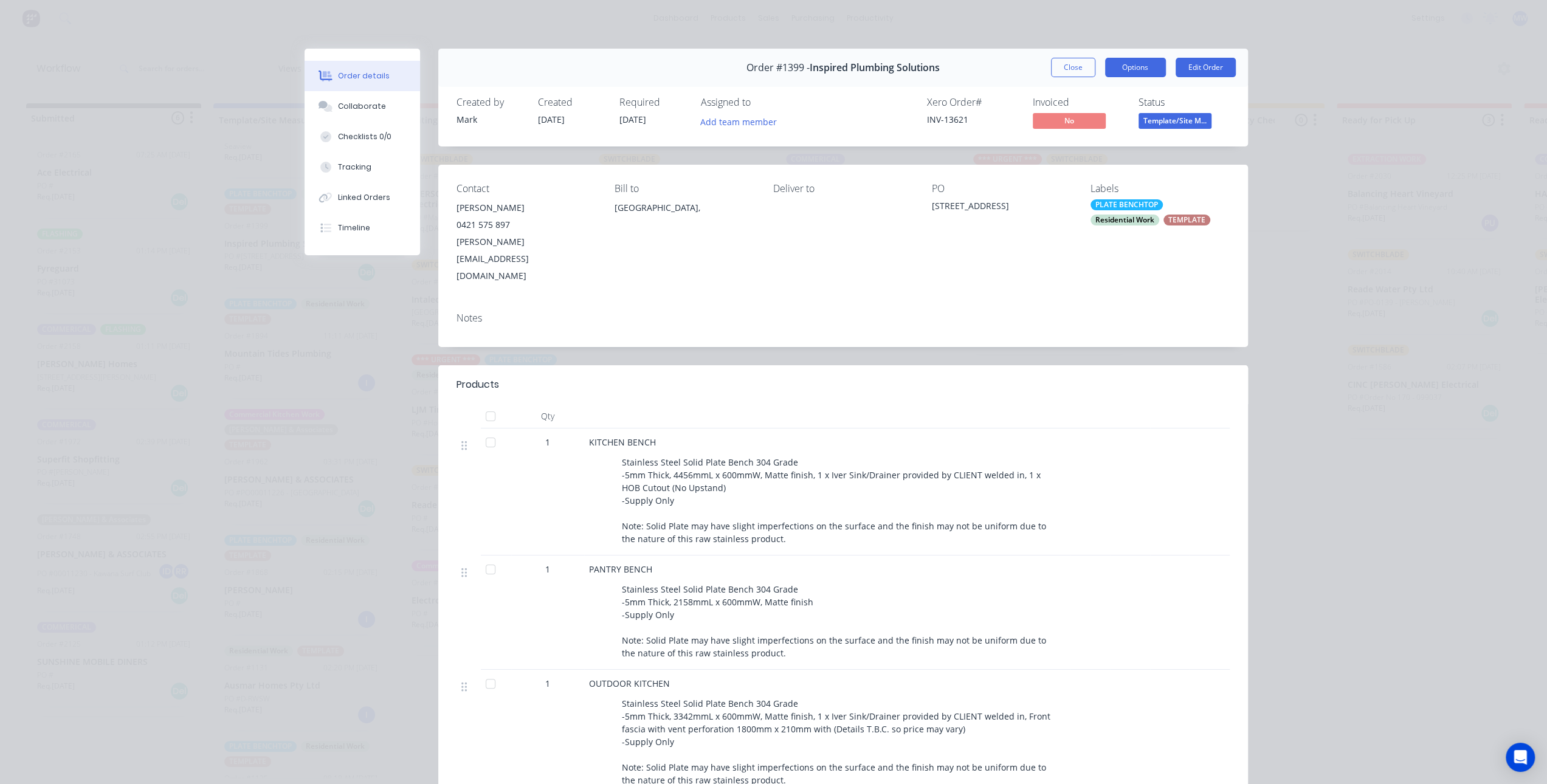
click at [1133, 71] on button "Options" at bounding box center [1135, 67] width 61 height 19
click at [1119, 122] on div "Work Order" at bounding box center [1102, 123] width 106 height 18
click at [1085, 146] on div "Standard" at bounding box center [1102, 147] width 106 height 18
click at [351, 96] on button "Collaborate" at bounding box center [362, 106] width 116 height 31
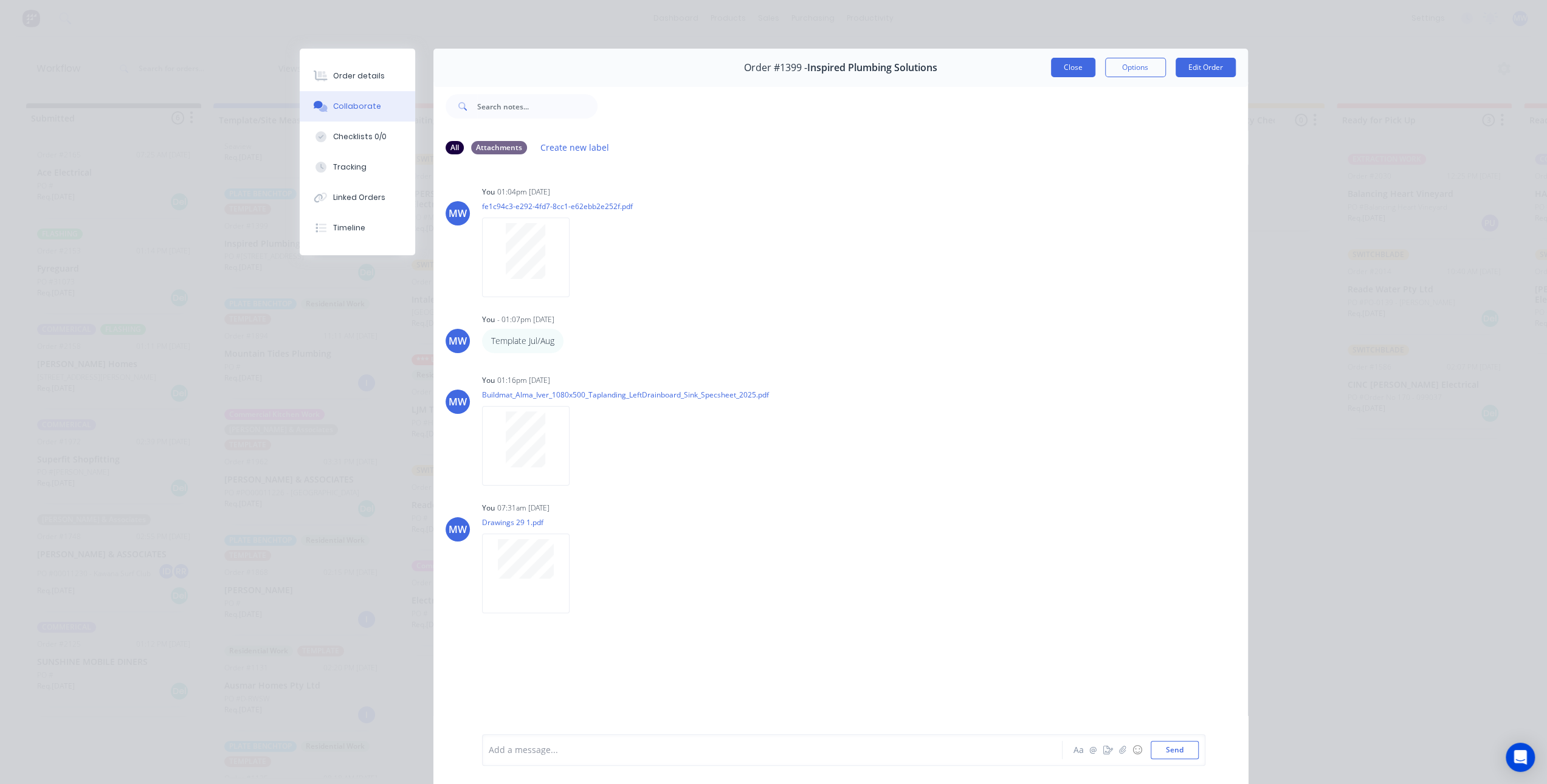
click at [1061, 65] on button "Close" at bounding box center [1073, 67] width 45 height 19
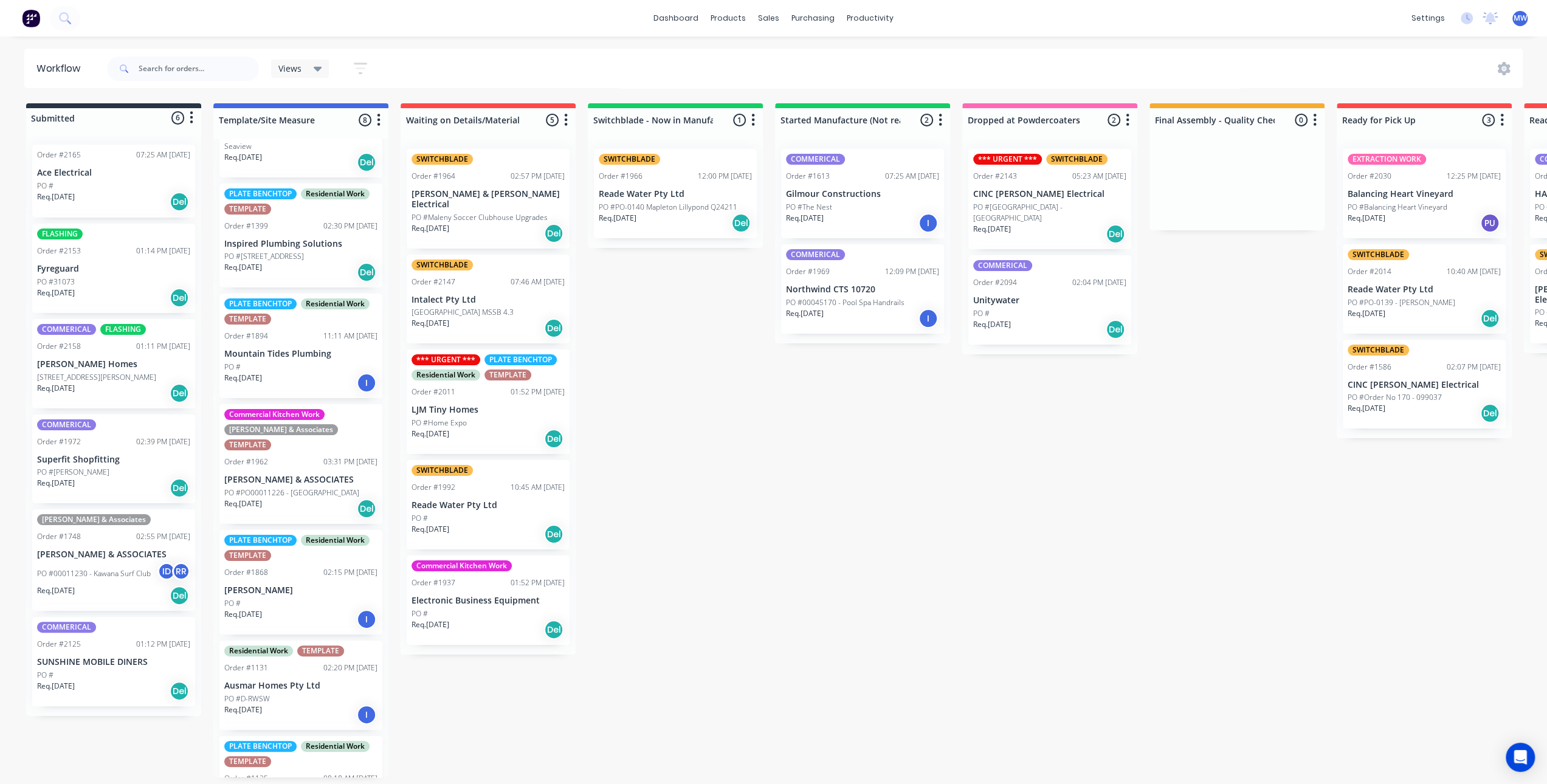
click at [606, 316] on div "Submitted 6 Status colour #273444 hex #273444 Save Cancel Summaries Total order…" at bounding box center [1004, 440] width 2027 height 674
drag, startPoint x: 617, startPoint y: 576, endPoint x: 699, endPoint y: 554, distance: 84.9
click at [617, 575] on div "Submitted 6 Status colour #273444 hex #273444 Save Cancel Summaries Total order…" at bounding box center [1004, 440] width 2027 height 674
click at [699, 554] on div "Submitted 6 Status colour #273444 hex #273444 Save Cancel Summaries Total order…" at bounding box center [1004, 440] width 2027 height 674
click at [734, 372] on div "Submitted 6 Status colour #273444 hex #273444 Save Cancel Summaries Total order…" at bounding box center [1004, 440] width 2027 height 674
